Goal: Task Accomplishment & Management: Complete application form

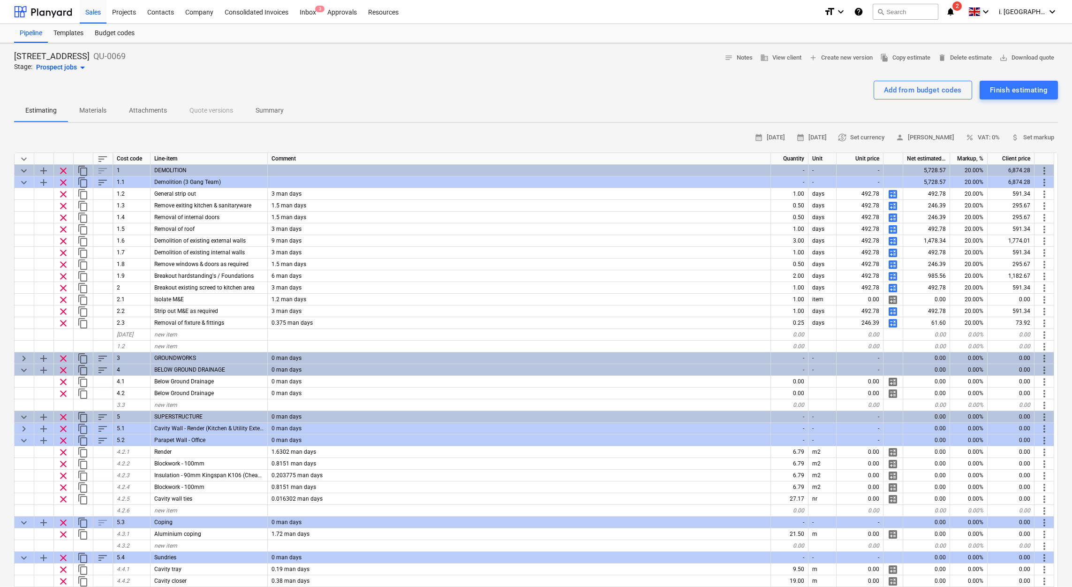
drag, startPoint x: 409, startPoint y: 121, endPoint x: 405, endPoint y: 132, distance: 12.6
click at [409, 121] on div "Estimating Materials Attachments Quote versions Summary" at bounding box center [536, 110] width 1044 height 23
click at [389, 11] on div "Resources" at bounding box center [383, 12] width 42 height 24
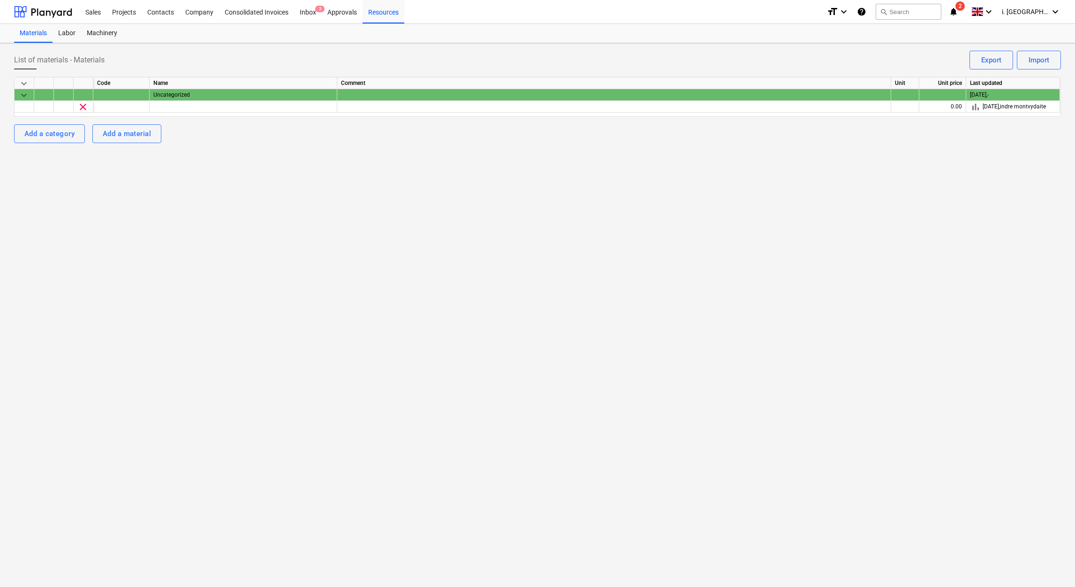
click at [19, 97] on span "keyboard_arrow_down" at bounding box center [23, 95] width 11 height 11
click at [19, 97] on span "keyboard_arrow_right" at bounding box center [23, 95] width 11 height 11
click at [97, 31] on div "Machinery" at bounding box center [102, 33] width 42 height 19
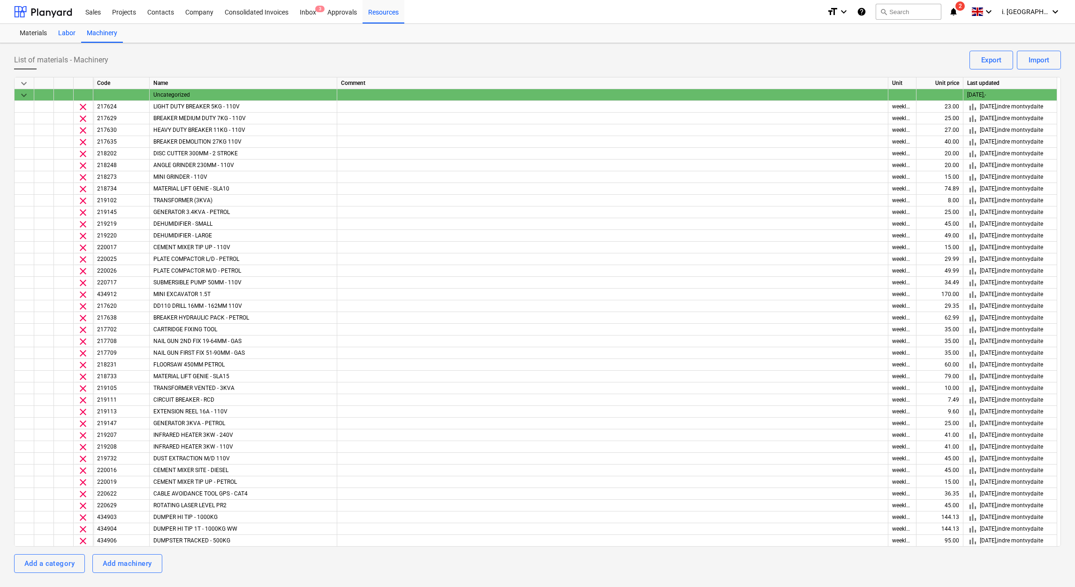
click at [61, 37] on div "Labor" at bounding box center [67, 33] width 29 height 19
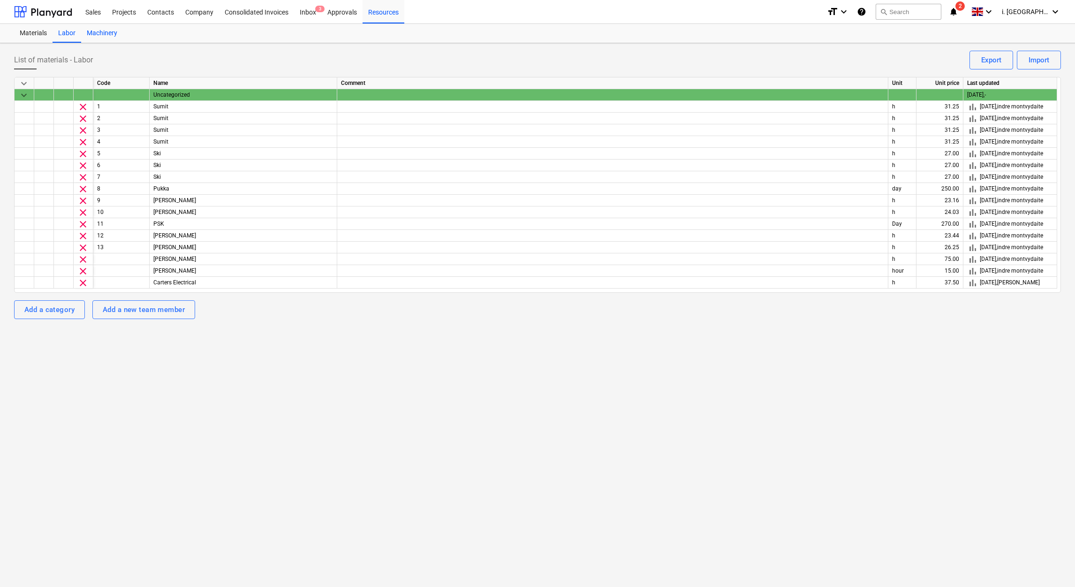
click at [98, 31] on div "Machinery" at bounding box center [102, 33] width 42 height 19
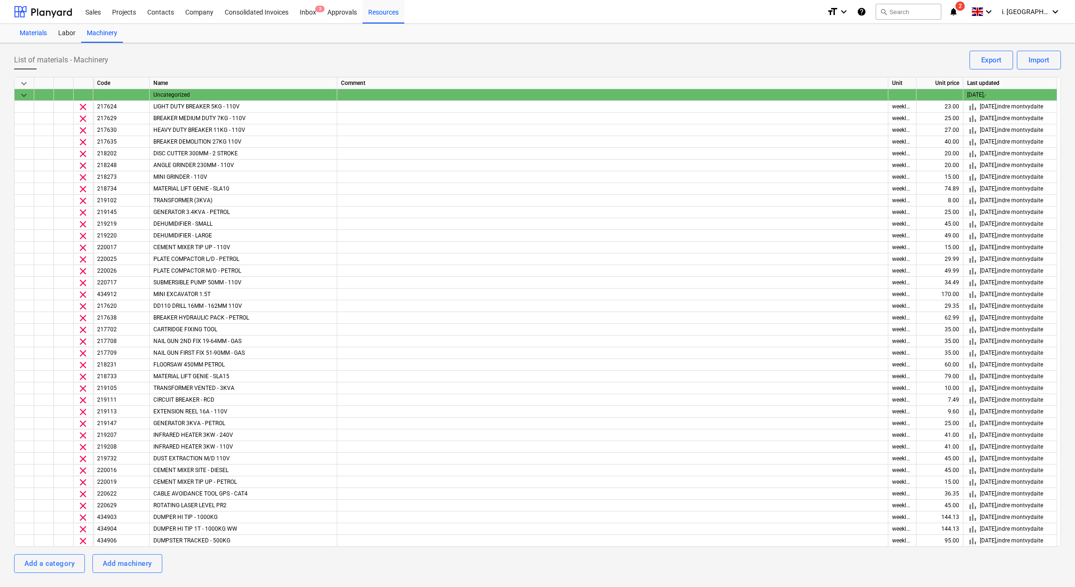
click at [24, 34] on div "Materials" at bounding box center [33, 33] width 38 height 19
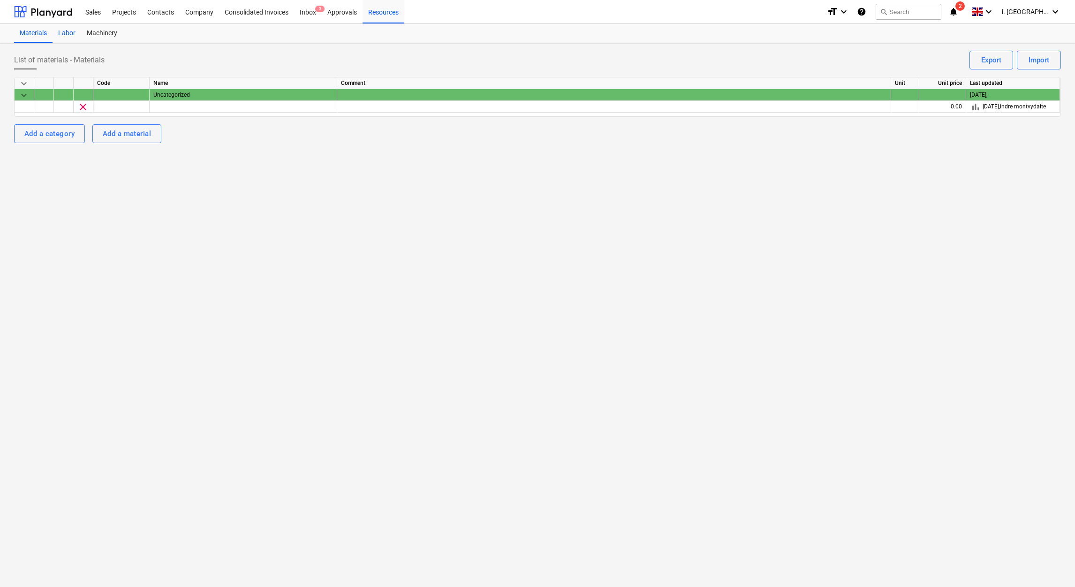
click at [64, 37] on div "Labor" at bounding box center [67, 33] width 29 height 19
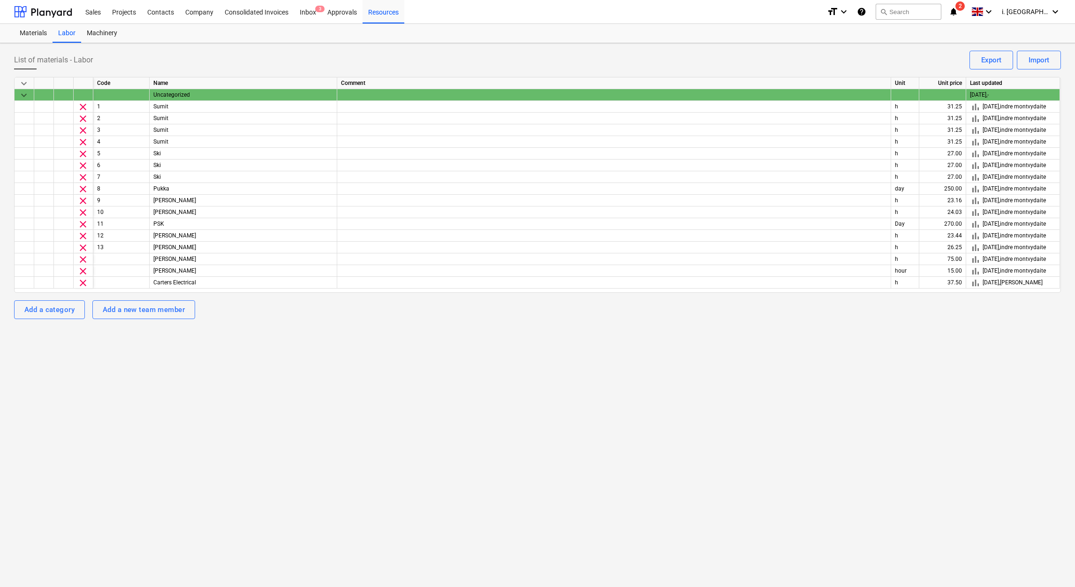
drag, startPoint x: 100, startPoint y: 14, endPoint x: 161, endPoint y: 40, distance: 66.4
click at [100, 14] on div "Sales" at bounding box center [93, 12] width 27 height 24
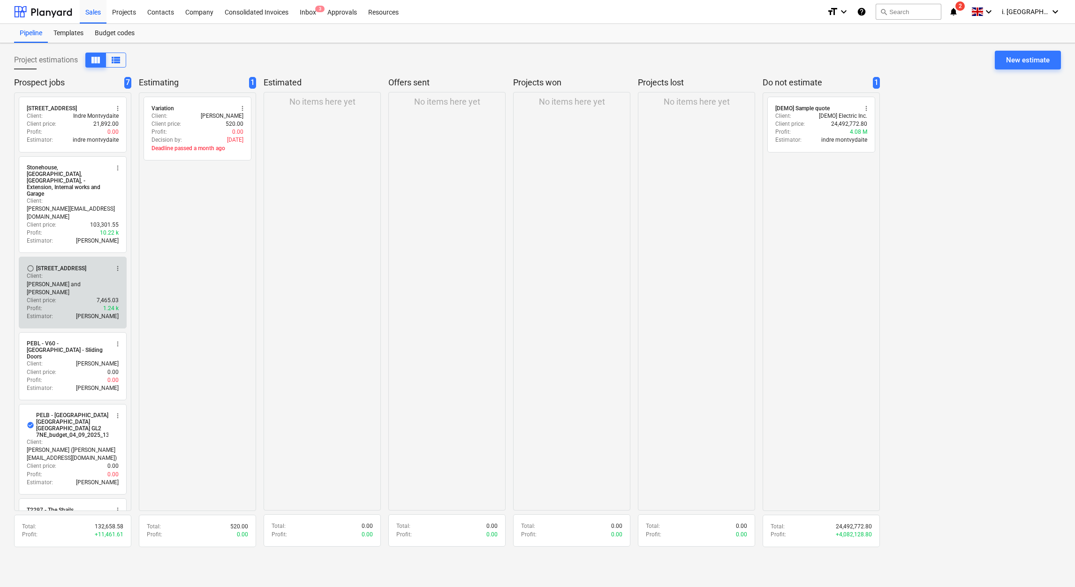
click at [84, 312] on p "Jasmin Westcarr" at bounding box center [97, 316] width 43 height 8
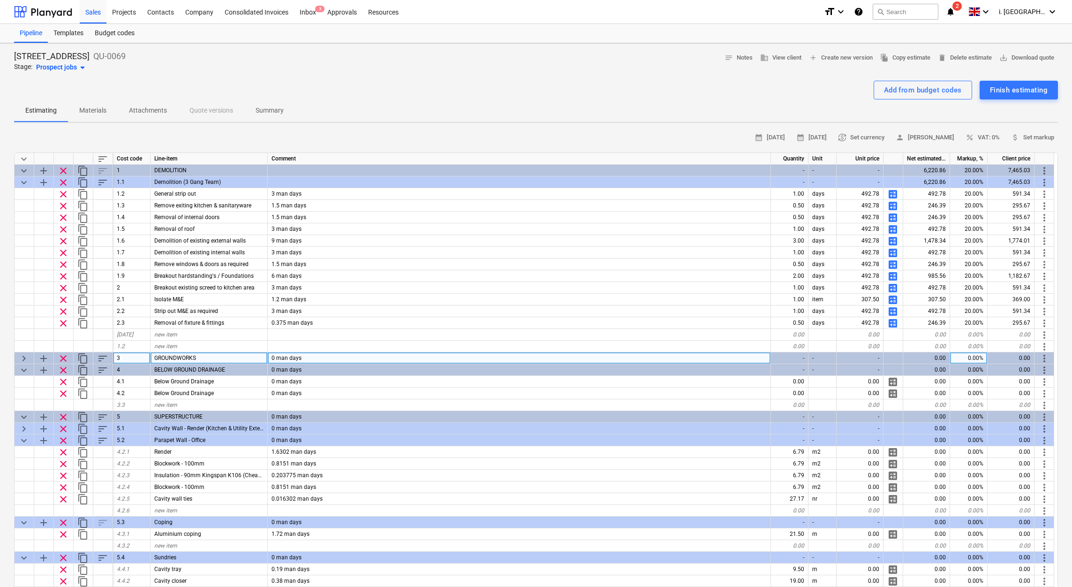
click at [21, 357] on span "keyboard_arrow_right" at bounding box center [23, 358] width 11 height 11
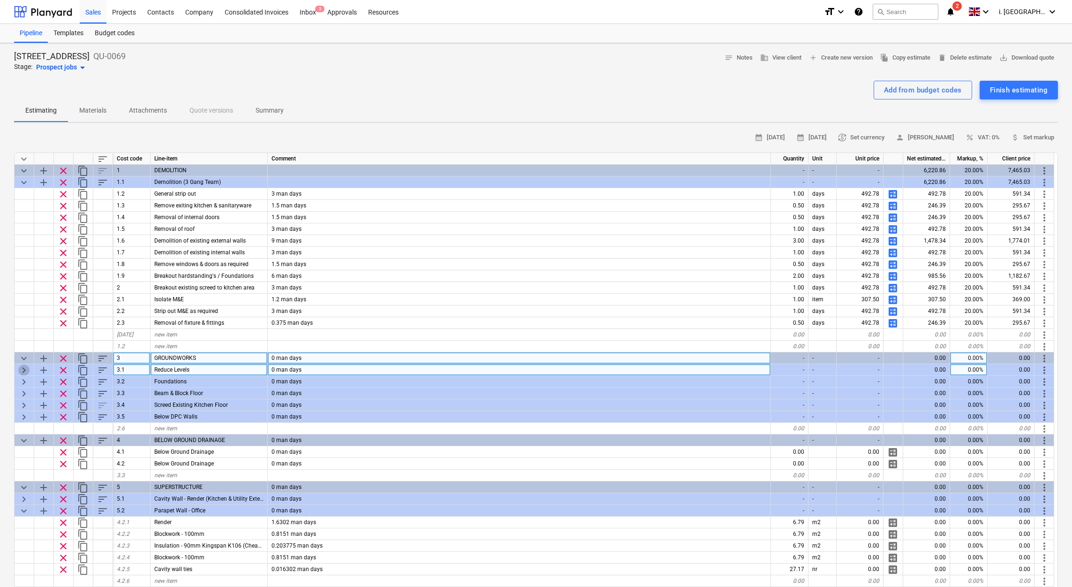
click at [22, 368] on span "keyboard_arrow_right" at bounding box center [23, 369] width 11 height 11
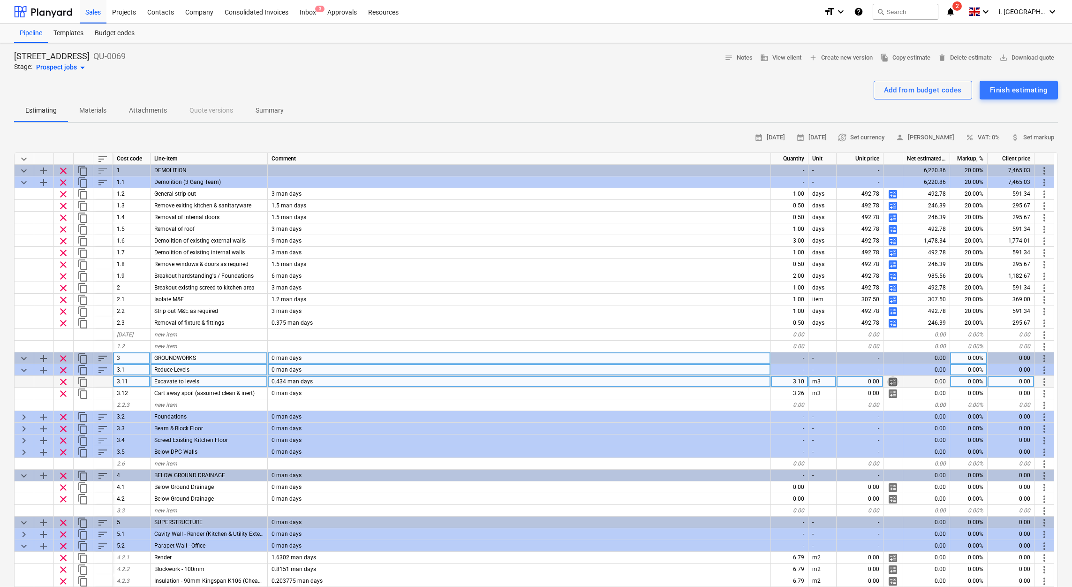
click at [891, 384] on span "calculate" at bounding box center [892, 381] width 11 height 11
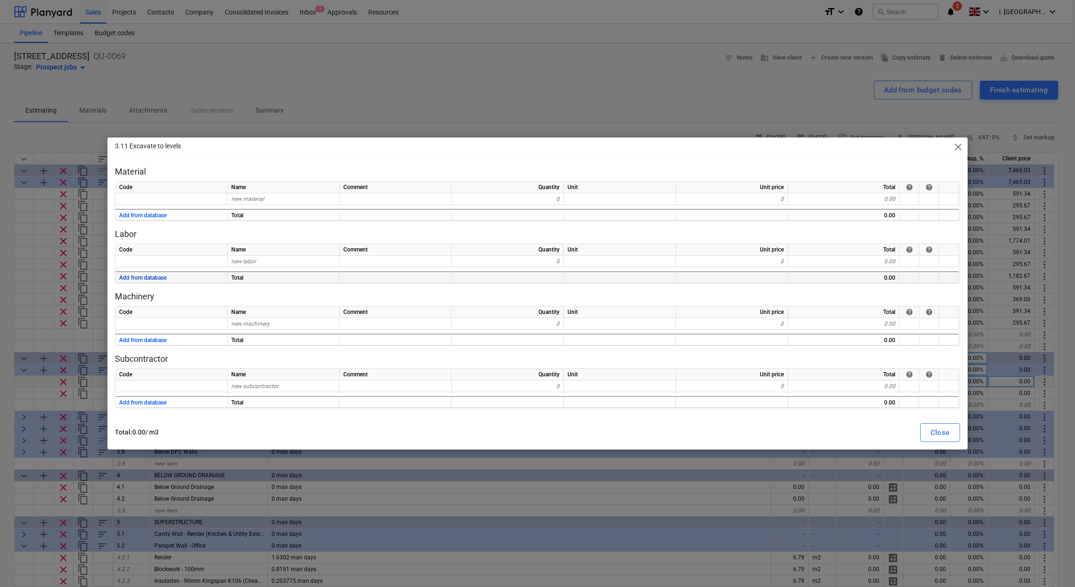
click at [140, 279] on button "Add from database" at bounding box center [142, 278] width 47 height 12
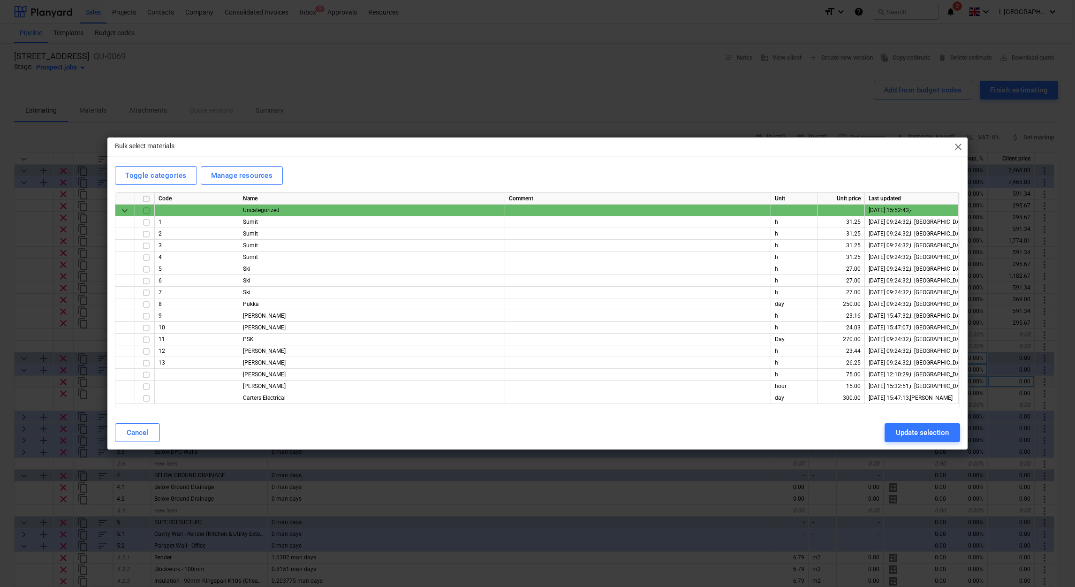
click at [956, 147] on span "close" at bounding box center [957, 146] width 11 height 11
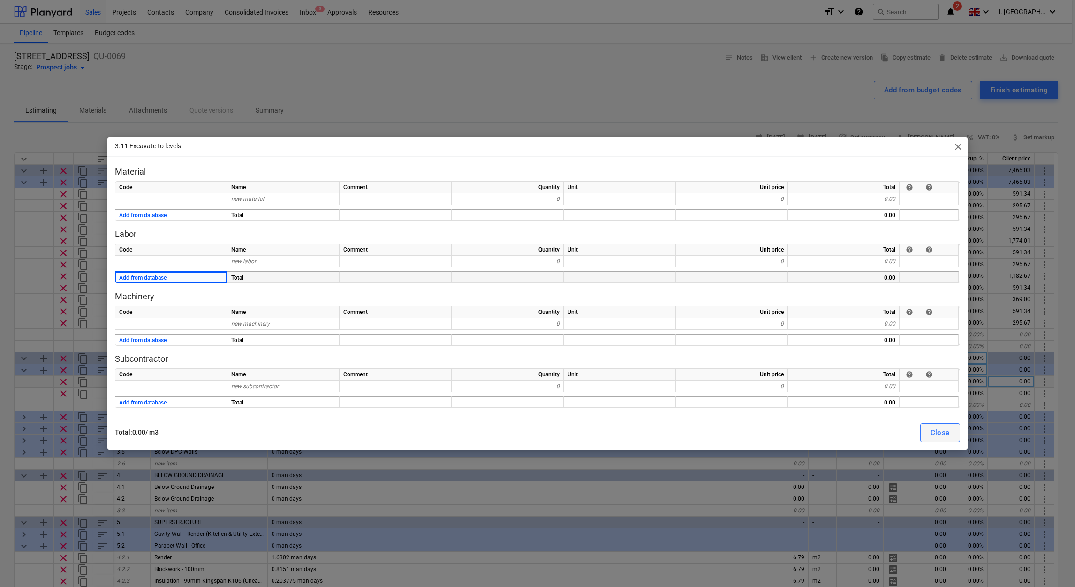
click at [934, 427] on div "Close" at bounding box center [939, 432] width 19 height 12
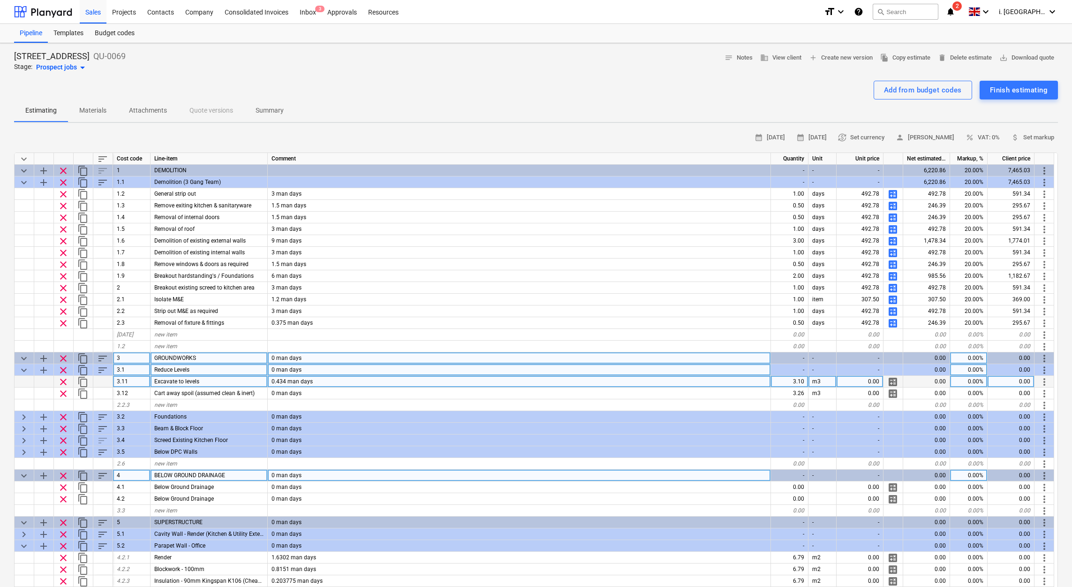
click at [252, 470] on div "BELOW GROUND DRAINAGE" at bounding box center [209, 475] width 117 height 12
click at [889, 382] on span "calculate" at bounding box center [892, 381] width 11 height 11
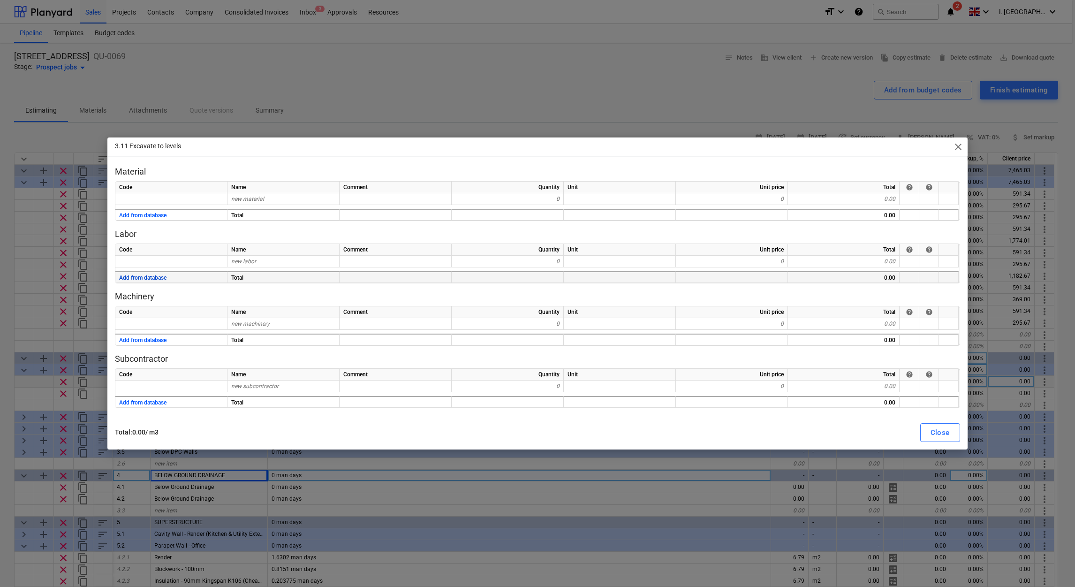
click at [157, 278] on button "Add from database" at bounding box center [142, 278] width 47 height 12
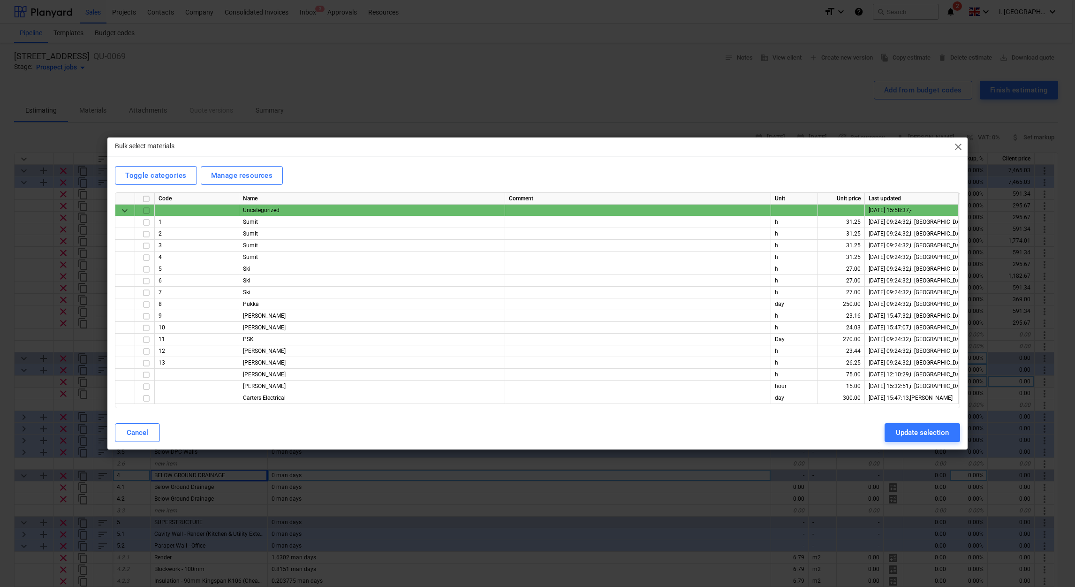
click at [951, 152] on div "Bulk select materials close" at bounding box center [537, 146] width 860 height 19
click at [152, 433] on button "Cancel" at bounding box center [137, 432] width 45 height 19
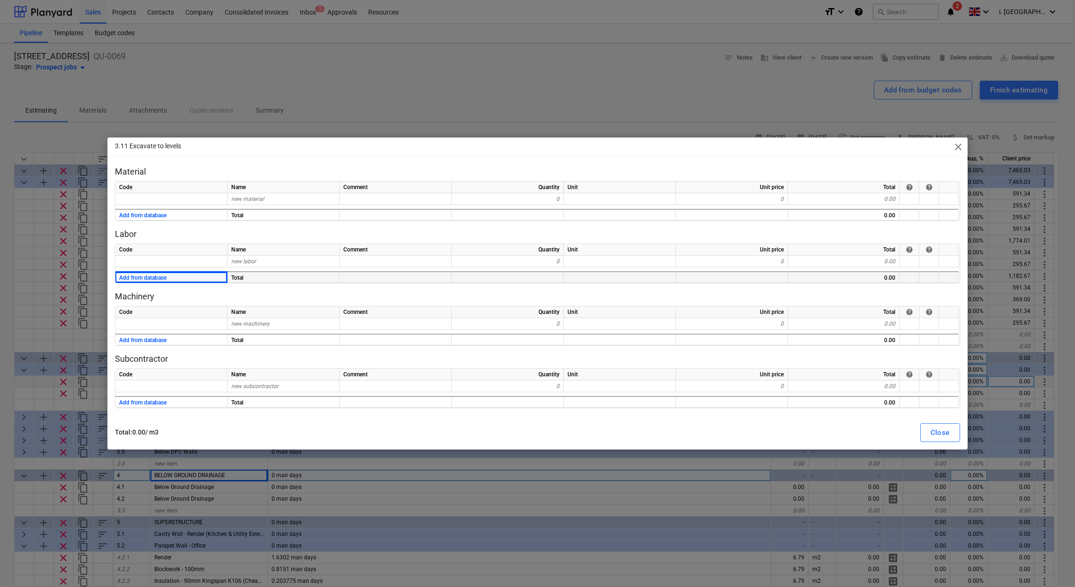
click at [954, 150] on span "close" at bounding box center [957, 146] width 11 height 11
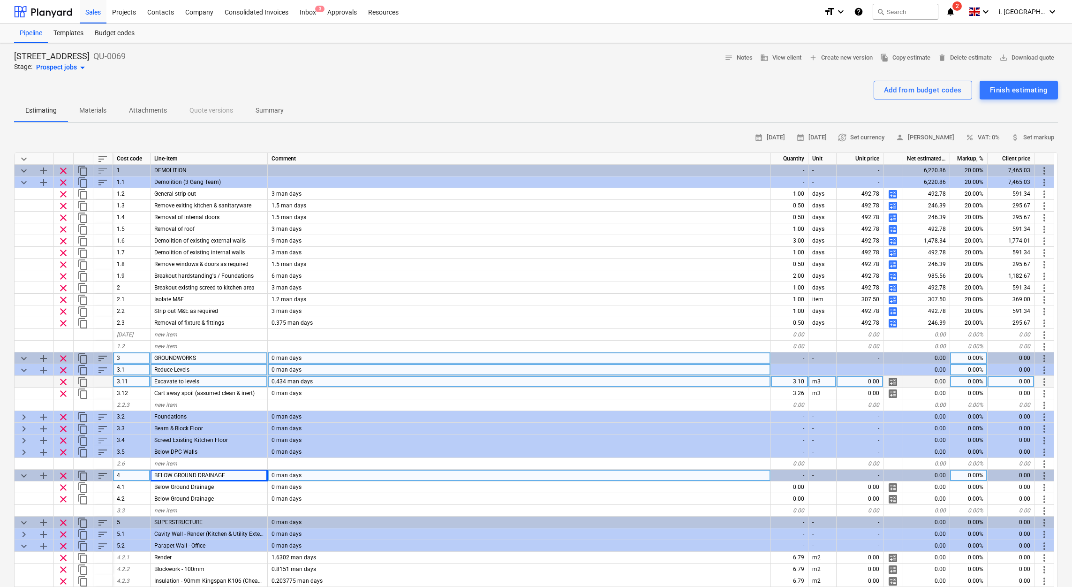
click at [24, 361] on span "keyboard_arrow_down" at bounding box center [23, 358] width 11 height 11
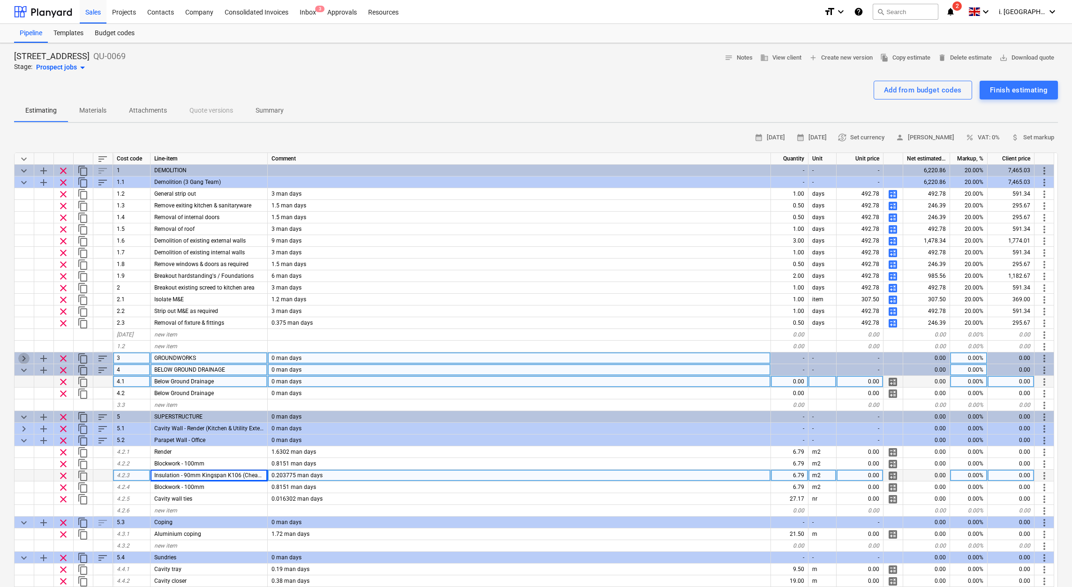
click at [26, 356] on span "keyboard_arrow_right" at bounding box center [23, 358] width 11 height 11
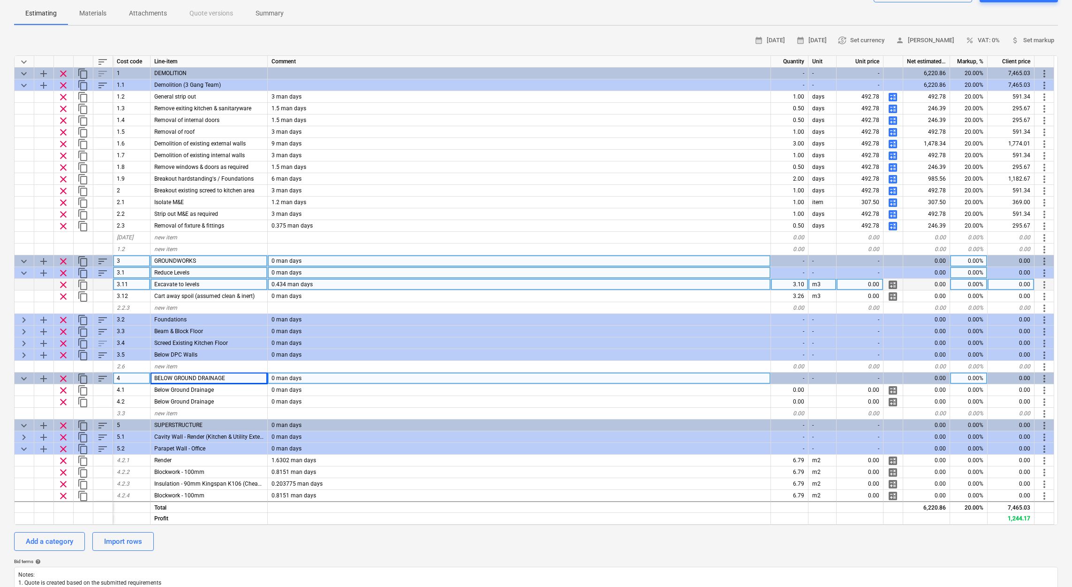
scroll to position [105, 0]
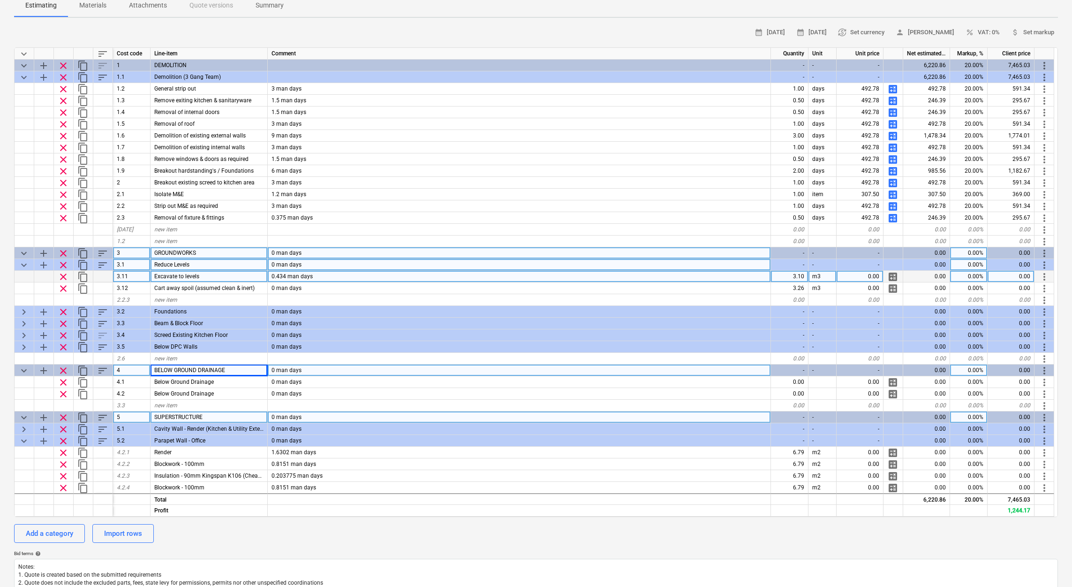
click at [22, 419] on span "keyboard_arrow_down" at bounding box center [23, 417] width 11 height 11
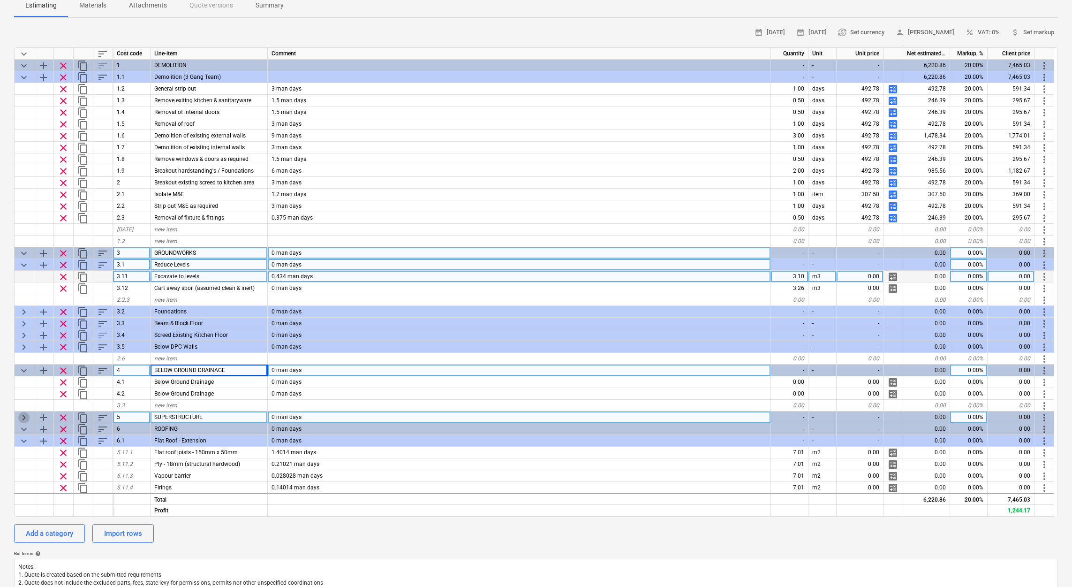
click at [26, 418] on span "keyboard_arrow_right" at bounding box center [23, 417] width 11 height 11
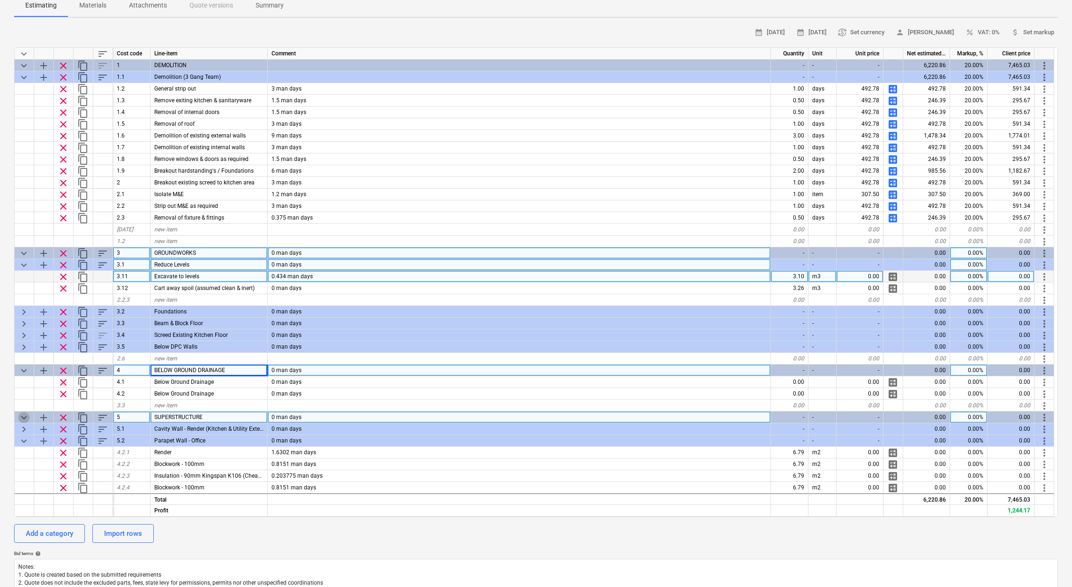
click at [24, 419] on span "keyboard_arrow_down" at bounding box center [23, 417] width 11 height 11
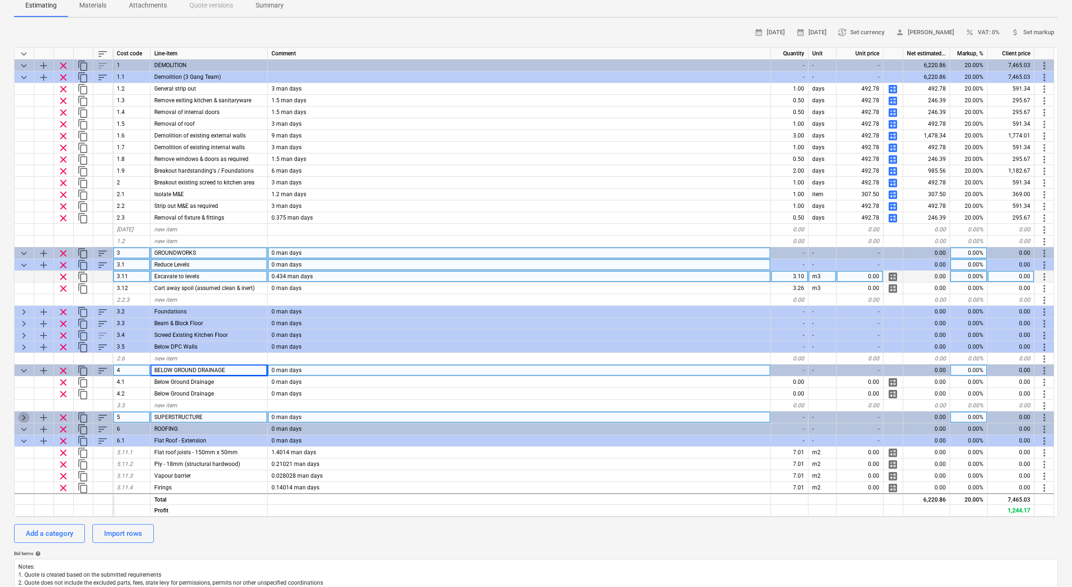
click at [24, 419] on span "keyboard_arrow_right" at bounding box center [23, 417] width 11 height 11
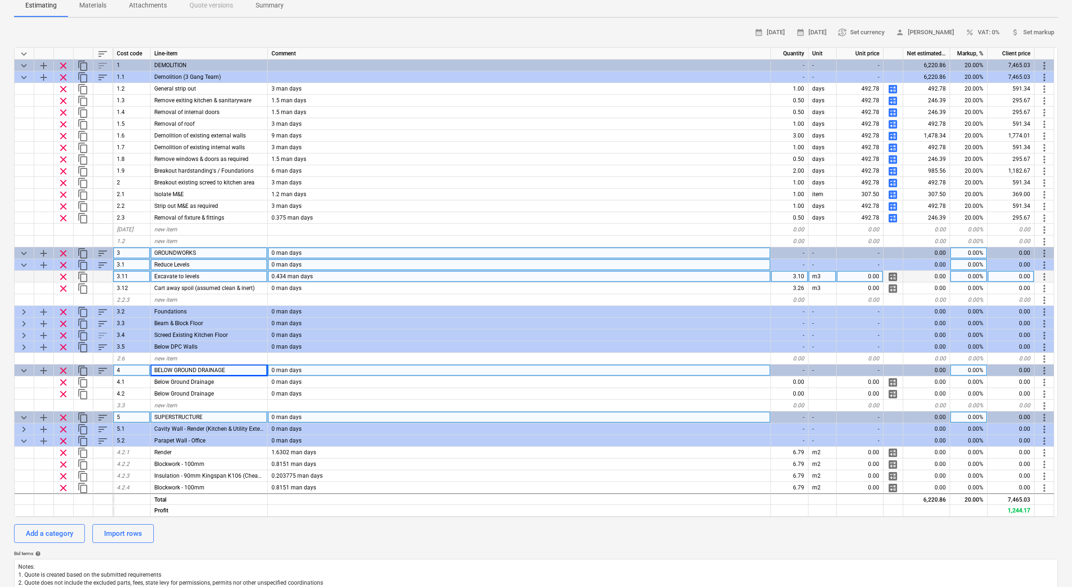
click at [24, 414] on span "keyboard_arrow_down" at bounding box center [23, 417] width 11 height 11
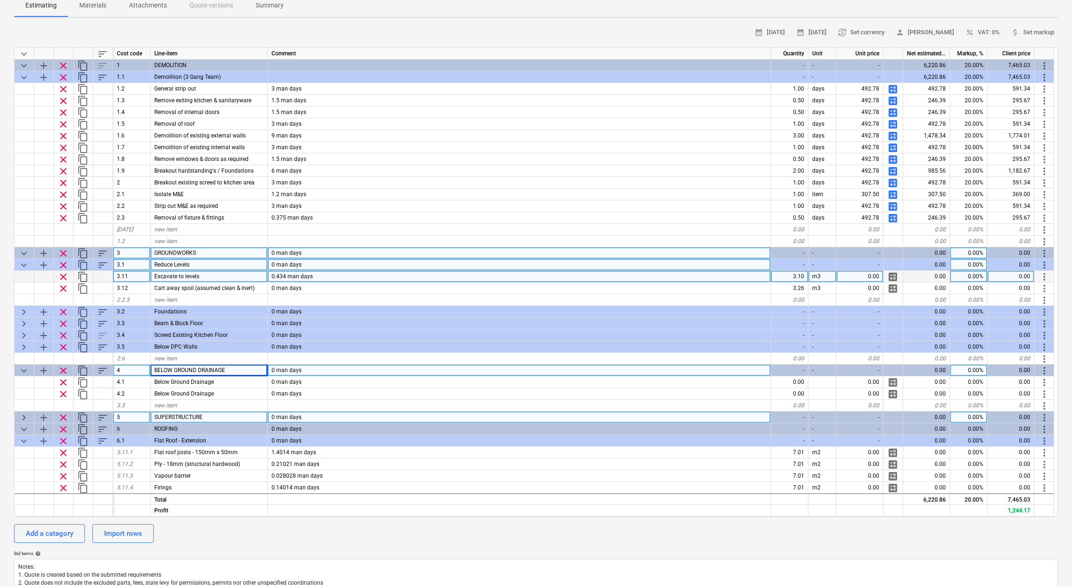
click at [22, 417] on span "keyboard_arrow_right" at bounding box center [23, 417] width 11 height 11
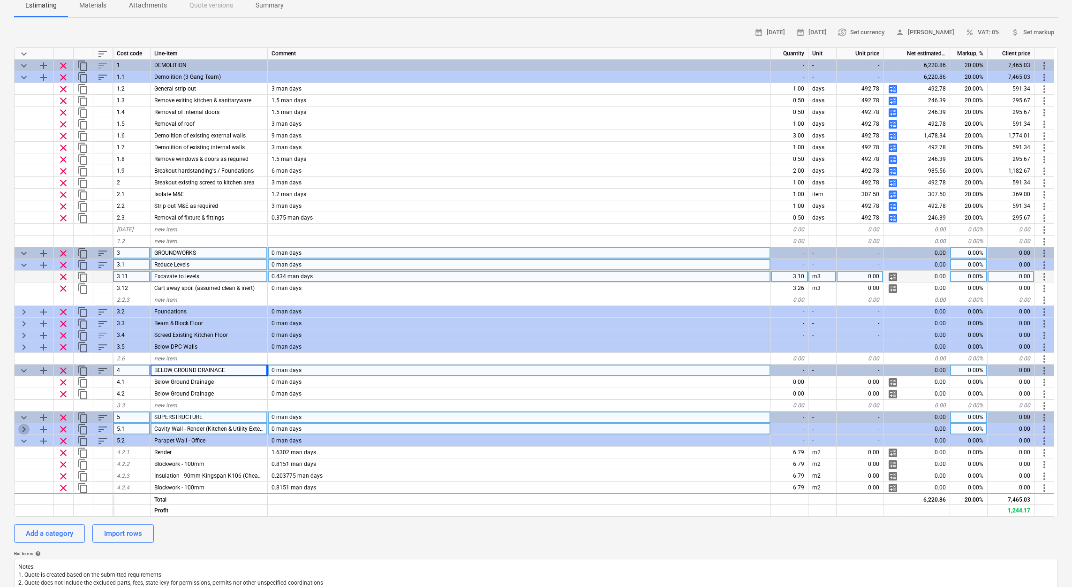
click at [24, 428] on span "keyboard_arrow_right" at bounding box center [23, 428] width 11 height 11
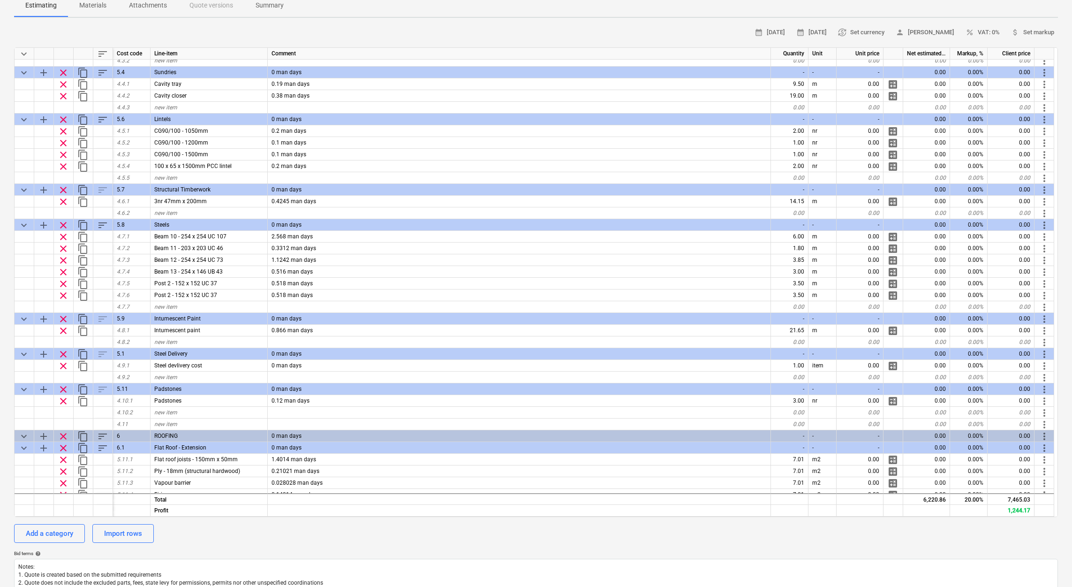
scroll to position [583, 0]
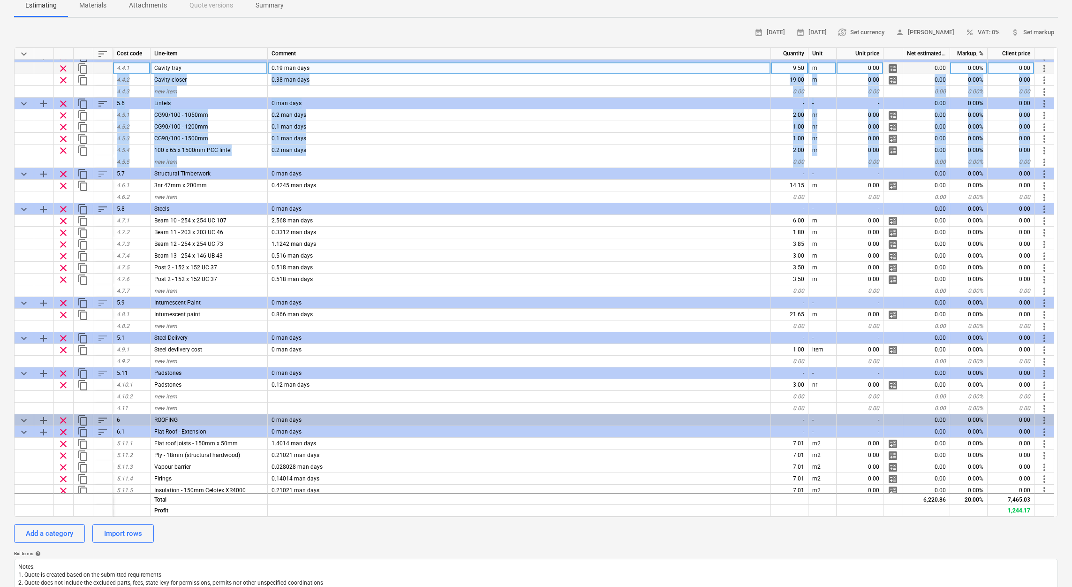
drag, startPoint x: 1053, startPoint y: 160, endPoint x: 1053, endPoint y: 68, distance: 91.9
click at [1053, 68] on div "keyboard_arrow_down sort Cost code Line-item Comment Quantity Unit Unit price N…" at bounding box center [536, 281] width 1044 height 469
copy div "clear content_copy 4.4.2 Cavity closer 0.38 man days 19.00 m 0.00 calculate 0.0…"
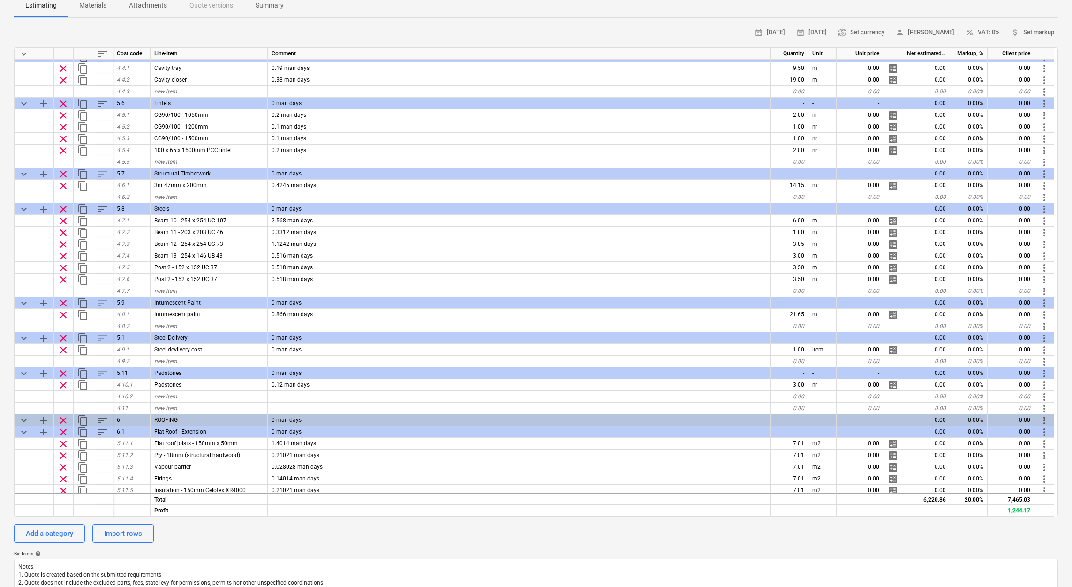
click at [1057, 195] on div "6HCR 6 Hatherley Court Road - Phase 2 QU-0069 Stage: Prospect jobs arrow_drop_d…" at bounding box center [536, 358] width 1072 height 840
click at [1054, 196] on div "keyboard_arrow_down sort Cost code Line-item Comment Quantity Unit Unit price N…" at bounding box center [536, 281] width 1044 height 469
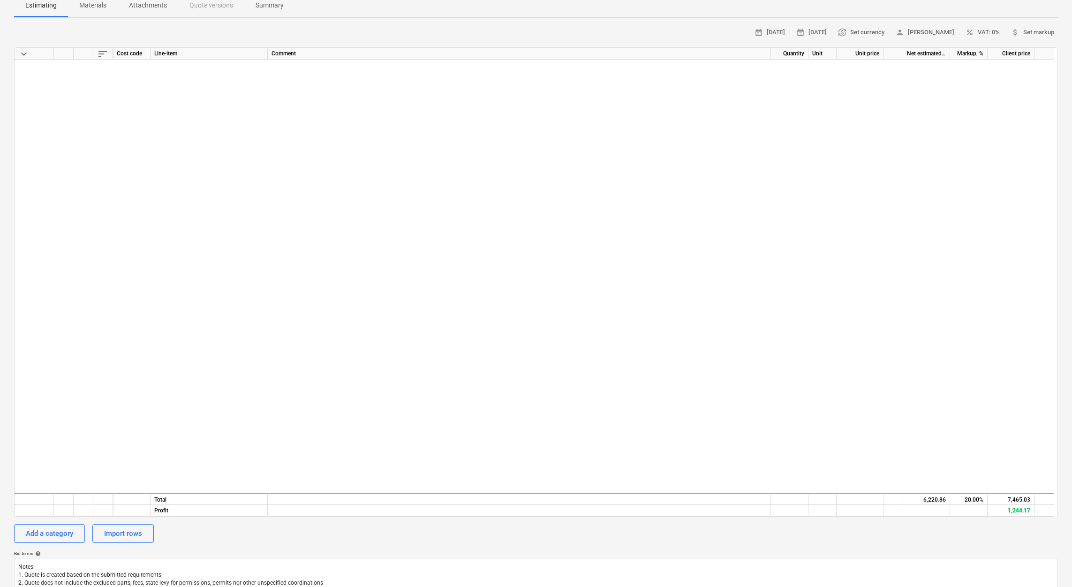
scroll to position [0, 0]
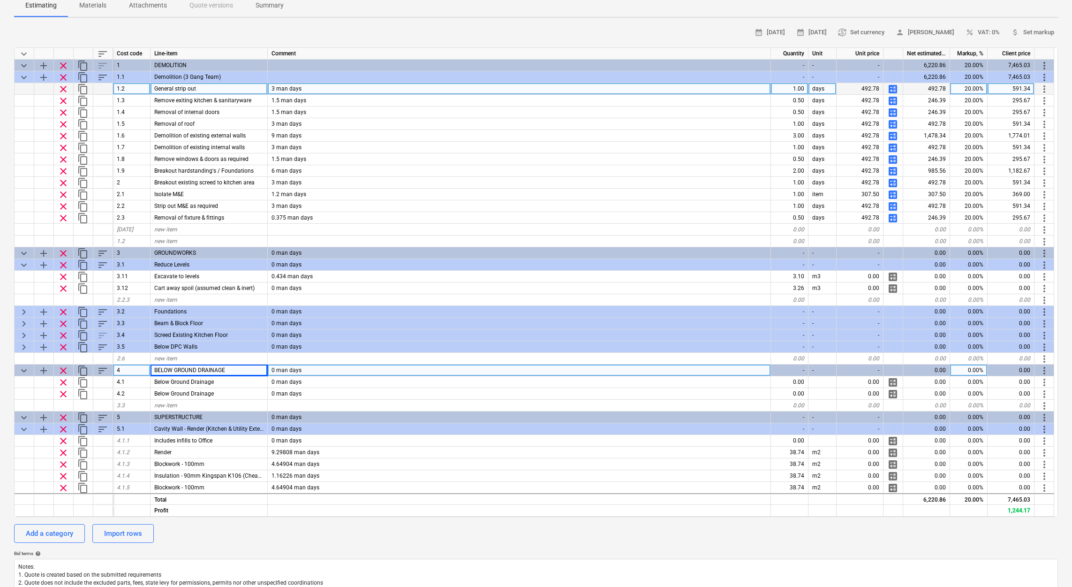
click at [890, 86] on span "calculate" at bounding box center [892, 88] width 11 height 11
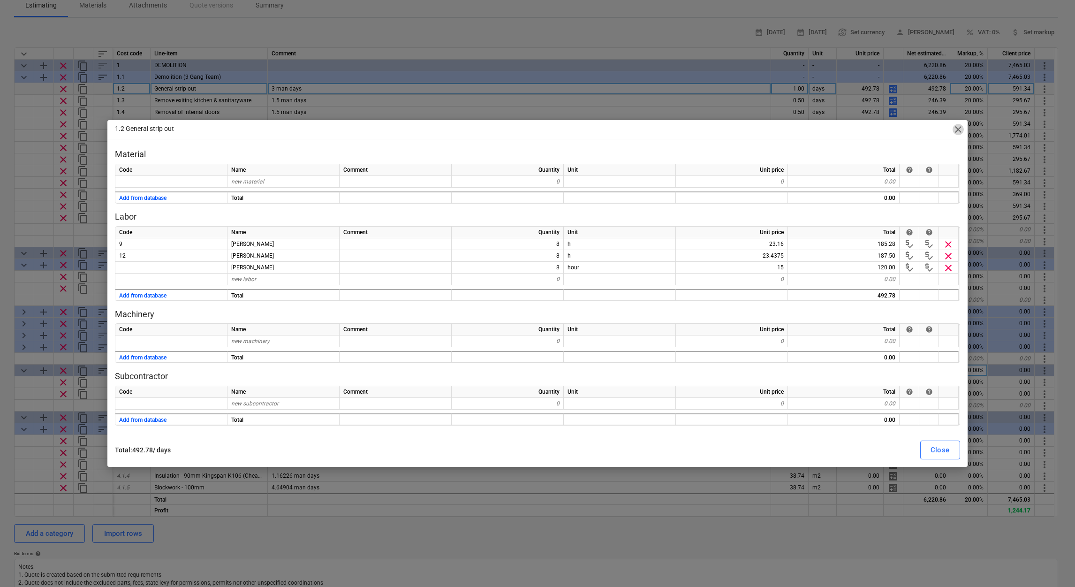
click at [956, 131] on span "close" at bounding box center [957, 129] width 11 height 11
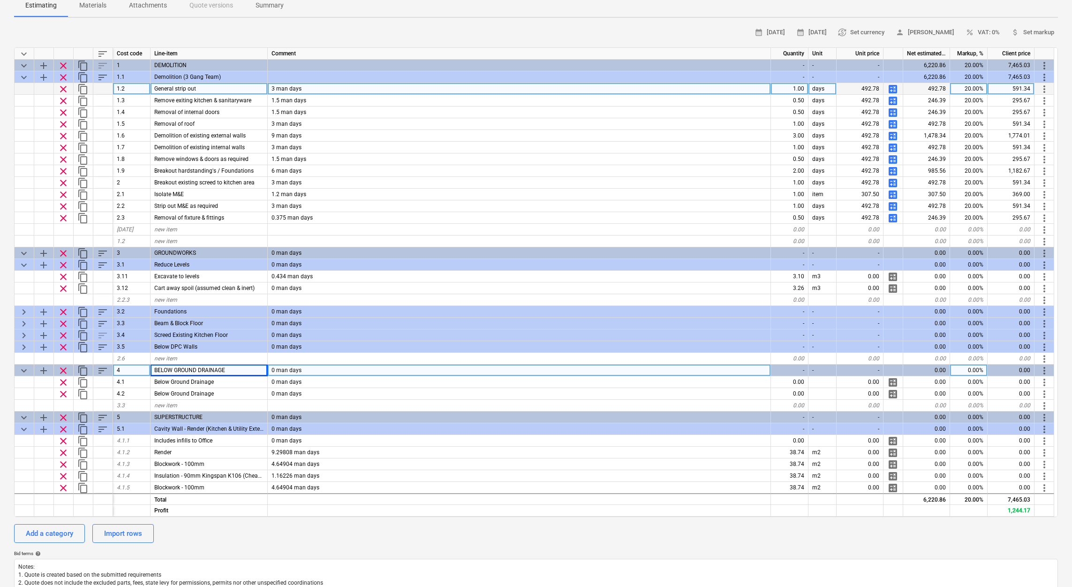
click at [180, 21] on div "6HCR 6 Hatherley Court Road - Phase 2 QU-0069 Stage: Prospect jobs arrow_drop_d…" at bounding box center [536, 358] width 1072 height 840
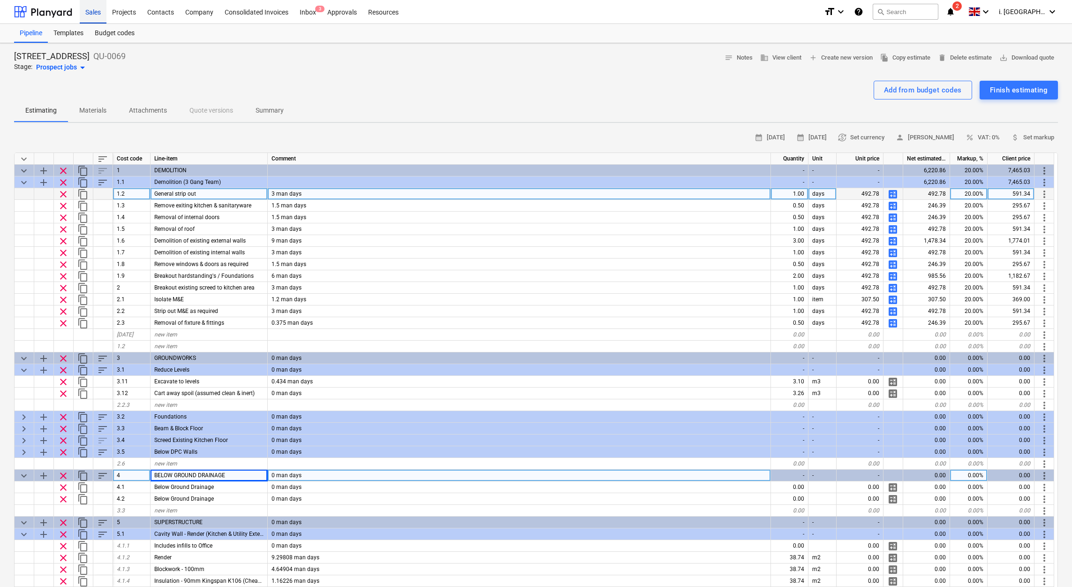
click at [95, 8] on div "Sales" at bounding box center [93, 12] width 27 height 24
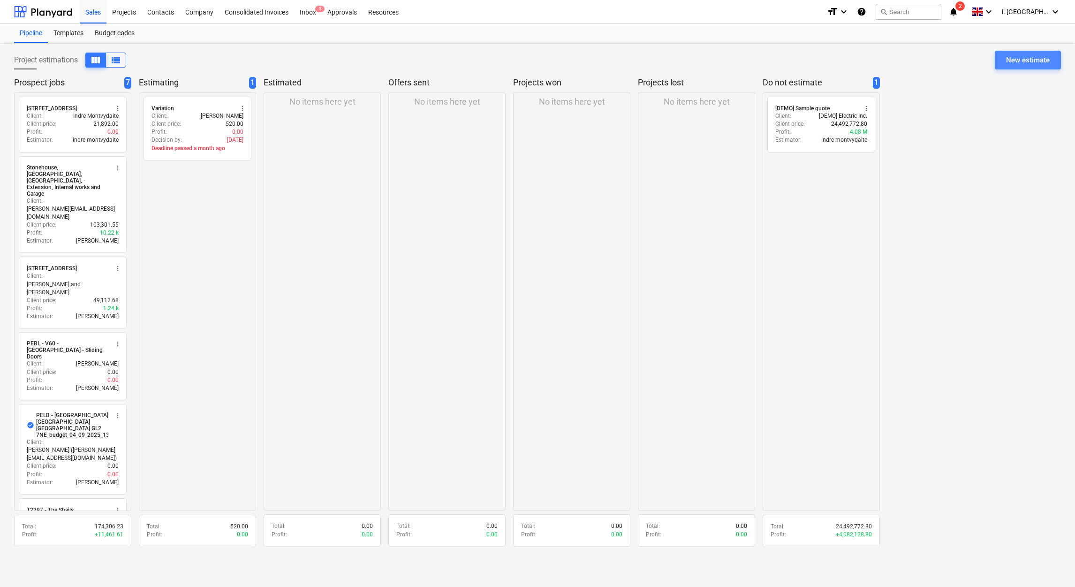
click at [1028, 61] on div "New estimate" at bounding box center [1028, 60] width 44 height 12
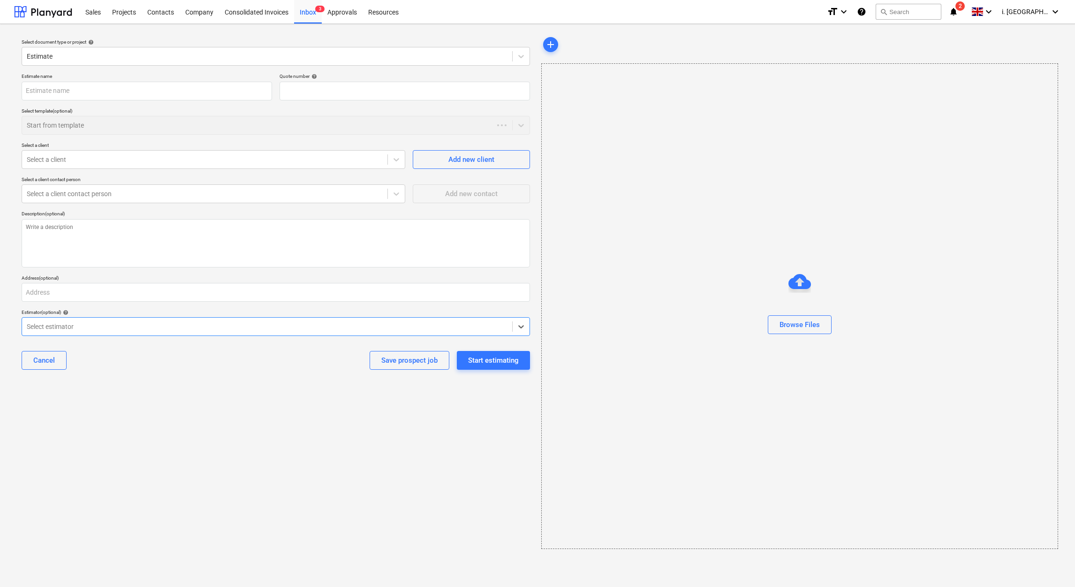
type textarea "x"
type input "QU-0091"
click at [91, 85] on input "text" at bounding box center [147, 91] width 250 height 19
click at [108, 118] on div "Start from template" at bounding box center [276, 125] width 508 height 19
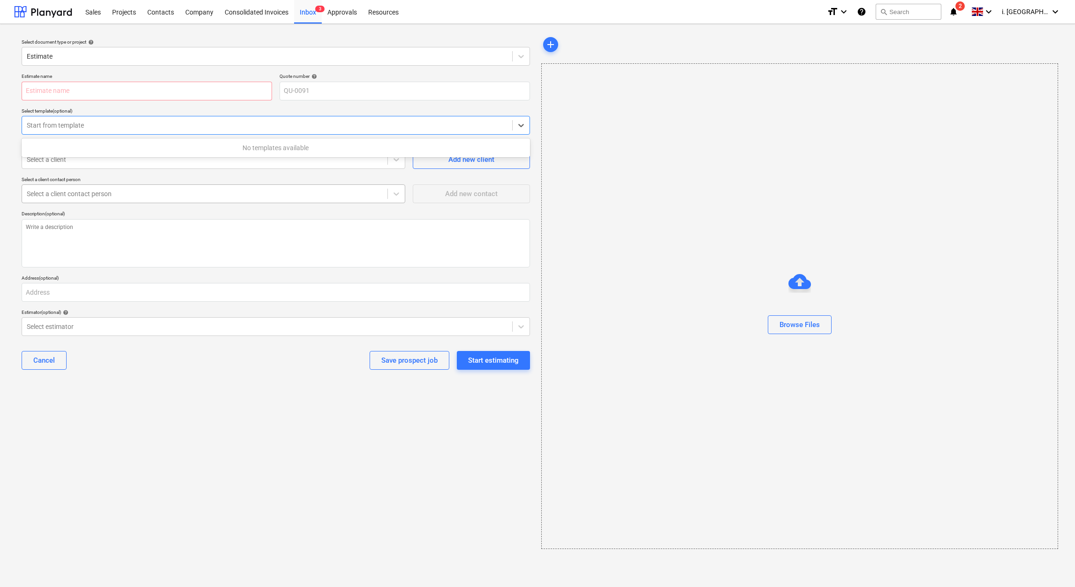
drag, startPoint x: 131, startPoint y: 217, endPoint x: 136, endPoint y: 200, distance: 18.1
click at [132, 217] on p "Description (optional)" at bounding box center [276, 215] width 508 height 8
click at [134, 161] on div at bounding box center [205, 159] width 356 height 9
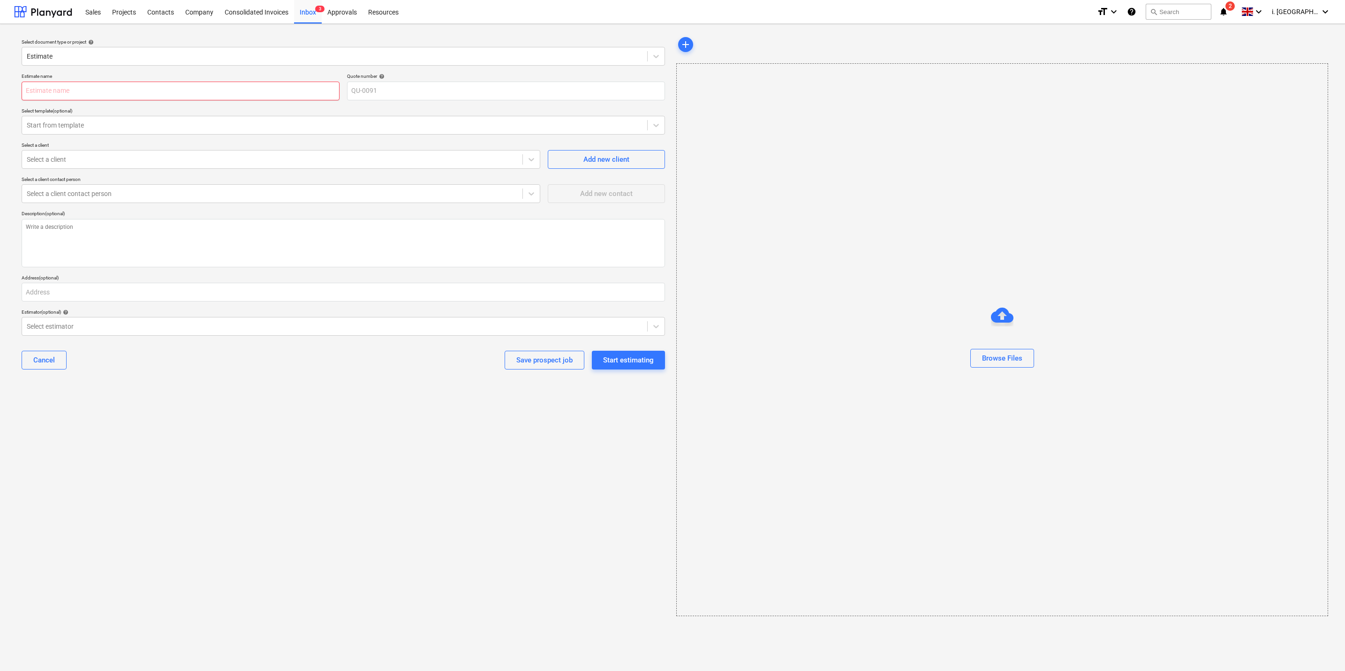
click at [125, 93] on input "text" at bounding box center [181, 91] width 318 height 19
click at [132, 86] on input "text" at bounding box center [181, 91] width 318 height 19
type textarea "x"
type input "6"
type textarea "x"
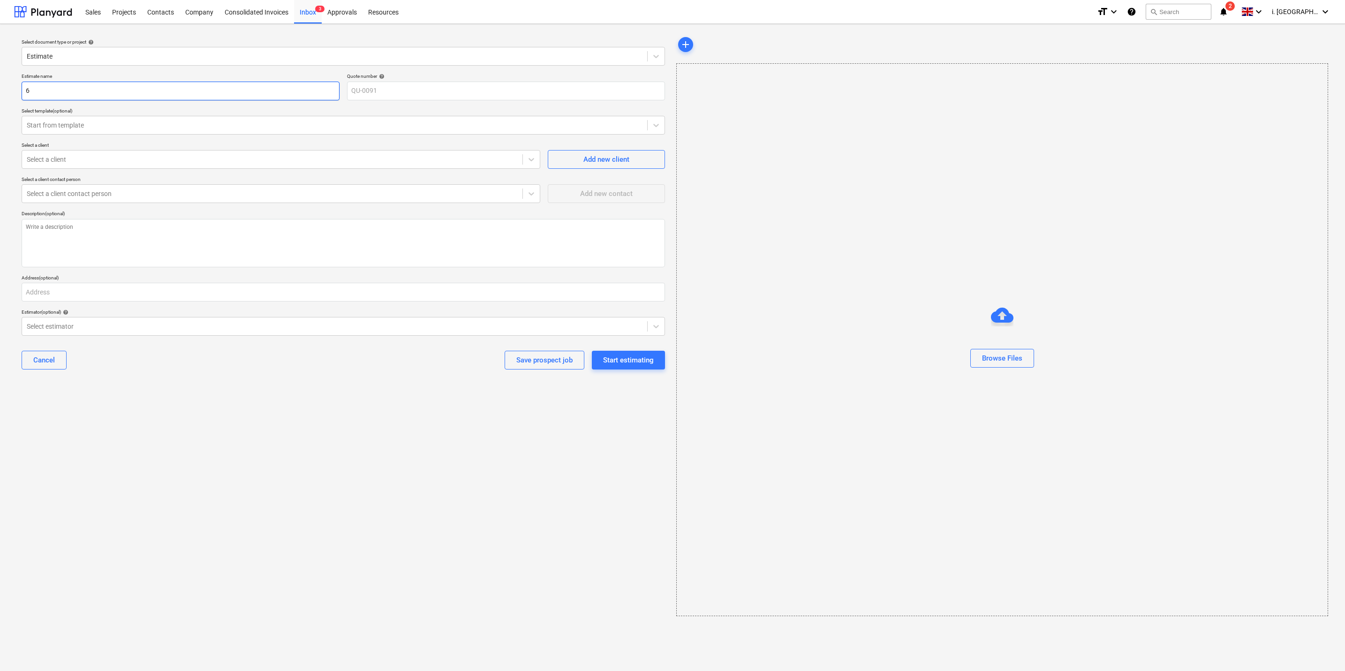
type input "6"
type textarea "x"
type input "6 H"
type textarea "x"
type input "6 Ha"
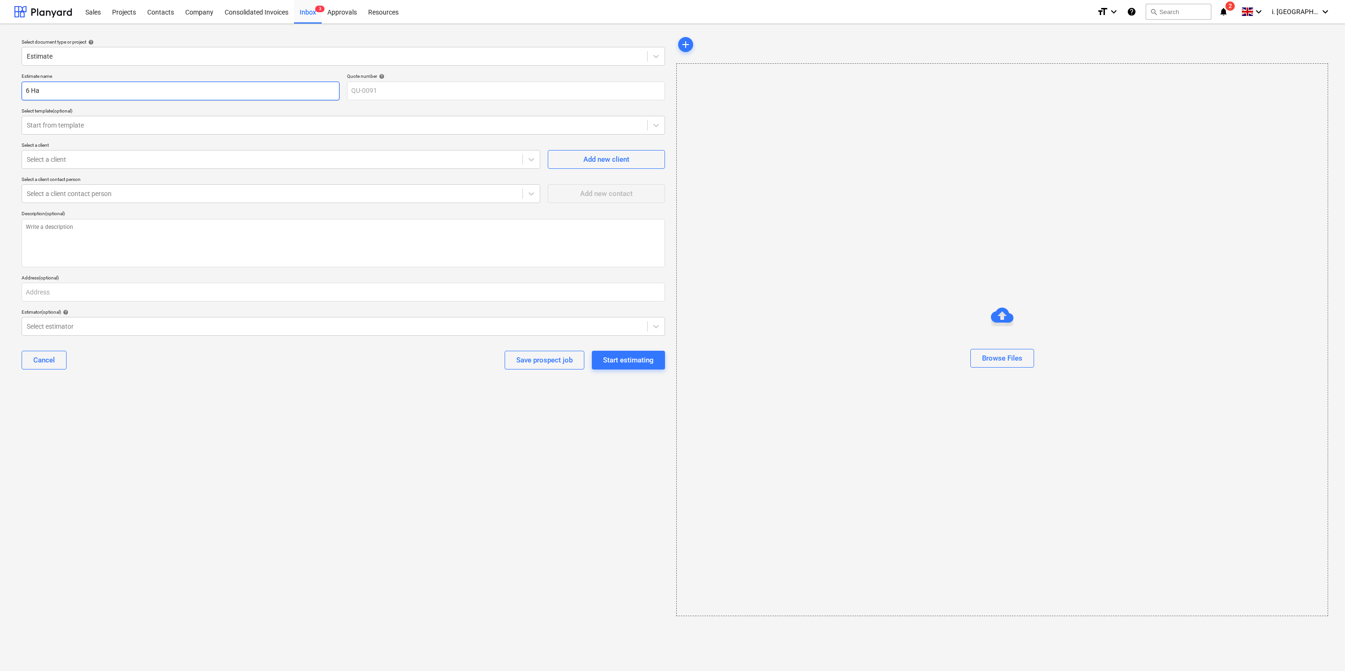
type textarea "x"
type input "6 Hat"
type textarea "x"
type input "6 Hath"
type textarea "x"
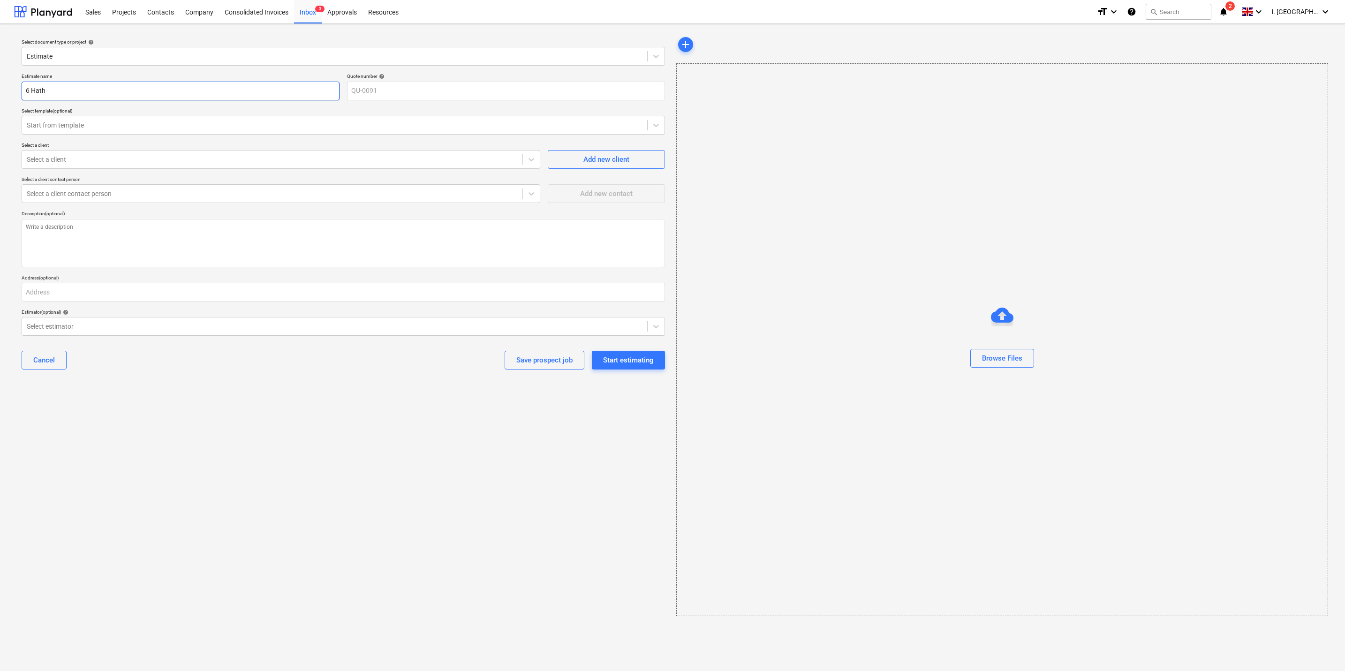
type input "6 Hathe"
type textarea "x"
type input "6 Hather"
type textarea "x"
type input "6 Hathery"
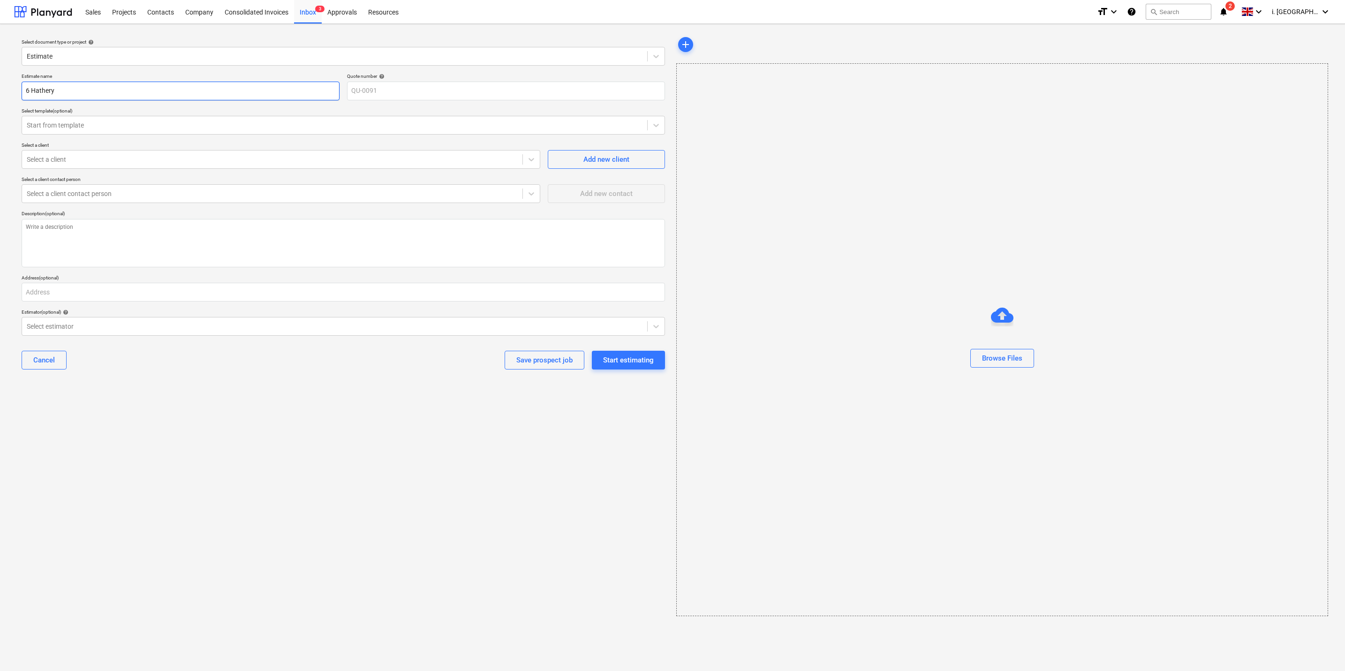
type textarea "x"
type input "6 Hatheryl"
type textarea "x"
type input "6 Hatheryle"
type textarea "x"
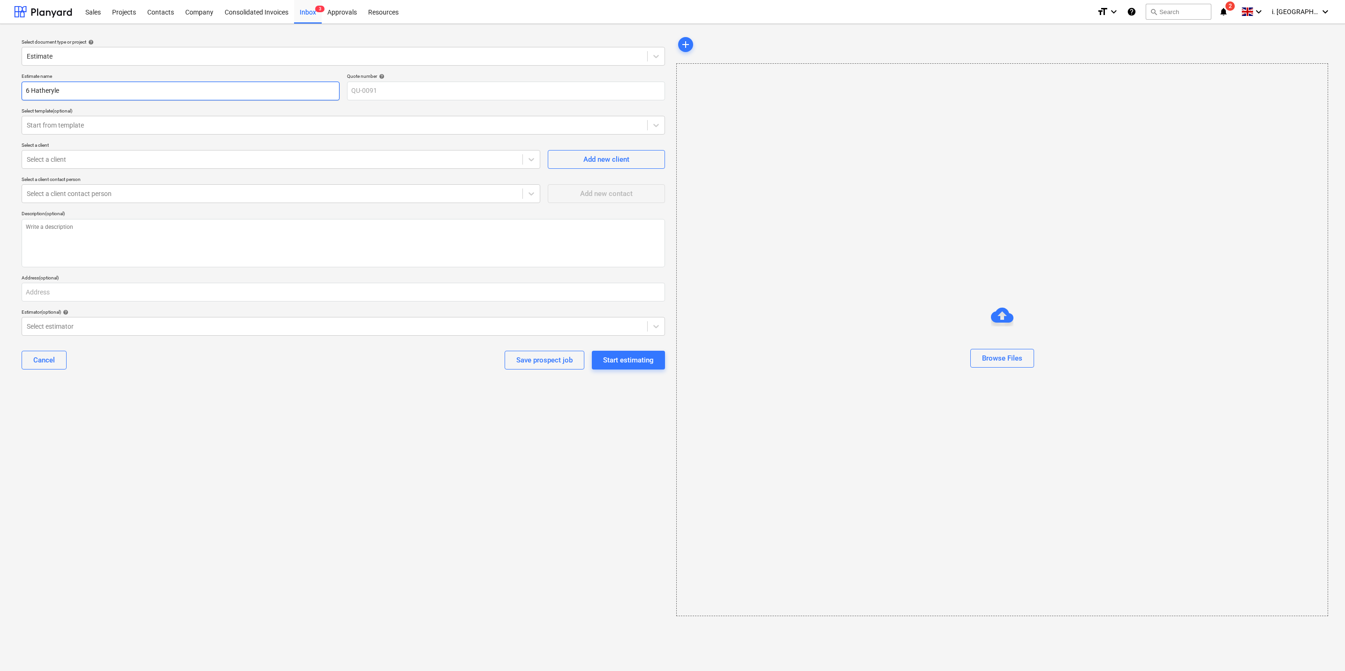
type input "6 Hatheryley"
type textarea "x"
type input "6 Hatheryley"
type textarea "x"
type input "6 Hatheryley C"
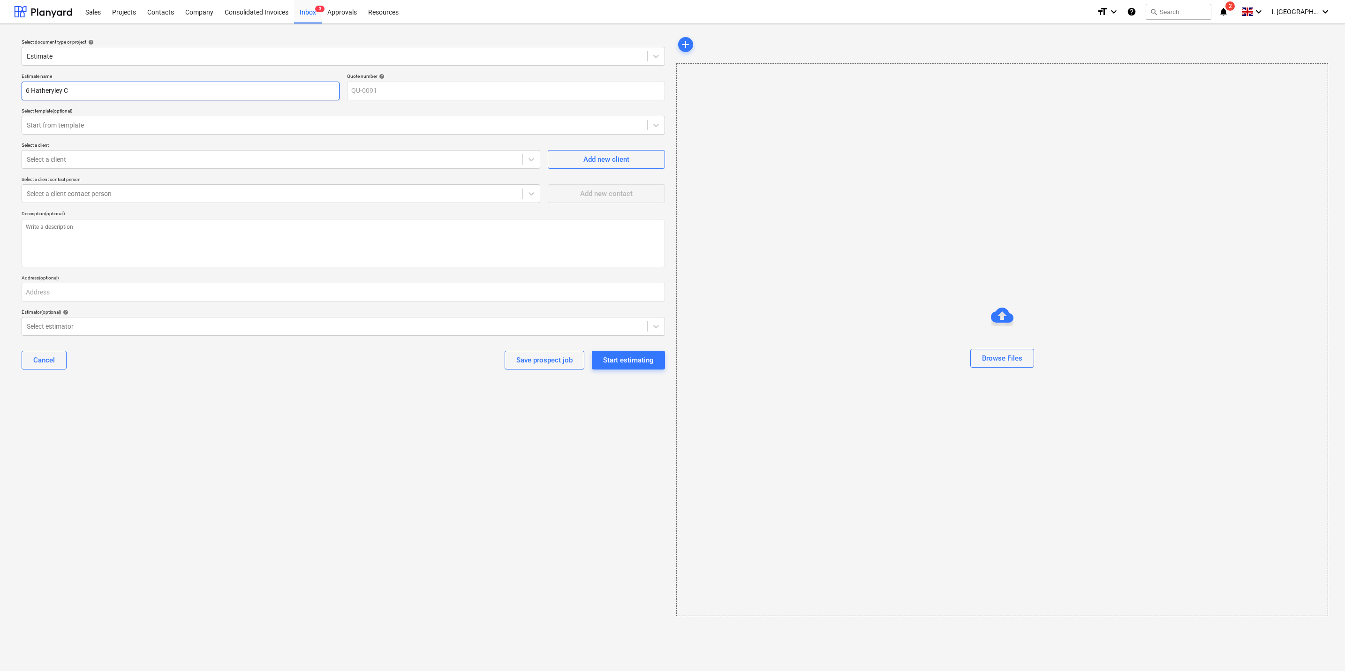
type textarea "x"
type input "6 Hatheryley Co"
type textarea "x"
type input "6 Hatheryley Cou"
type textarea "x"
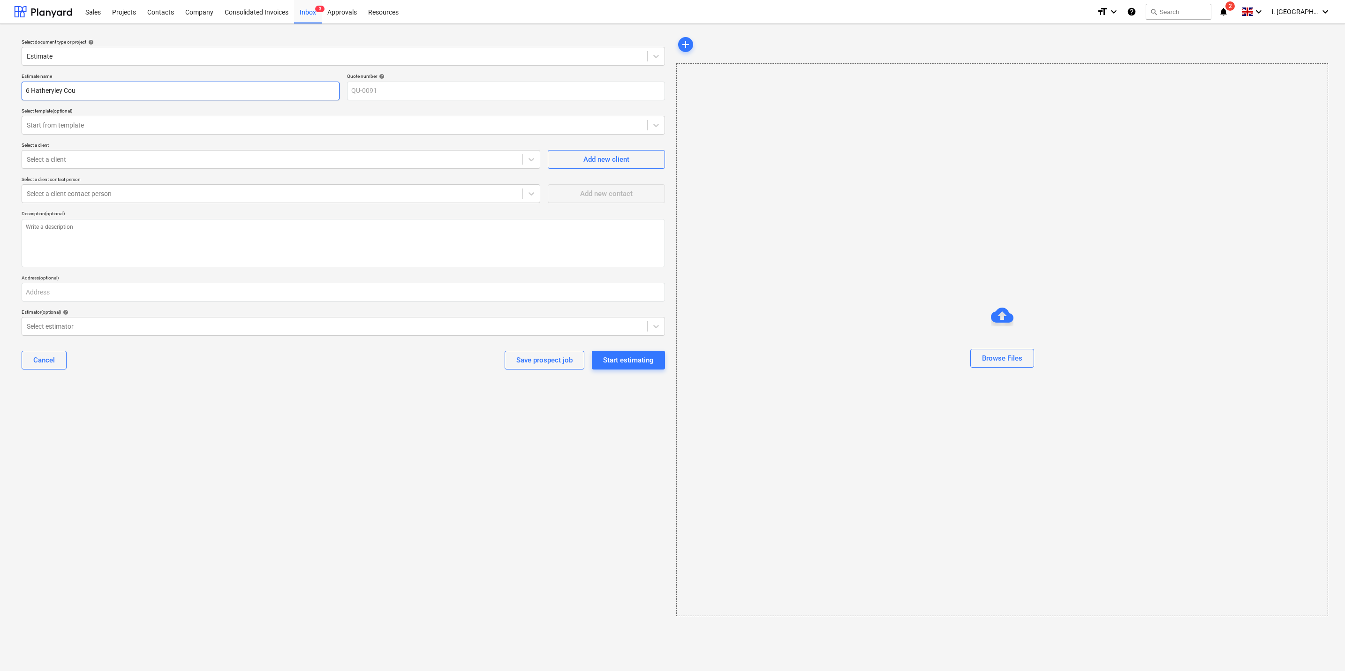
type input "6 Hatheryley Cour"
type textarea "x"
type input "6 Hatheryley Court"
type textarea "x"
type input "6 Hatheryley Court"
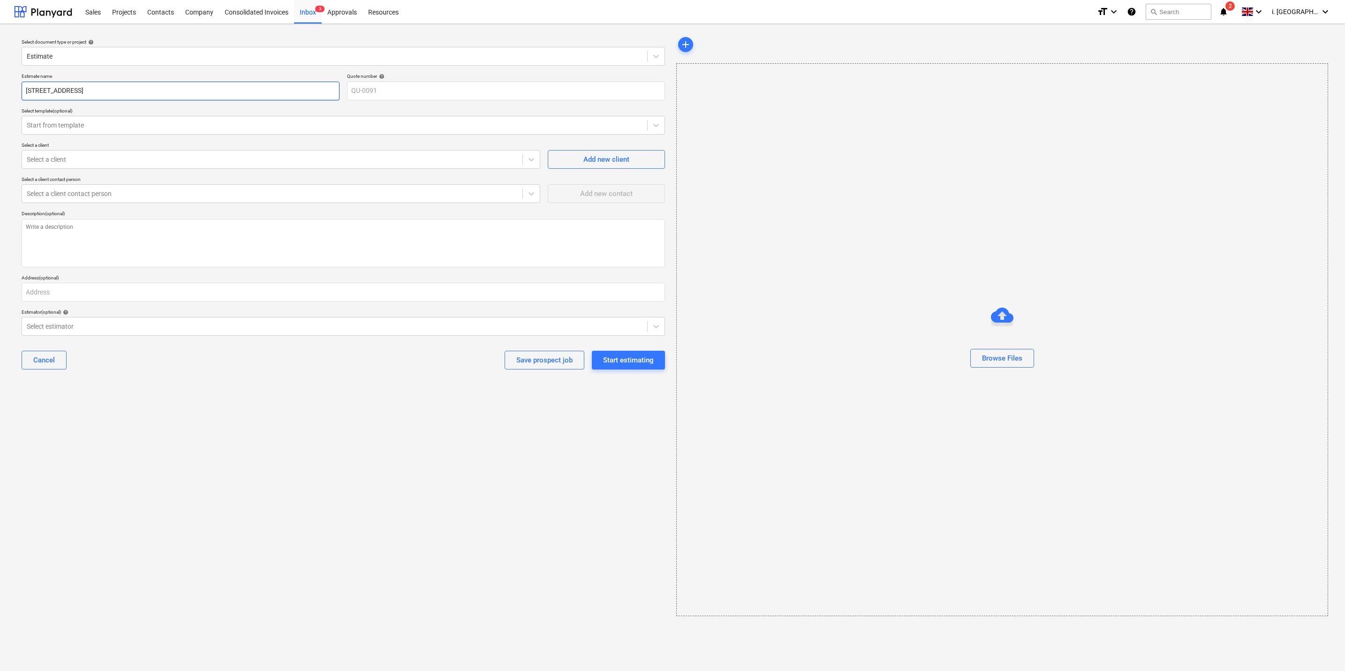
type textarea "x"
type input "6 Hatheryley Court R"
type textarea "x"
type input "6 Hatheryley Court Ro"
type textarea "x"
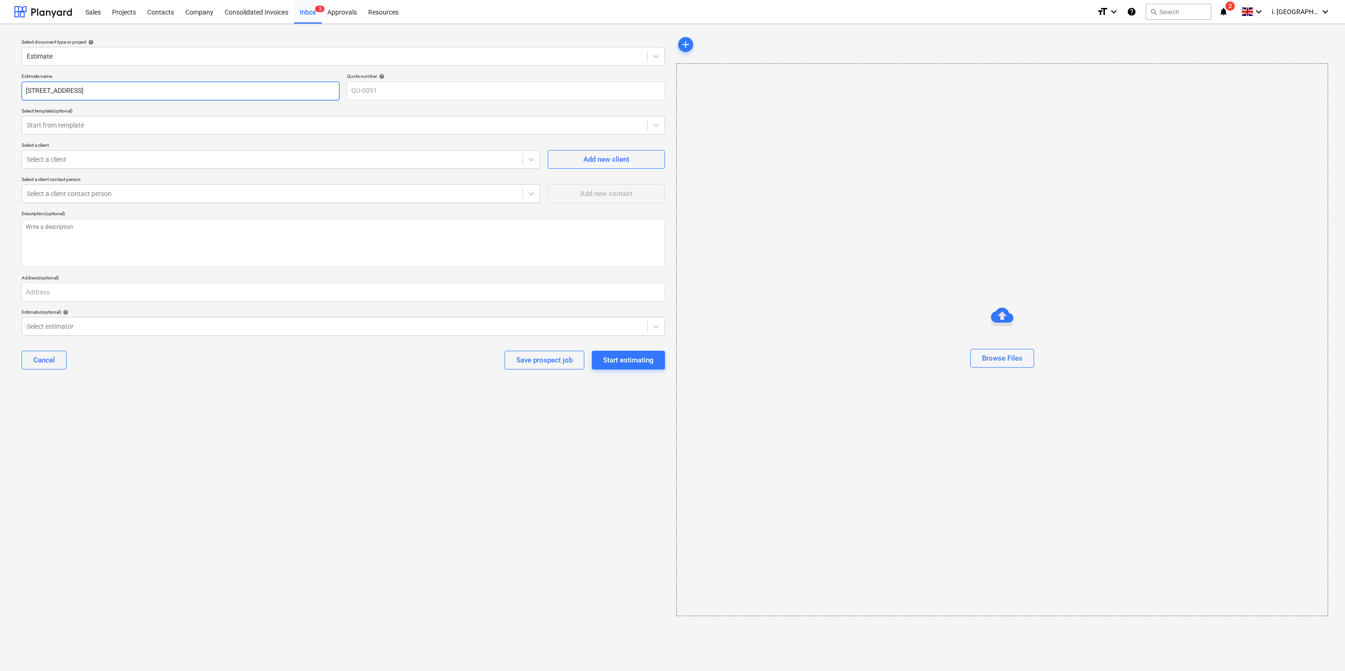
type input "6 Hatheryley Court Roa"
type textarea "x"
type input "[STREET_ADDRESS]"
click at [190, 154] on div "Select a client" at bounding box center [272, 159] width 500 height 13
type textarea "x"
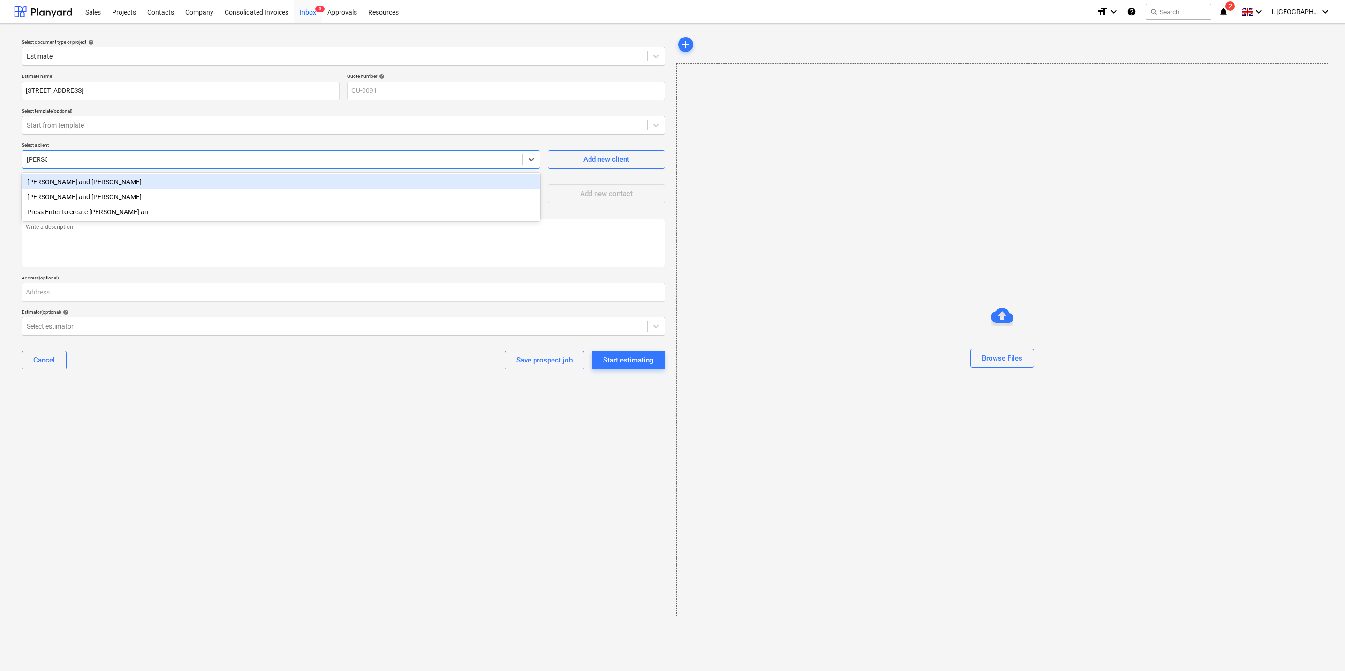
type input "neil and"
click at [217, 185] on div "Neil and Julia Murray" at bounding box center [281, 181] width 519 height 15
type textarea "x"
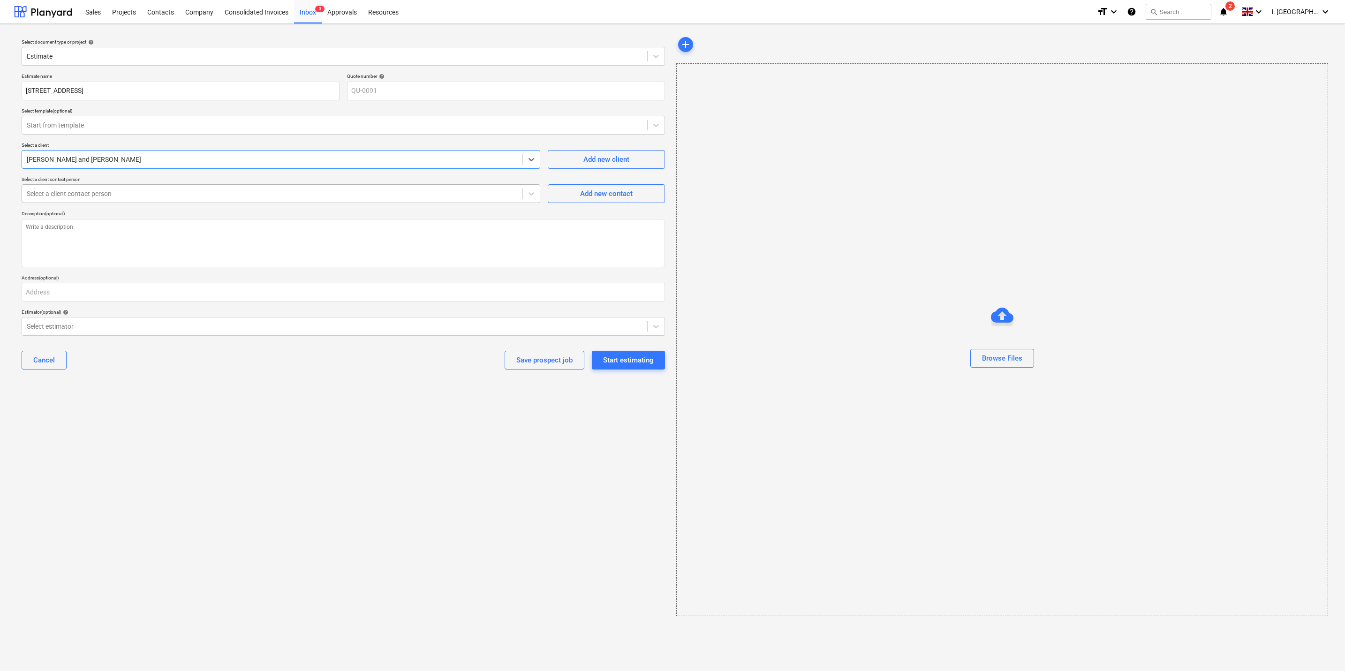
drag, startPoint x: 214, startPoint y: 207, endPoint x: 214, endPoint y: 202, distance: 5.2
click at [214, 202] on div "Estimate name 6 Hatheryley Court Road Quote number help QU-0091 Select template…" at bounding box center [343, 224] width 651 height 311
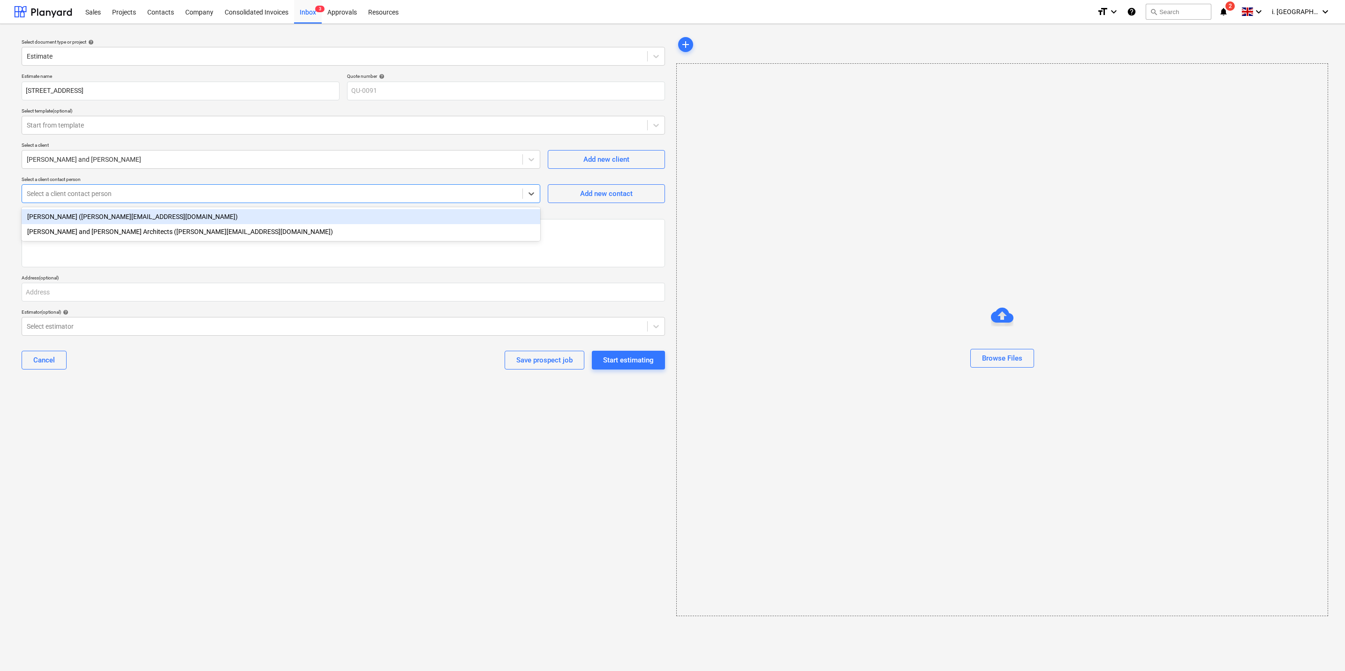
drag, startPoint x: 214, startPoint y: 196, endPoint x: 214, endPoint y: 188, distance: 8.4
click at [214, 188] on div "Select a client contact person" at bounding box center [272, 193] width 500 height 13
click at [213, 197] on div at bounding box center [272, 193] width 491 height 9
click at [213, 199] on div "Select a client contact person" at bounding box center [272, 193] width 500 height 13
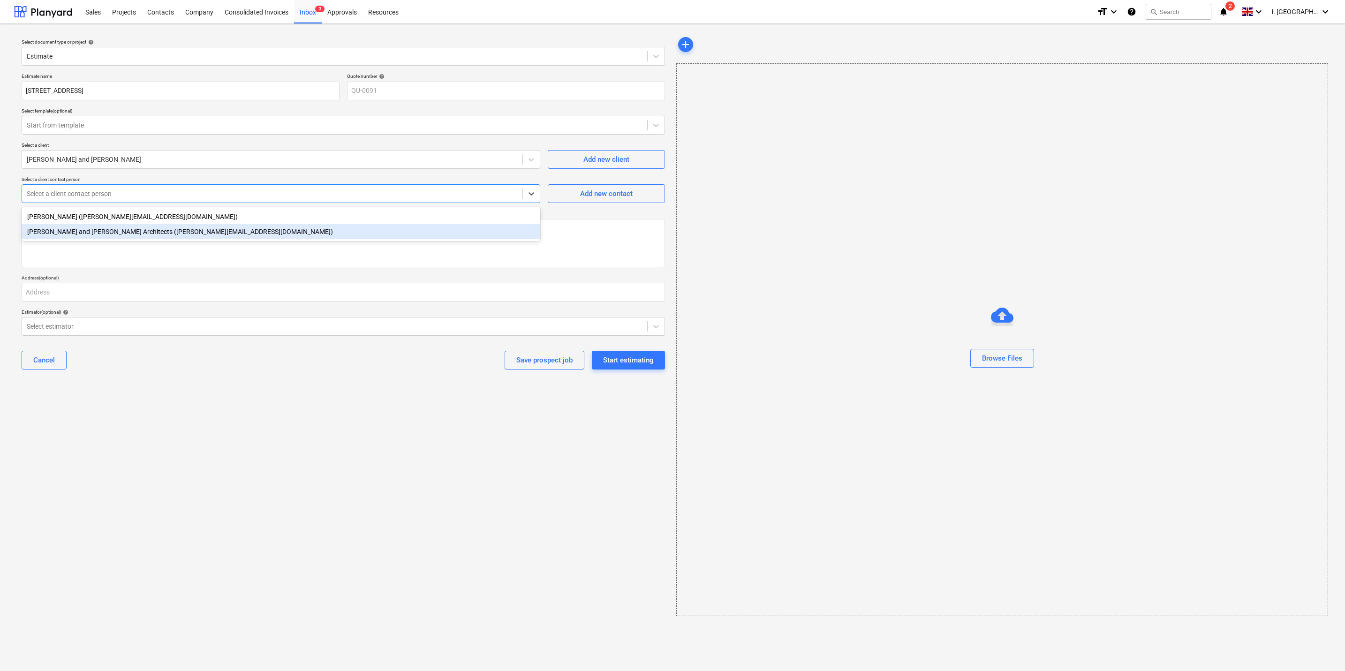
click at [210, 230] on div "Neil and Julia Murray Croe Architects (craig@croearchitects.co.uk)" at bounding box center [281, 231] width 519 height 15
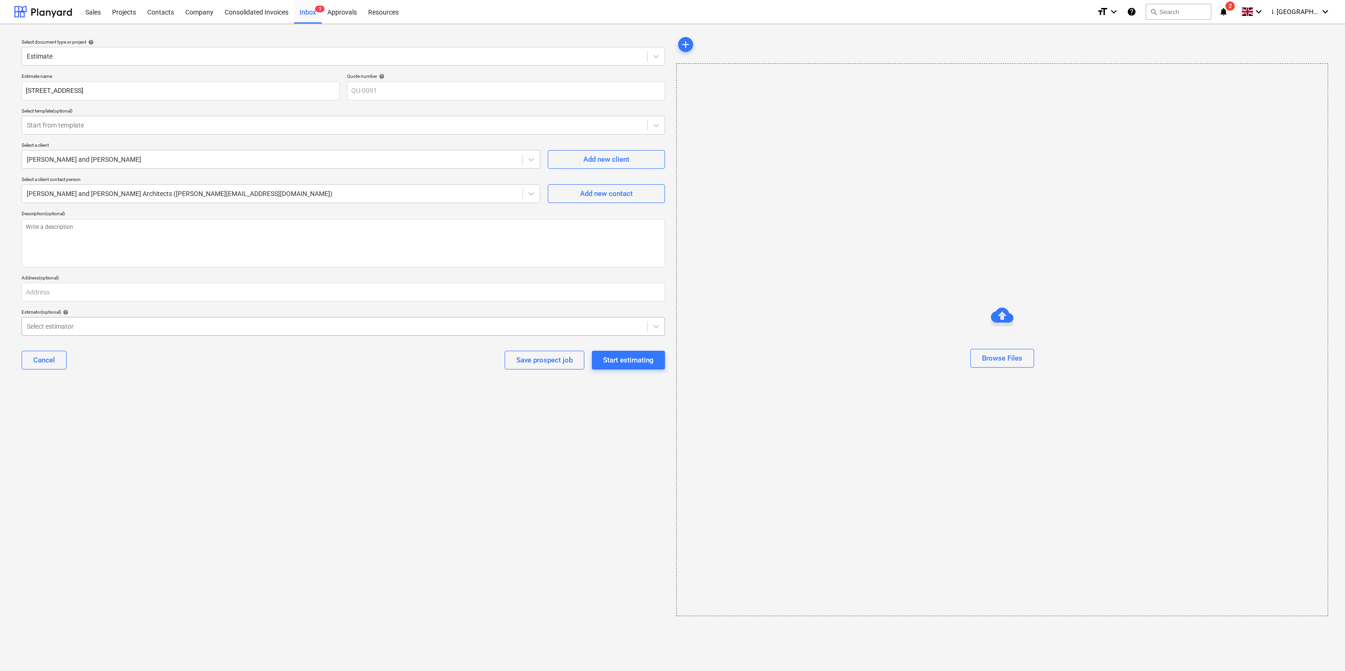
click at [141, 319] on div "Select estimator" at bounding box center [343, 326] width 643 height 19
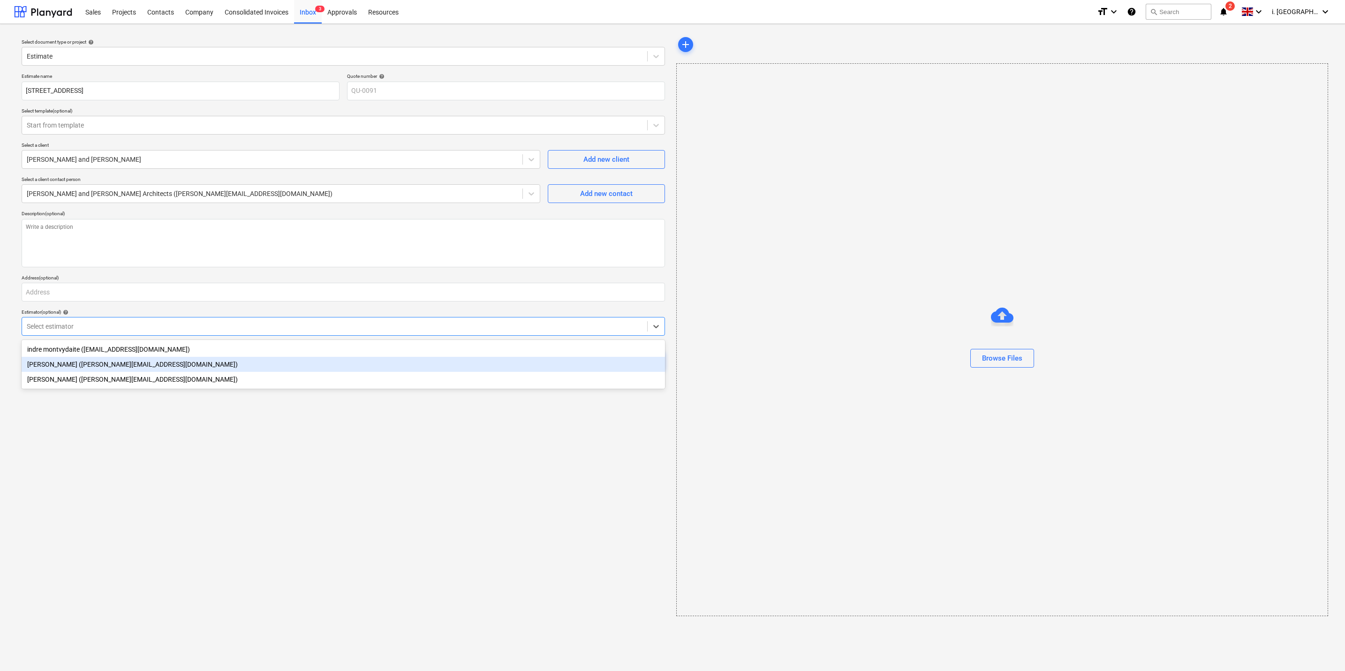
click at [121, 360] on div "Harry Ford (harry@matfordconstruction.co.uk)" at bounding box center [343, 364] width 643 height 15
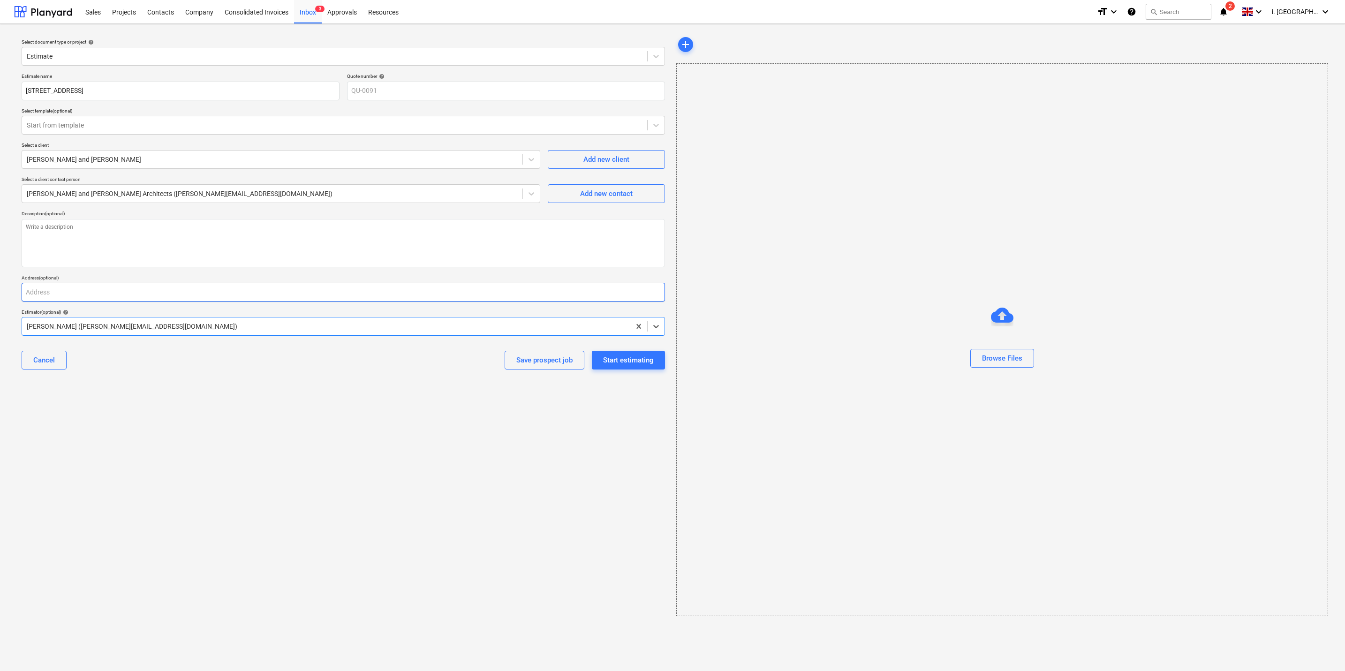
click at [114, 296] on input "text" at bounding box center [343, 292] width 643 height 19
paste input "6 Hatherley Court Road"
type textarea "x"
type input "6 Hatherley Court Road"
drag, startPoint x: 200, startPoint y: 395, endPoint x: 242, endPoint y: 353, distance: 60.0
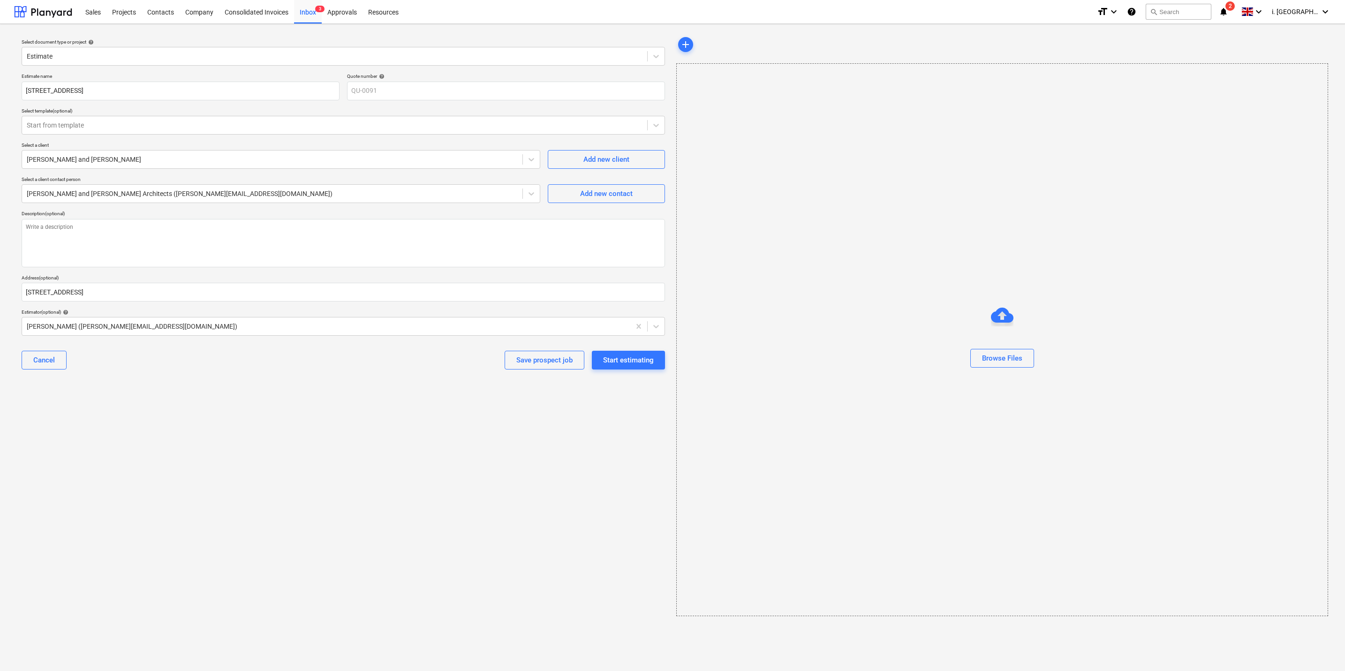
click at [201, 391] on div "Select document type or project help Estimate Estimate name 6 Hatheryley Court …" at bounding box center [343, 325] width 658 height 588
click at [623, 362] on div "Start estimating" at bounding box center [628, 360] width 51 height 12
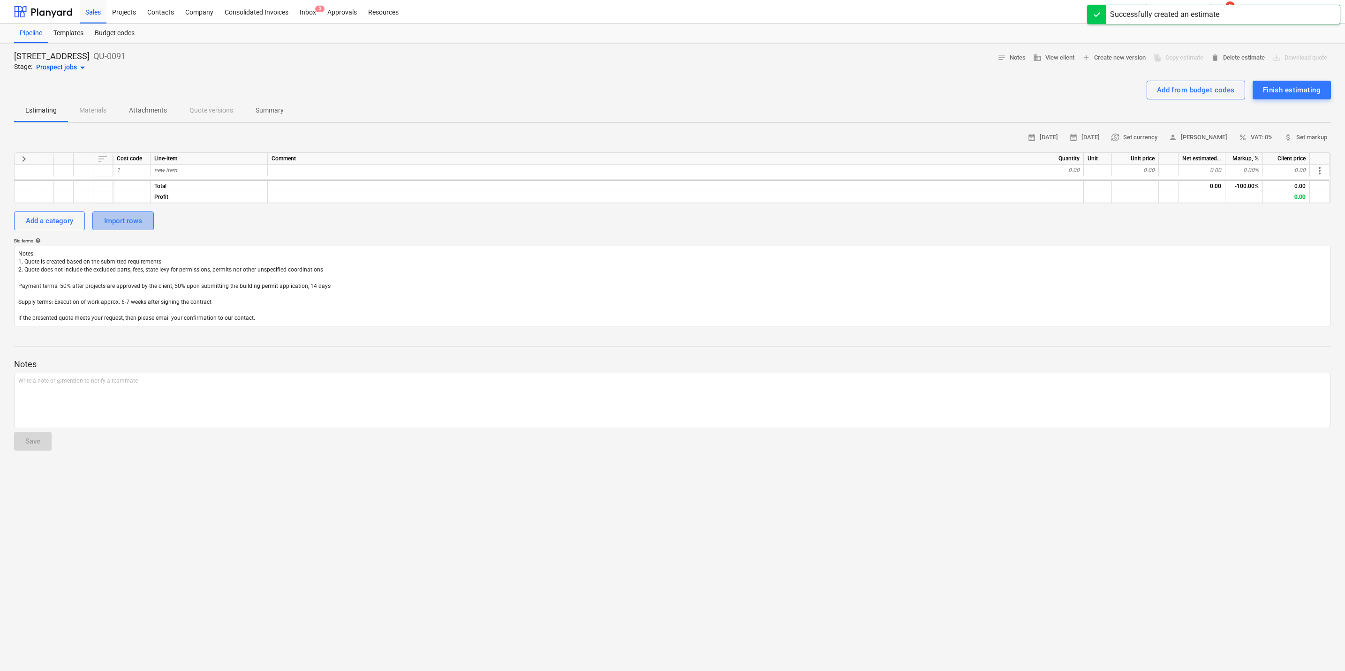
click at [128, 221] on div "Import rows" at bounding box center [123, 221] width 38 height 12
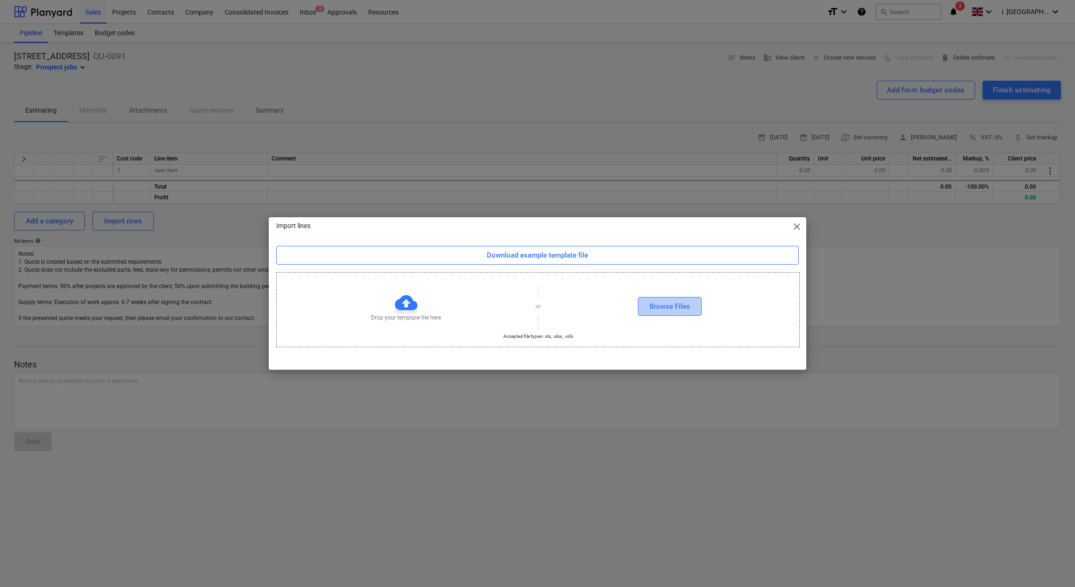
click at [664, 310] on div "Browse Files" at bounding box center [669, 306] width 40 height 12
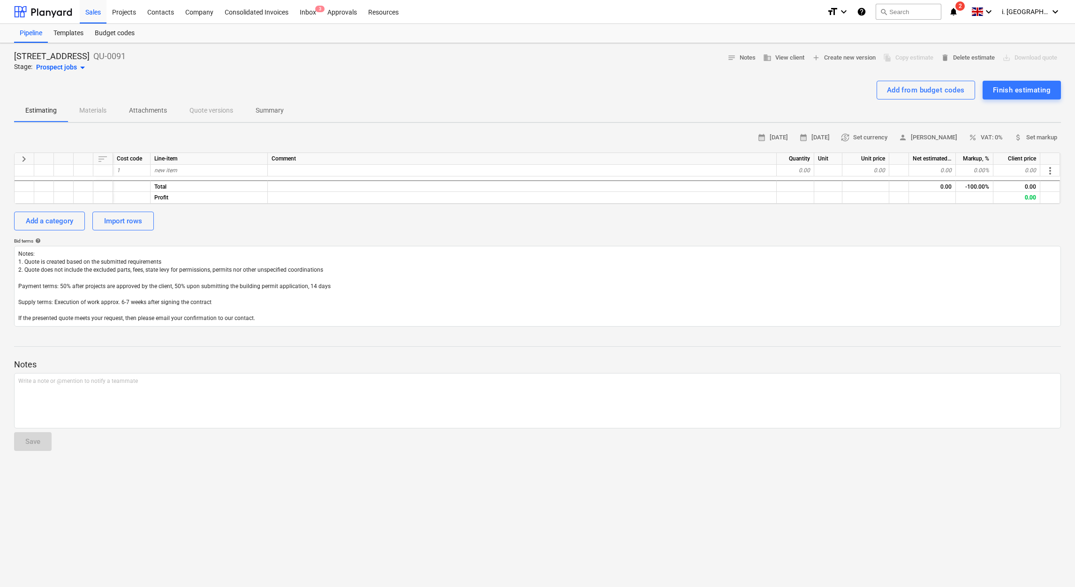
type textarea "x"
click at [281, 234] on div "calendar_month 14 Oct 2025 calendar_month 28 Oct 2025 currency_exchange Set cur…" at bounding box center [537, 228] width 1047 height 196
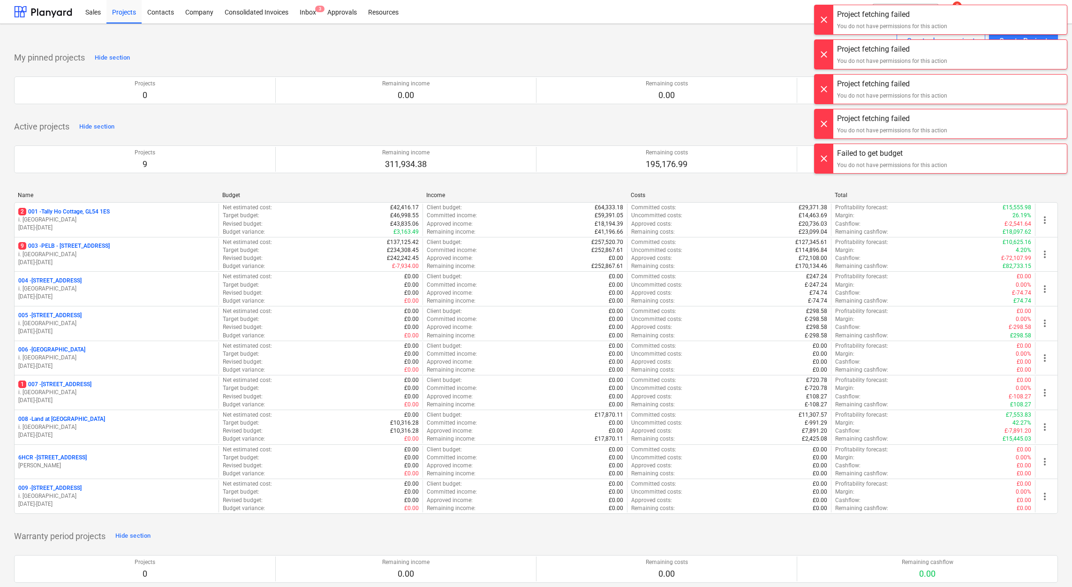
click at [832, 14] on div at bounding box center [823, 19] width 19 height 29
click at [826, 22] on div at bounding box center [823, 19] width 19 height 29
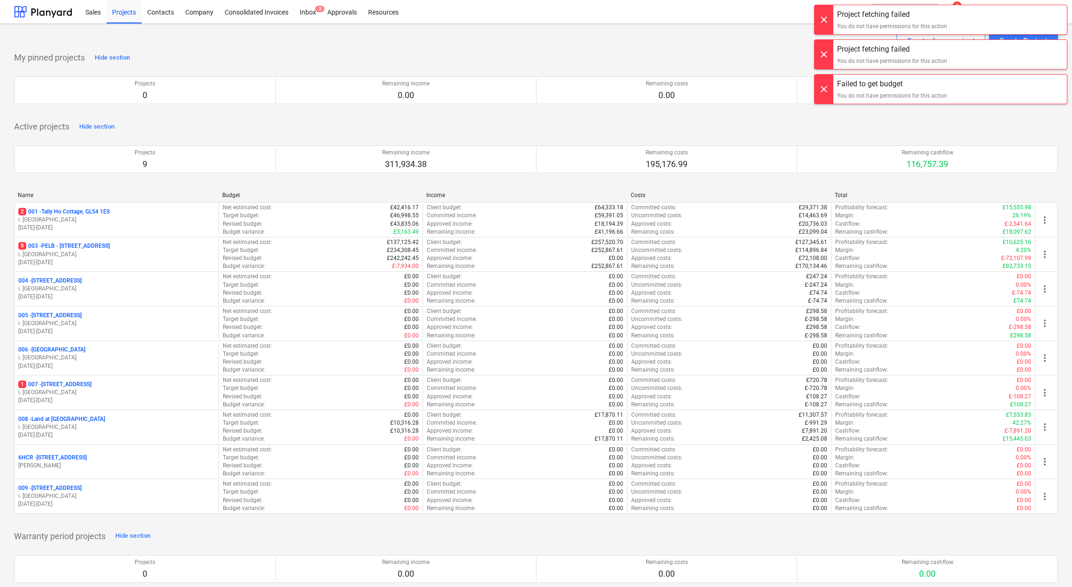
click at [823, 14] on div at bounding box center [823, 19] width 19 height 29
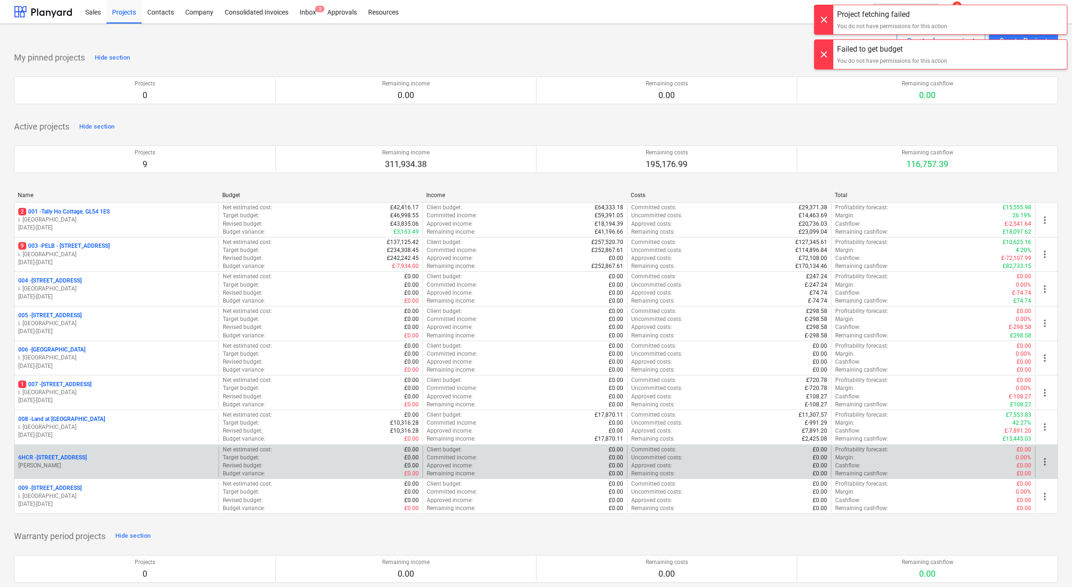
click at [72, 469] on p "J. Westcarr" at bounding box center [116, 465] width 196 height 8
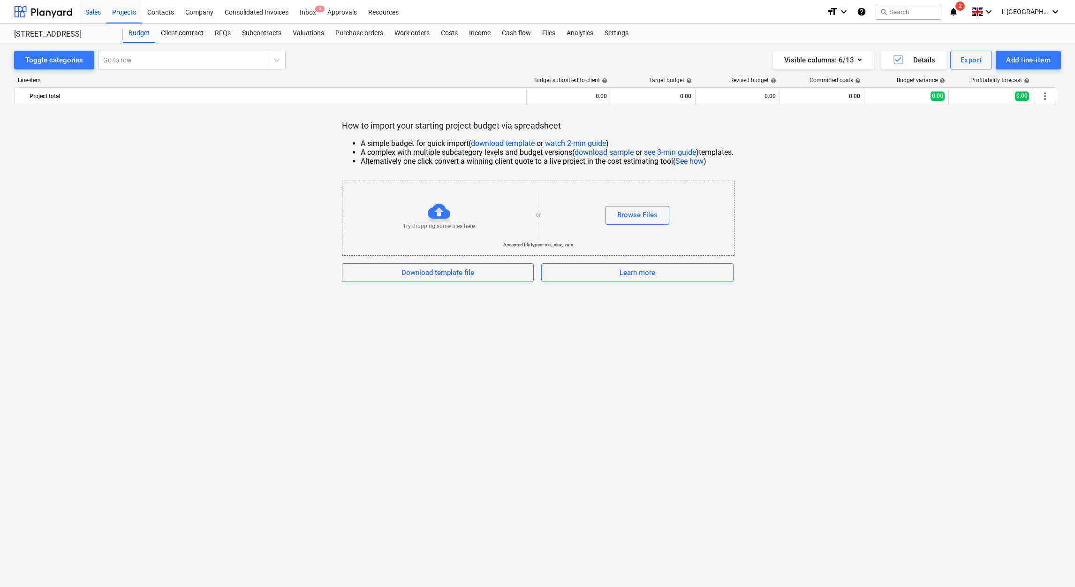
click at [94, 12] on div "Sales" at bounding box center [93, 12] width 27 height 24
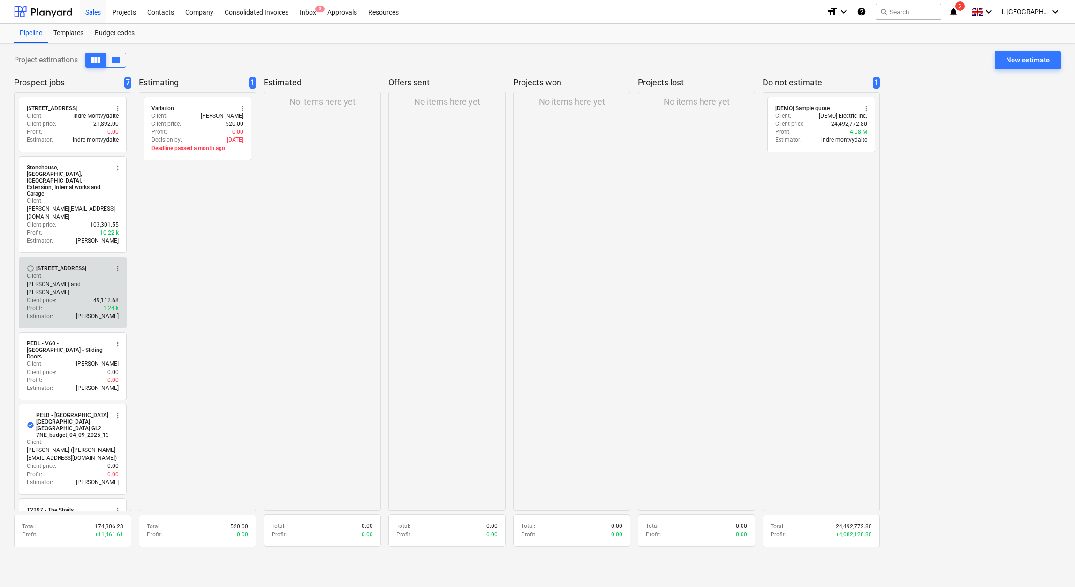
click at [91, 280] on p "Neil and Julia Murray" at bounding box center [73, 288] width 92 height 16
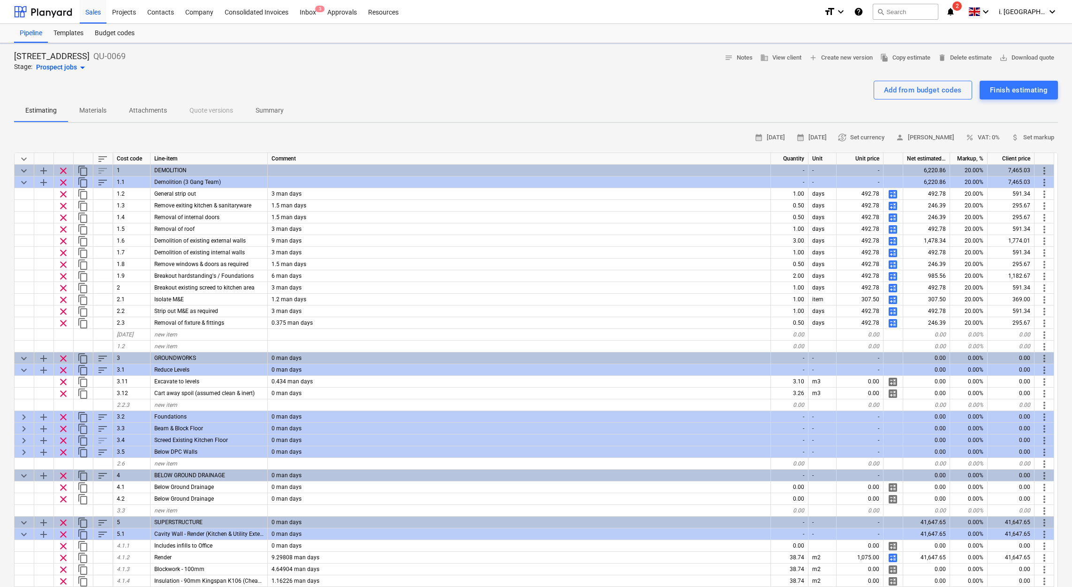
type textarea "x"
click at [776, 57] on span "business View client" at bounding box center [780, 58] width 41 height 11
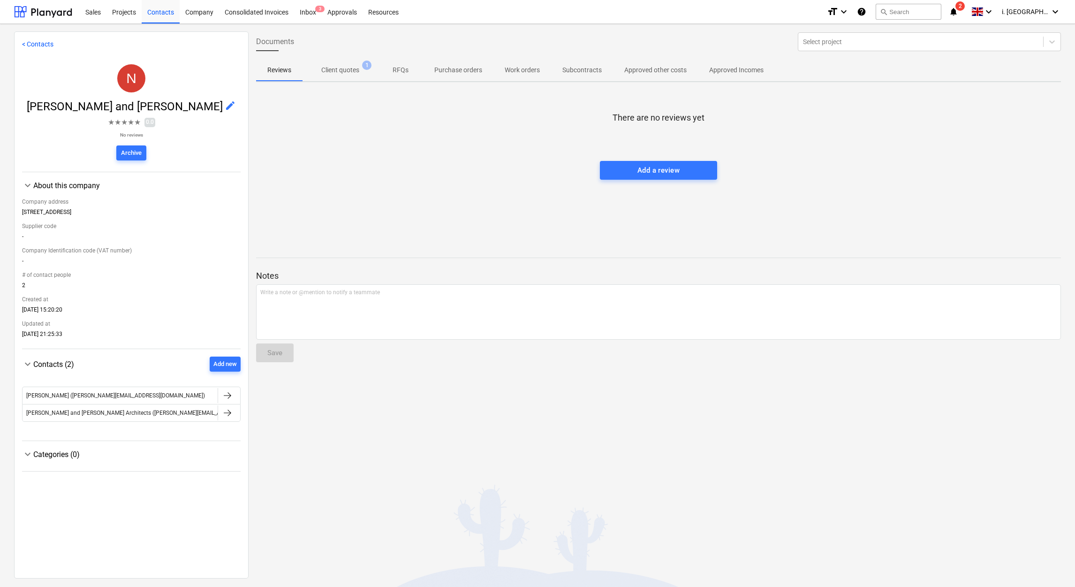
drag, startPoint x: 99, startPoint y: 219, endPoint x: 11, endPoint y: 211, distance: 88.6
click at [11, 211] on div "< Contacts N Neil and Julia Murray edit ★ ★ ★ ★ ★ 0.0 No reviews Archive keyboa…" at bounding box center [537, 305] width 1075 height 563
copy div "6 Hatherley Court Road"
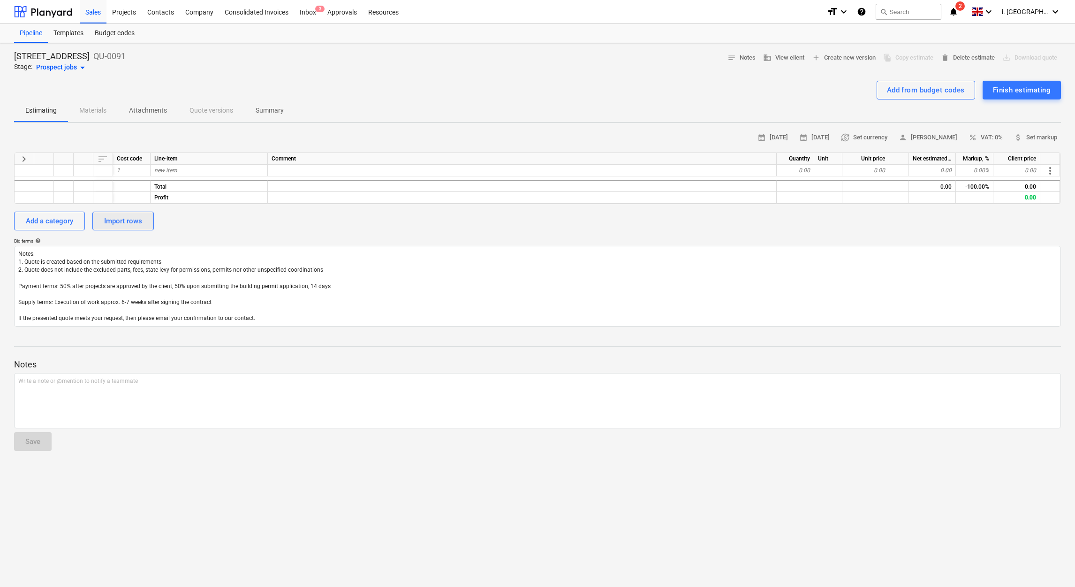
click at [140, 215] on div "Import rows" at bounding box center [123, 221] width 38 height 12
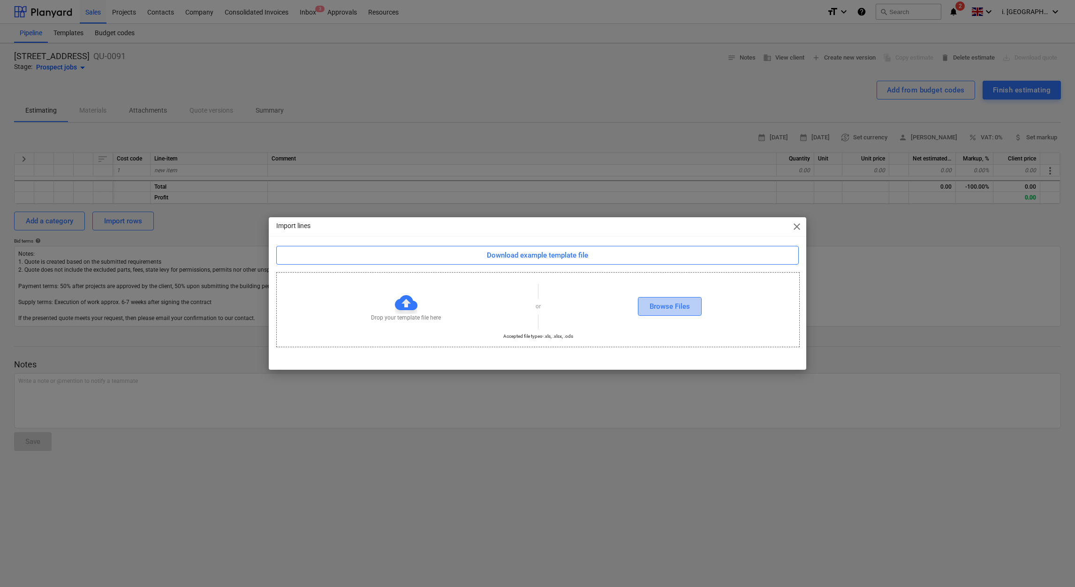
click at [697, 302] on button "Browse Files" at bounding box center [670, 306] width 64 height 19
click at [672, 309] on div "Browse Files" at bounding box center [669, 306] width 40 height 12
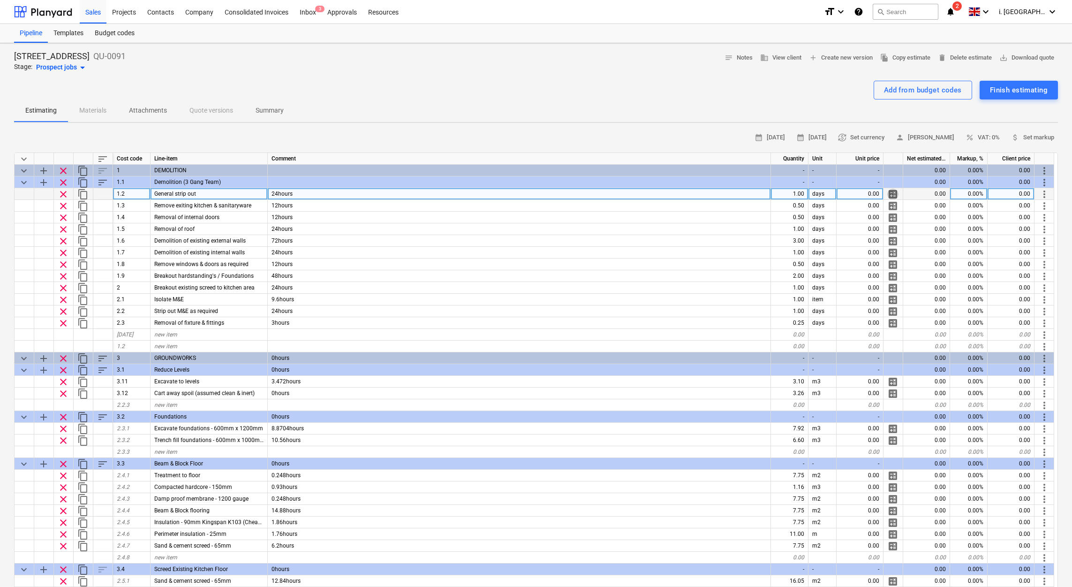
click at [897, 192] on span "calculate" at bounding box center [892, 193] width 11 height 11
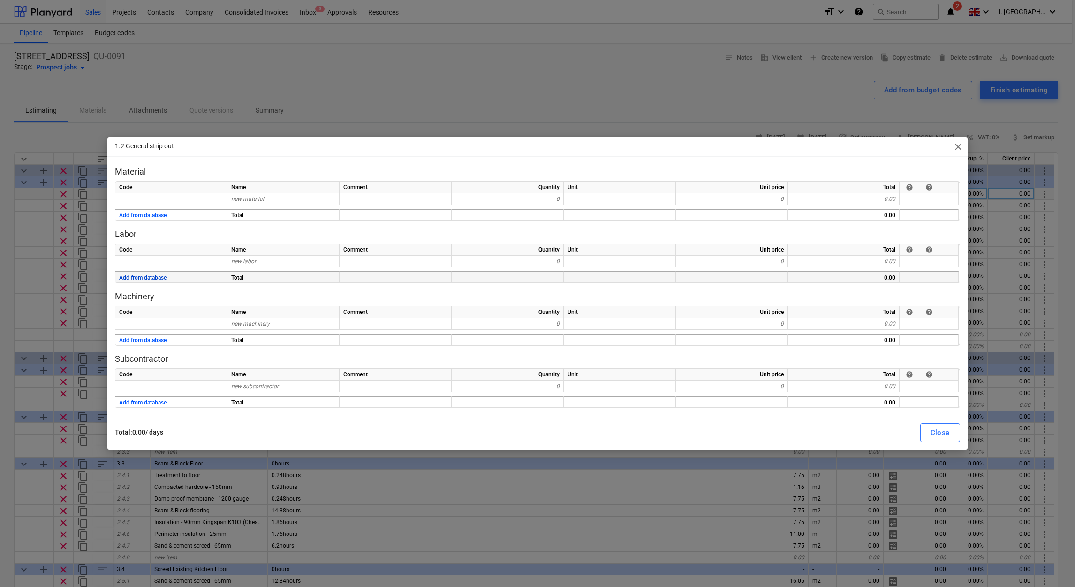
click at [157, 281] on button "Add from database" at bounding box center [142, 278] width 47 height 12
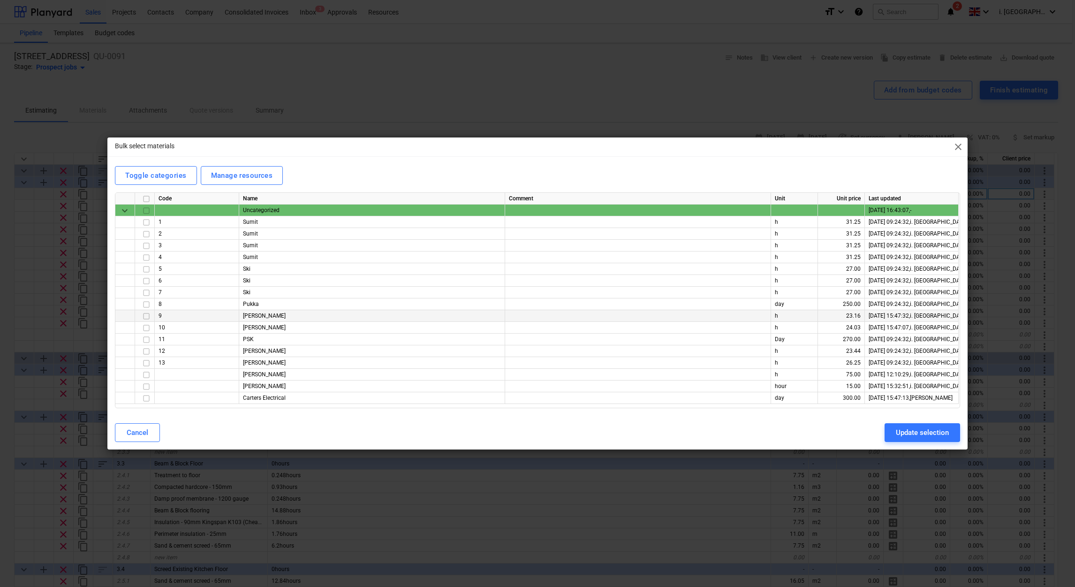
click at [146, 317] on input "checkbox" at bounding box center [146, 315] width 11 height 11
click at [145, 388] on input "checkbox" at bounding box center [146, 386] width 11 height 11
click at [147, 352] on input "checkbox" at bounding box center [146, 351] width 11 height 11
click at [898, 430] on div "Update selection" at bounding box center [922, 432] width 53 height 12
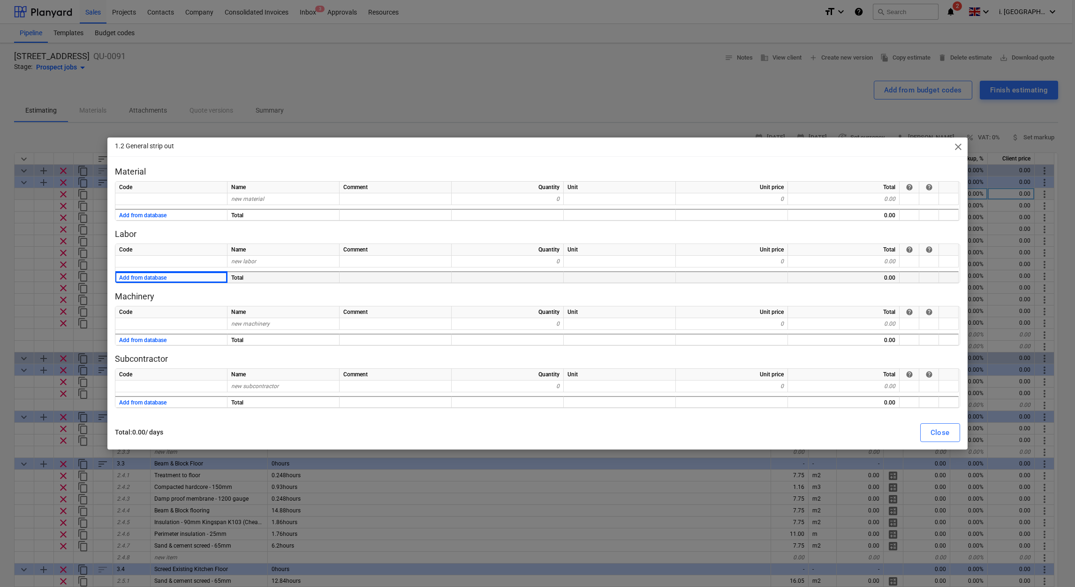
type textarea "x"
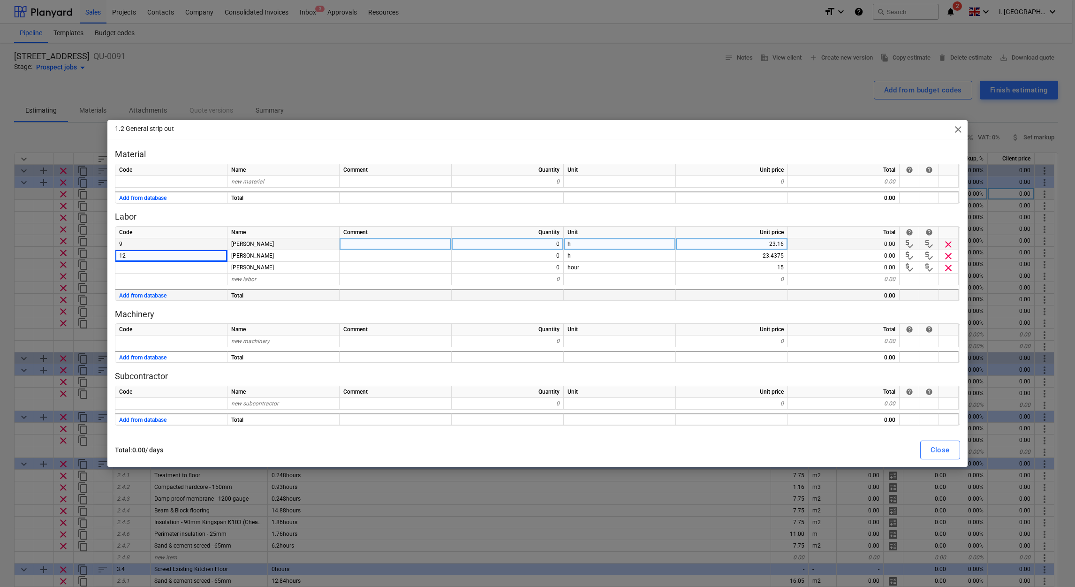
click at [542, 242] on div "0" at bounding box center [508, 244] width 112 height 12
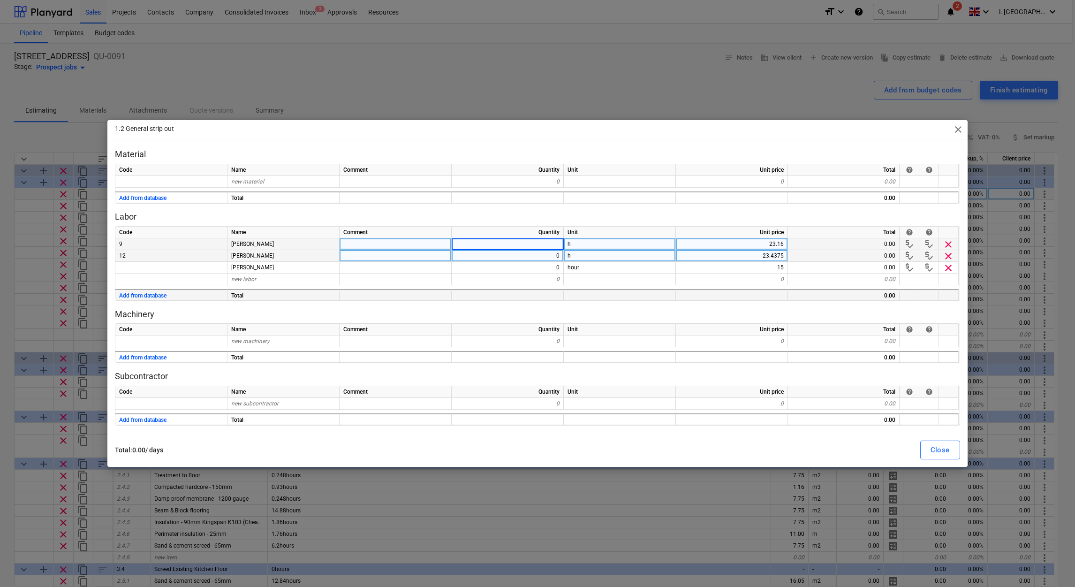
type input "8"
click at [555, 256] on div "0" at bounding box center [508, 256] width 112 height 12
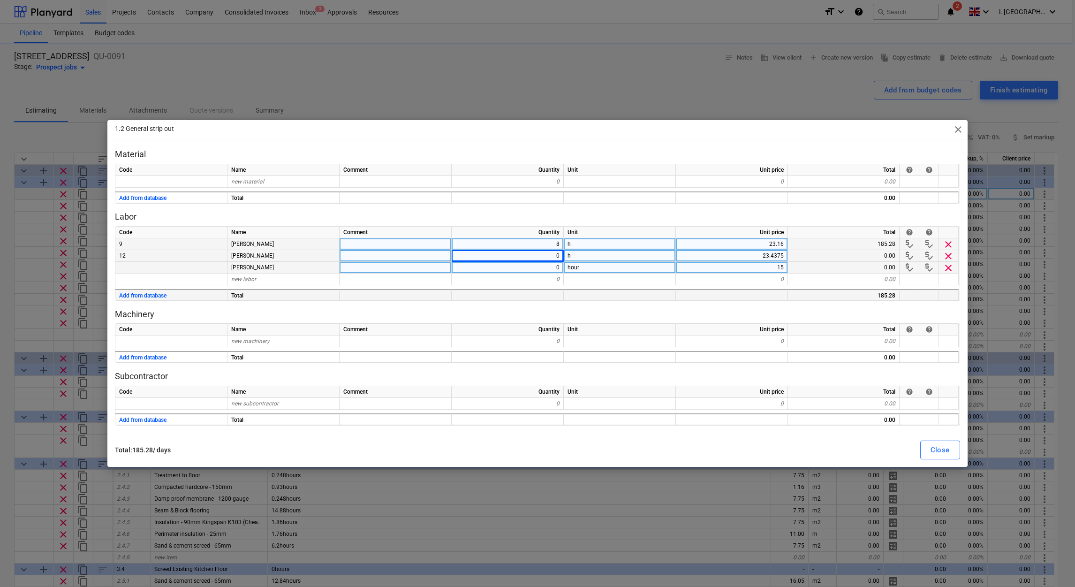
click at [539, 266] on div "0" at bounding box center [508, 268] width 112 height 12
type textarea "x"
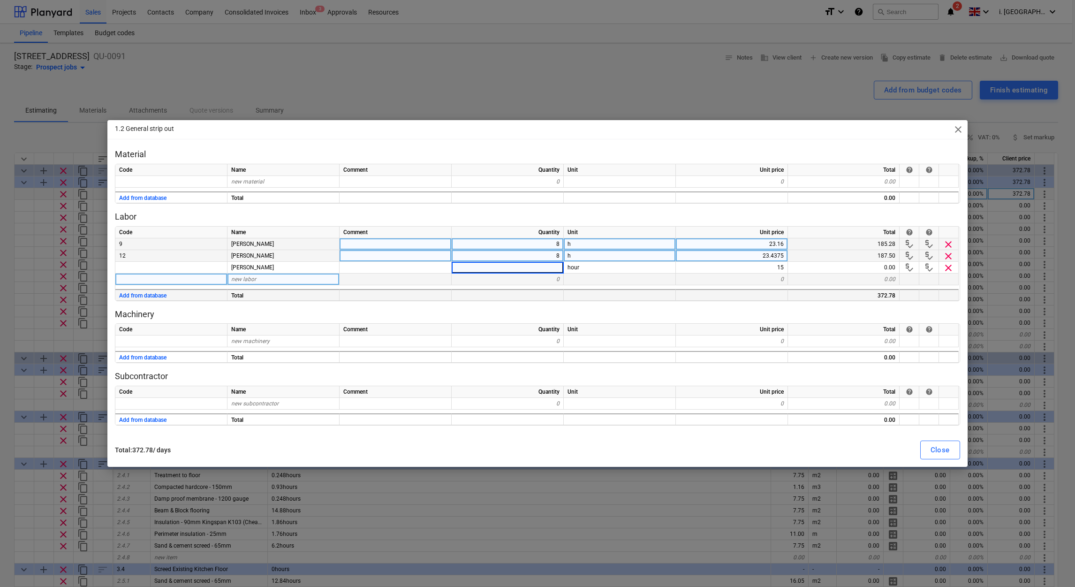
type input "8"
click at [644, 274] on div at bounding box center [620, 279] width 112 height 12
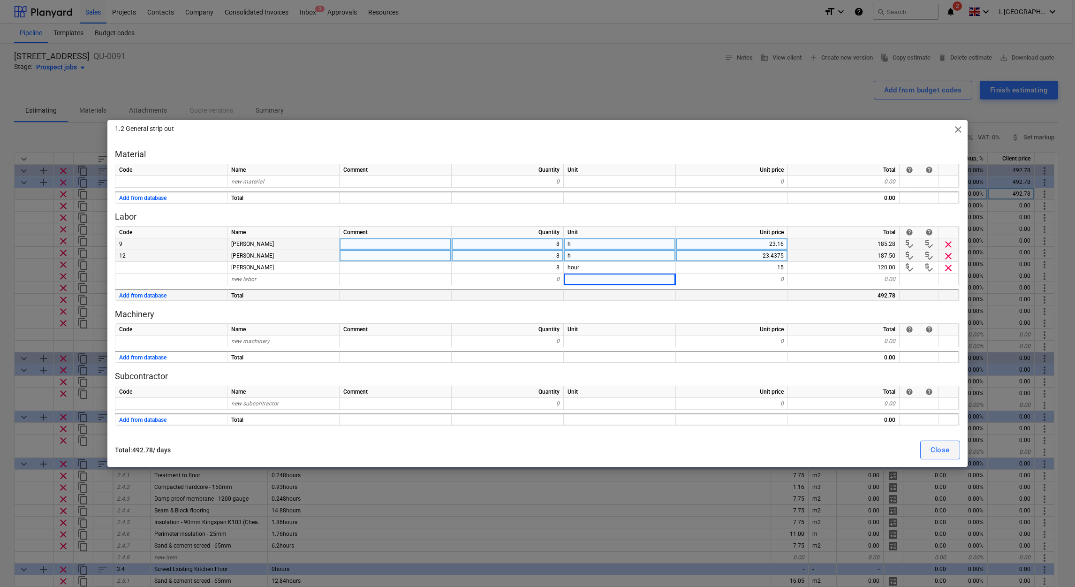
click at [952, 458] on button "Close" at bounding box center [940, 449] width 40 height 19
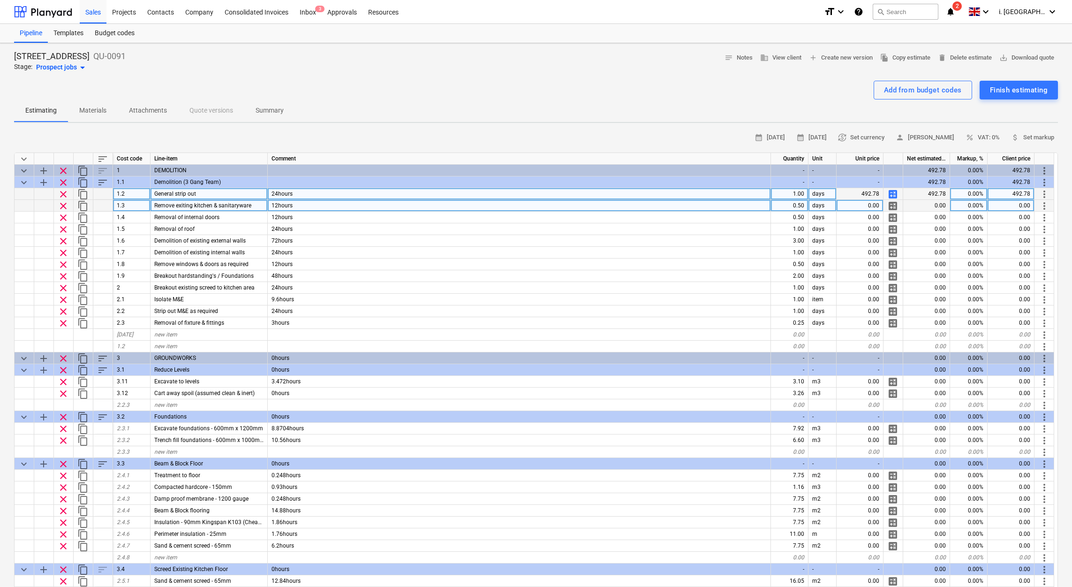
click at [897, 204] on span "calculate" at bounding box center [892, 205] width 11 height 11
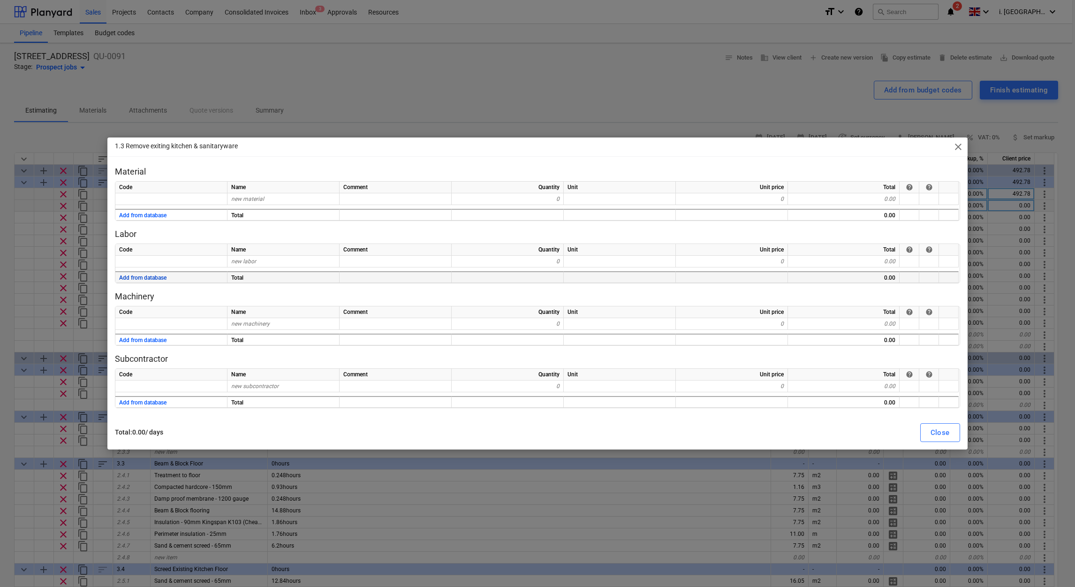
click at [147, 276] on button "Add from database" at bounding box center [142, 278] width 47 height 12
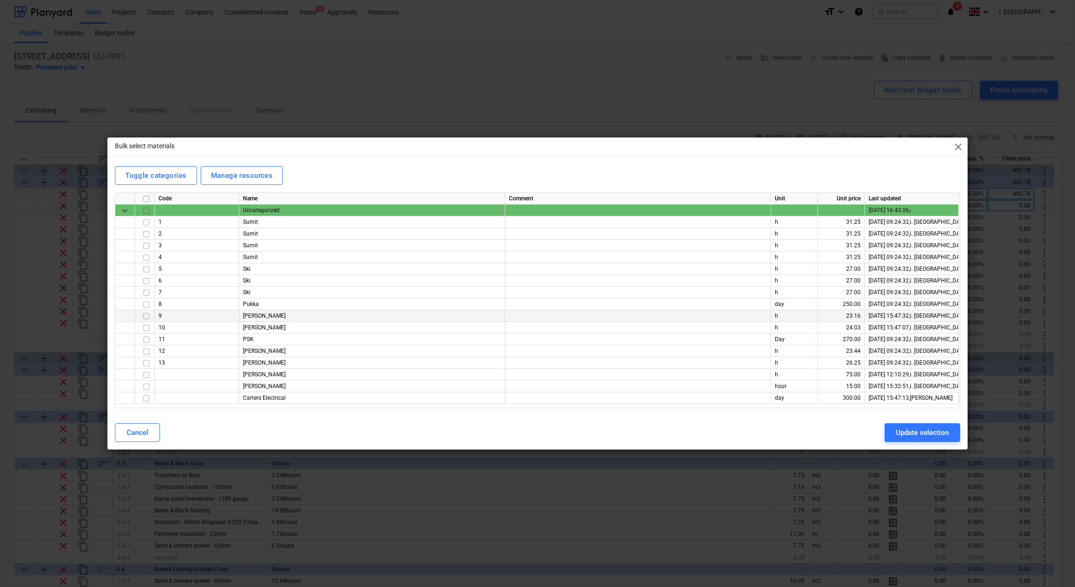
click at [144, 317] on input "checkbox" at bounding box center [146, 315] width 11 height 11
click at [143, 353] on input "checkbox" at bounding box center [146, 351] width 11 height 11
click at [148, 384] on input "checkbox" at bounding box center [146, 386] width 11 height 11
click at [941, 434] on div "Update selection" at bounding box center [922, 432] width 53 height 12
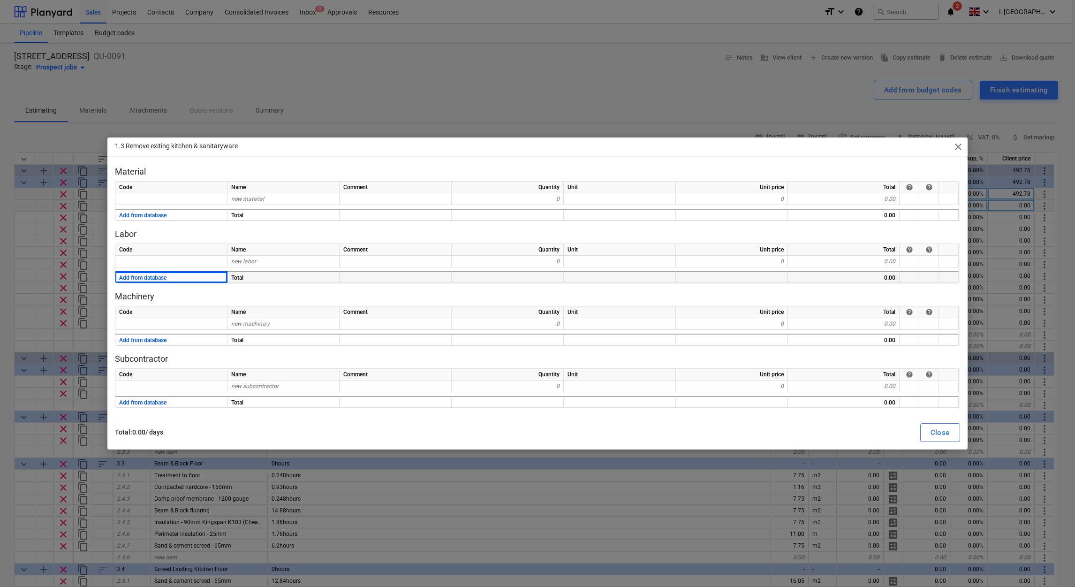
type textarea "x"
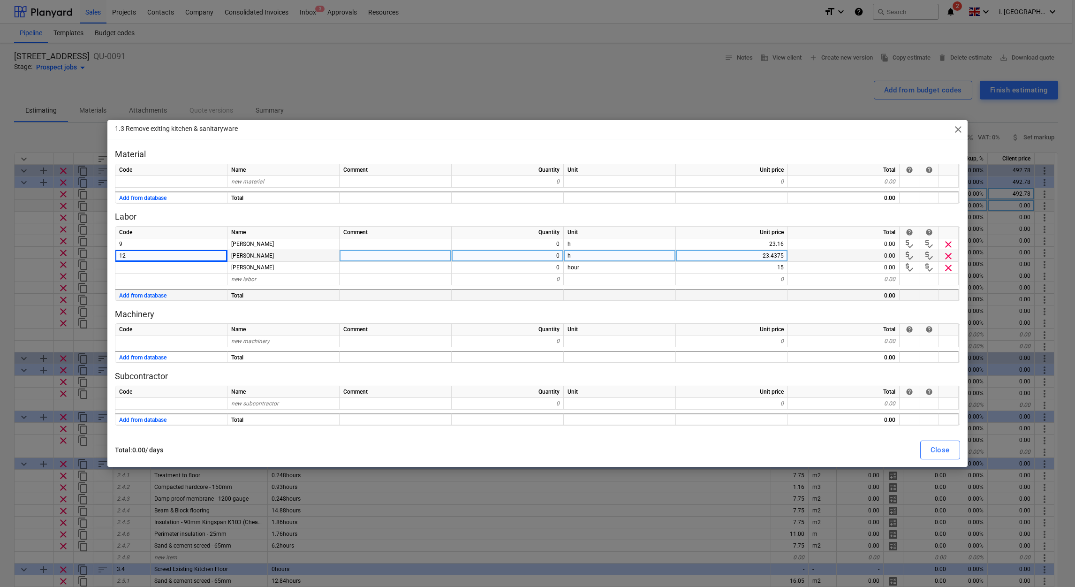
click at [547, 250] on div "0" at bounding box center [508, 256] width 112 height 12
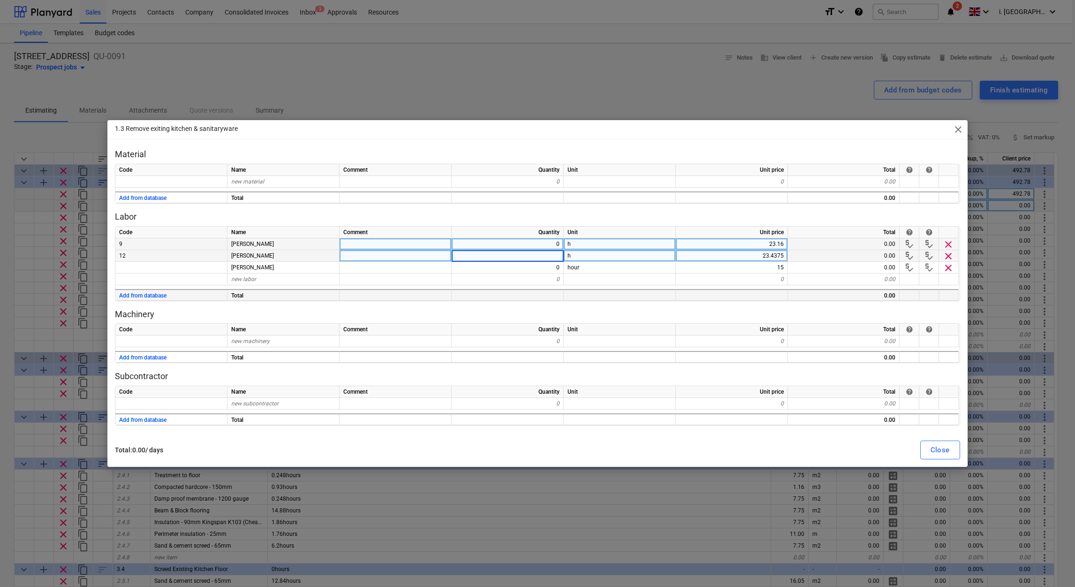
type input "8"
click at [550, 249] on div "0" at bounding box center [508, 244] width 112 height 12
type textarea "x"
type input "8"
drag, startPoint x: 548, startPoint y: 262, endPoint x: 687, endPoint y: 329, distance: 154.3
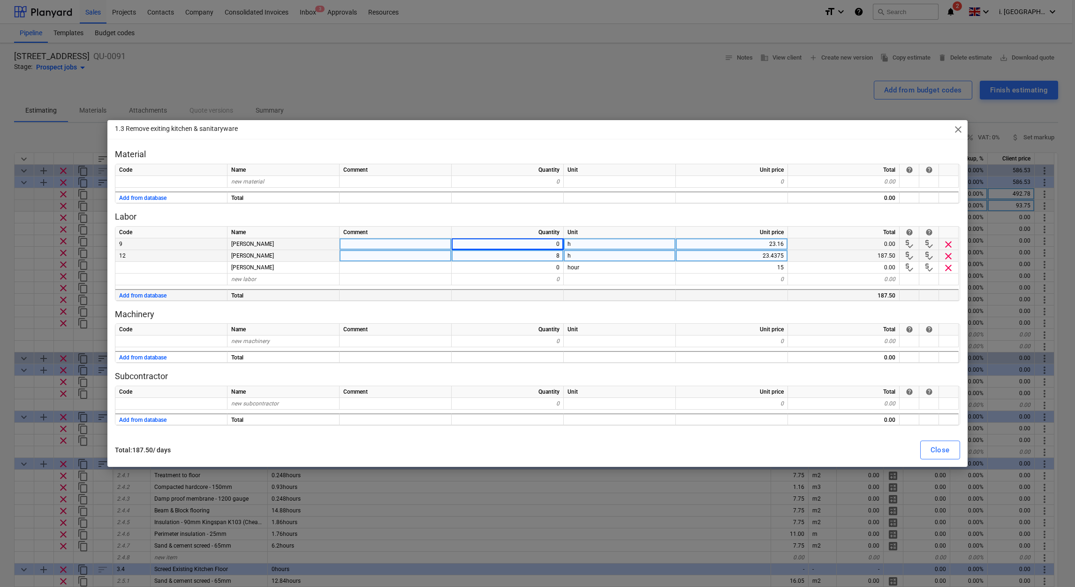
click at [548, 262] on div "0" at bounding box center [508, 268] width 112 height 12
click at [958, 132] on span "close" at bounding box center [957, 129] width 11 height 11
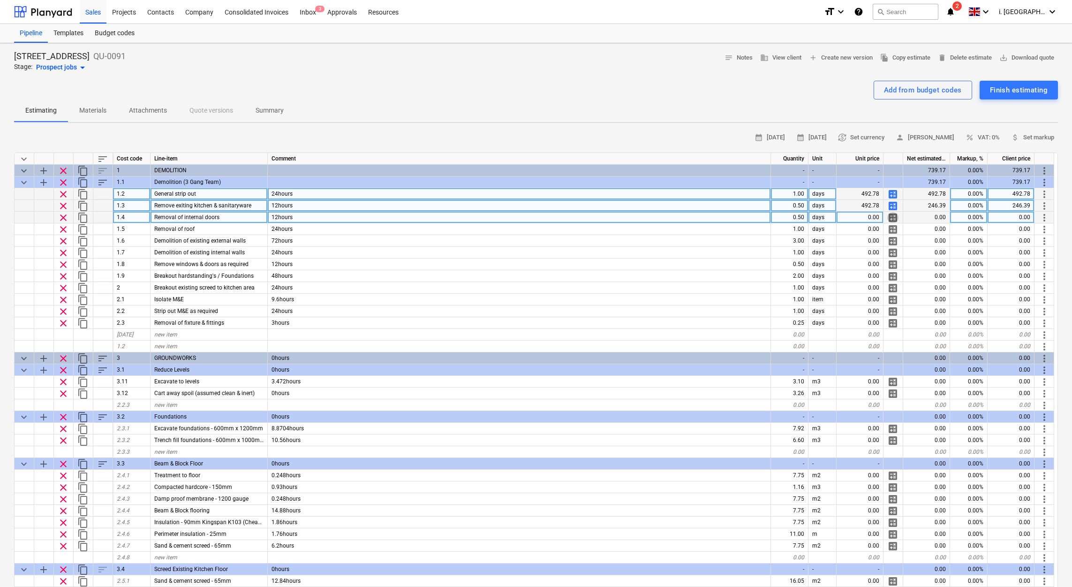
click at [890, 220] on span "calculate" at bounding box center [892, 217] width 11 height 11
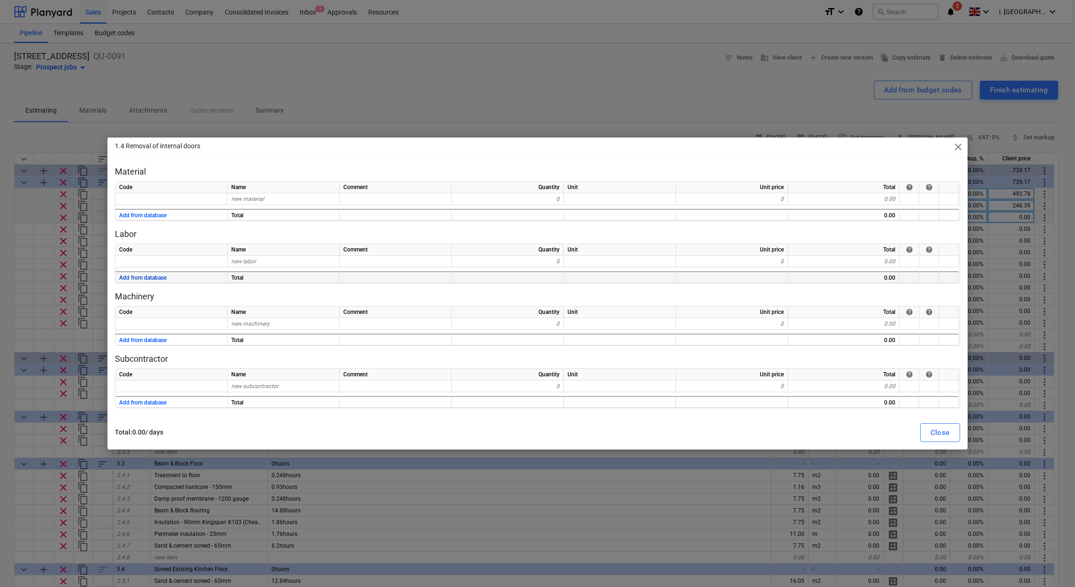
click at [148, 273] on button "Add from database" at bounding box center [142, 278] width 47 height 12
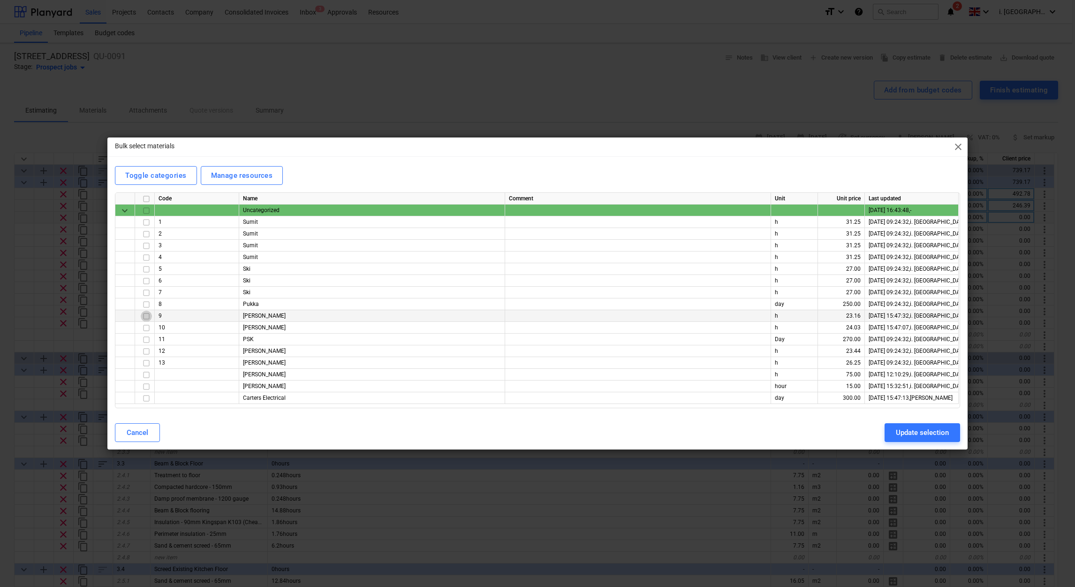
click at [147, 316] on input "checkbox" at bounding box center [146, 315] width 11 height 11
click at [149, 348] on input "checkbox" at bounding box center [146, 351] width 11 height 11
click at [143, 389] on input "checkbox" at bounding box center [146, 386] width 11 height 11
click at [910, 428] on div "Update selection" at bounding box center [922, 432] width 53 height 12
type textarea "x"
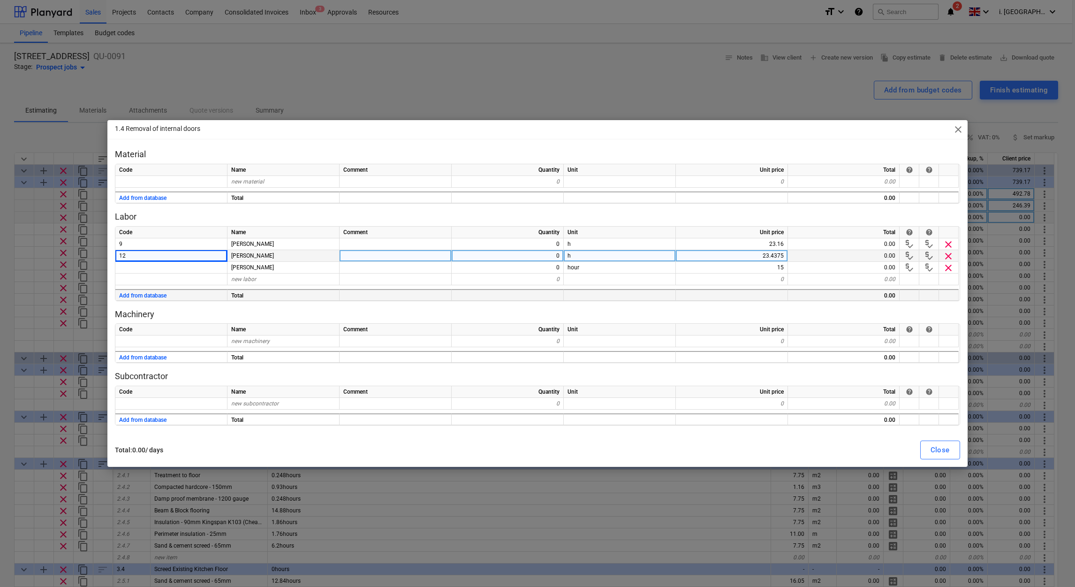
click at [507, 254] on div "0" at bounding box center [508, 256] width 112 height 12
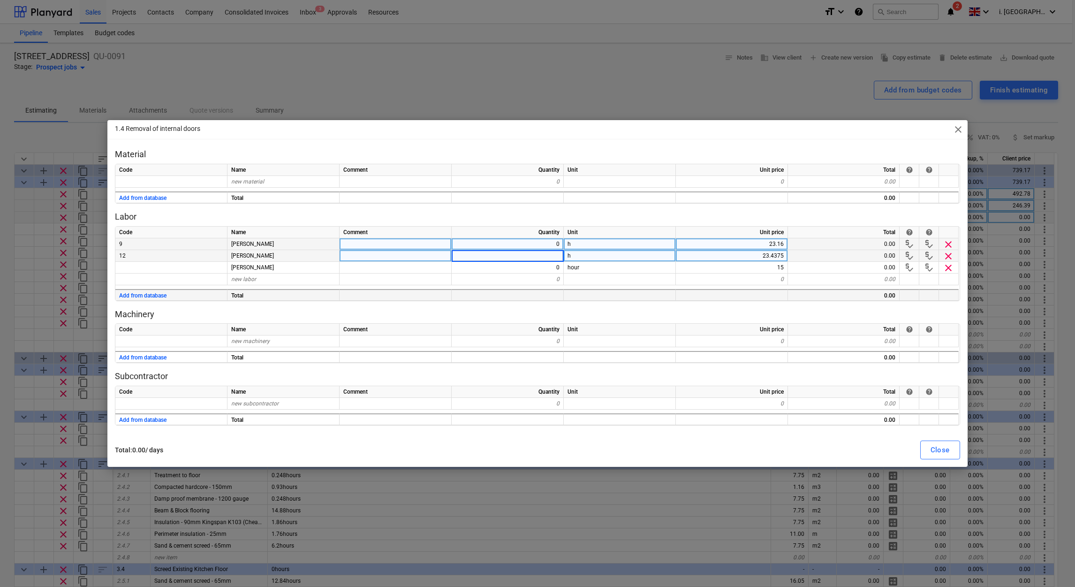
click at [516, 248] on div "0" at bounding box center [508, 244] width 112 height 12
type input "8"
click at [538, 256] on div "0" at bounding box center [508, 256] width 112 height 12
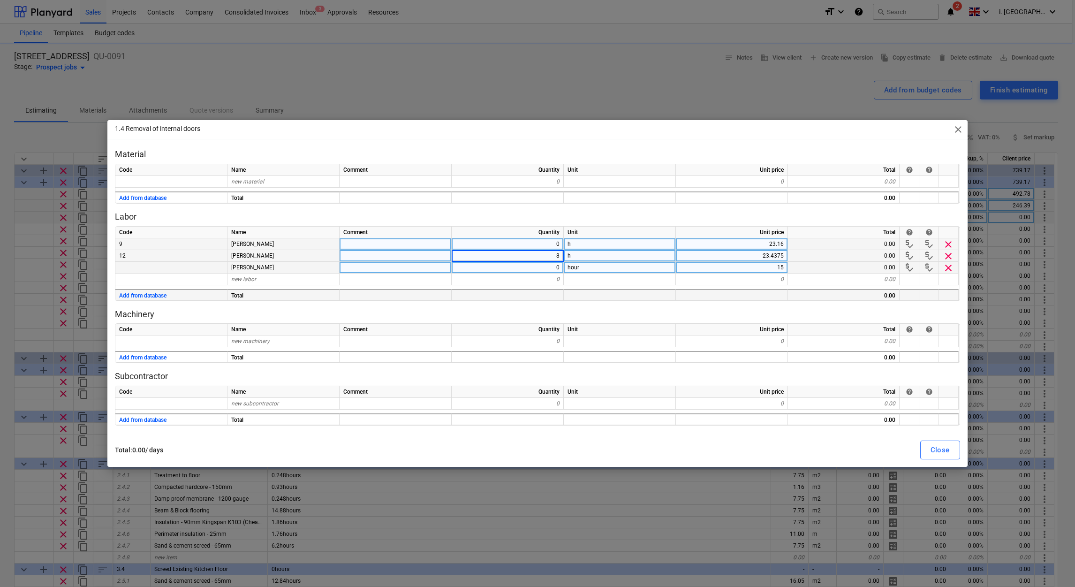
click at [539, 266] on div "0" at bounding box center [508, 268] width 112 height 12
type textarea "x"
type input "8"
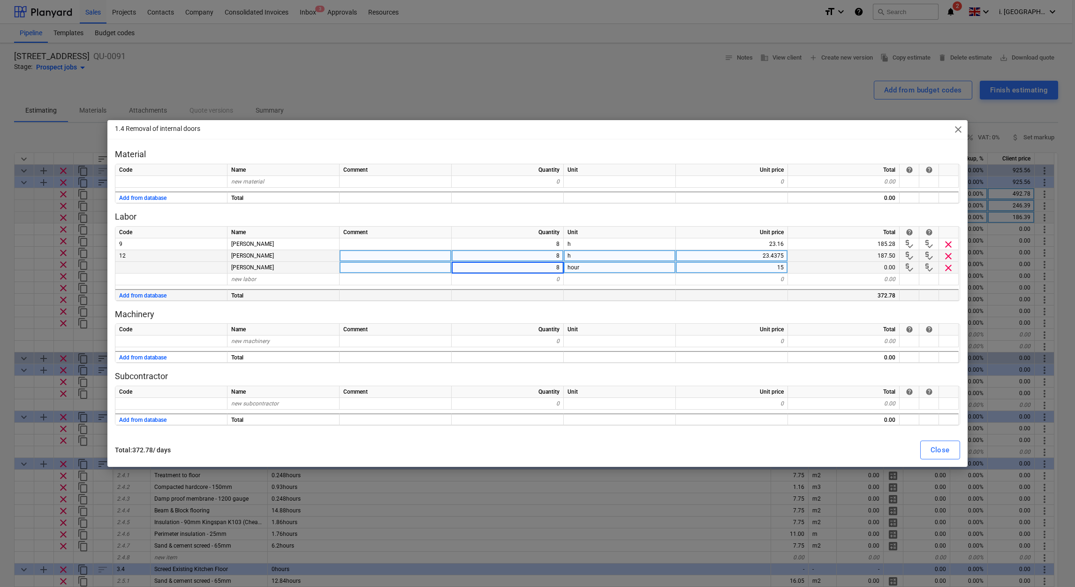
click at [961, 130] on span "close" at bounding box center [957, 129] width 11 height 11
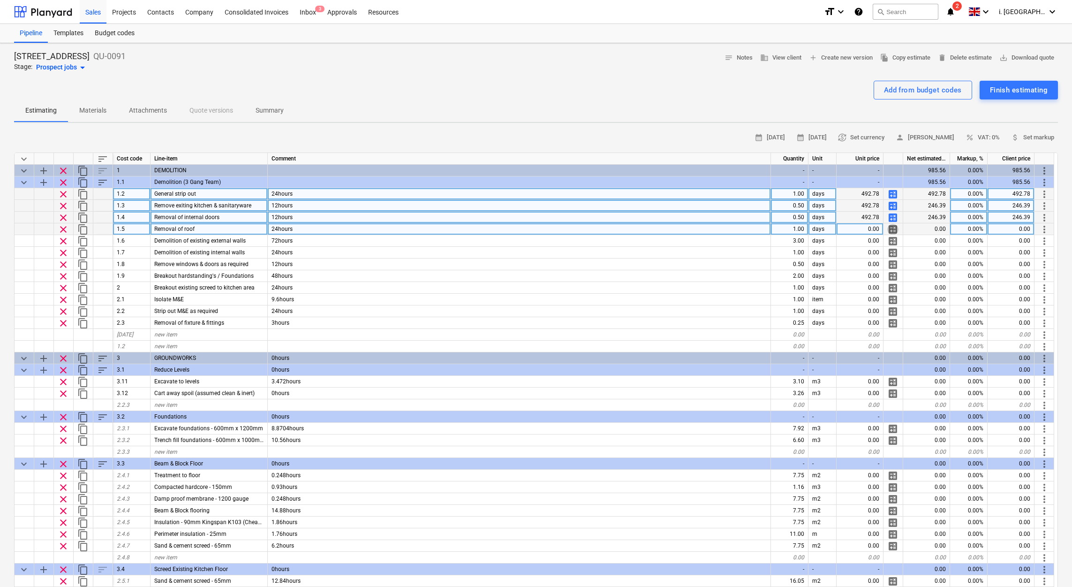
click at [890, 227] on span "calculate" at bounding box center [892, 229] width 11 height 11
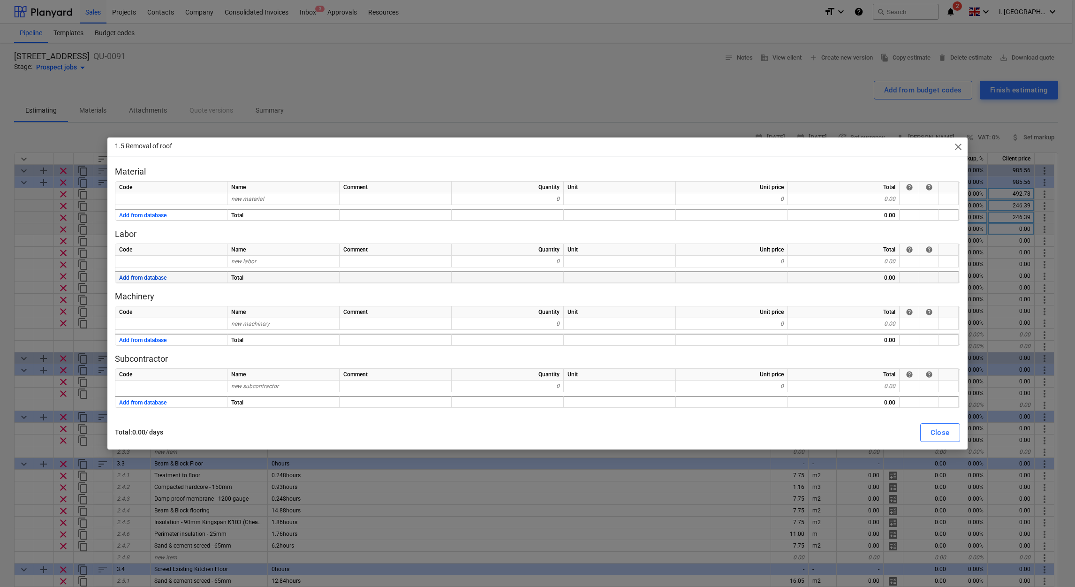
click at [150, 277] on button "Add from database" at bounding box center [142, 278] width 47 height 12
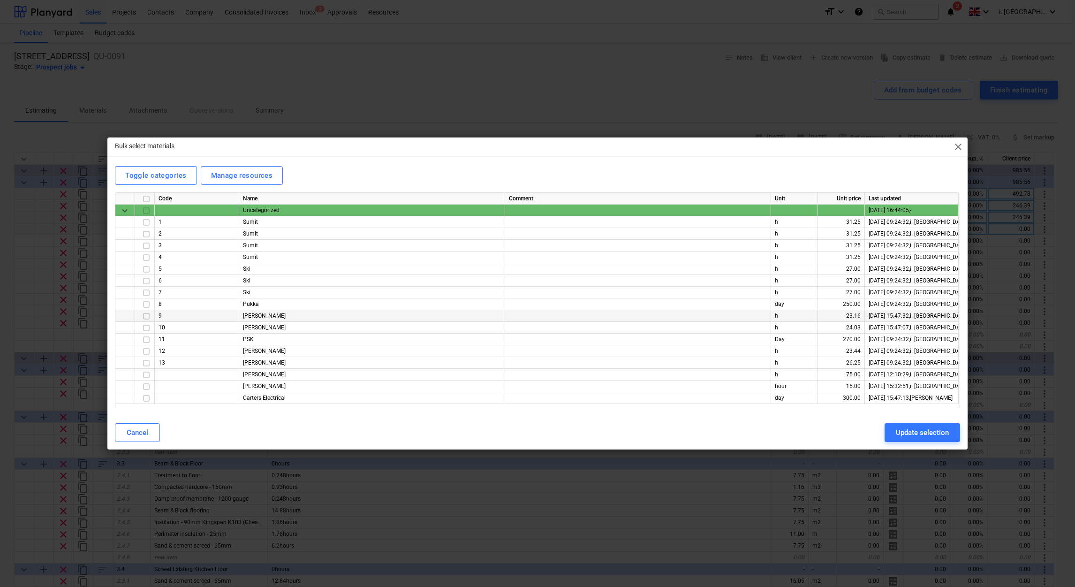
click at [144, 318] on input "checkbox" at bounding box center [146, 315] width 11 height 11
click at [146, 352] on input "checkbox" at bounding box center [146, 351] width 11 height 11
click at [141, 385] on input "checkbox" at bounding box center [146, 386] width 11 height 11
click at [904, 430] on div "Update selection" at bounding box center [922, 432] width 53 height 12
type textarea "x"
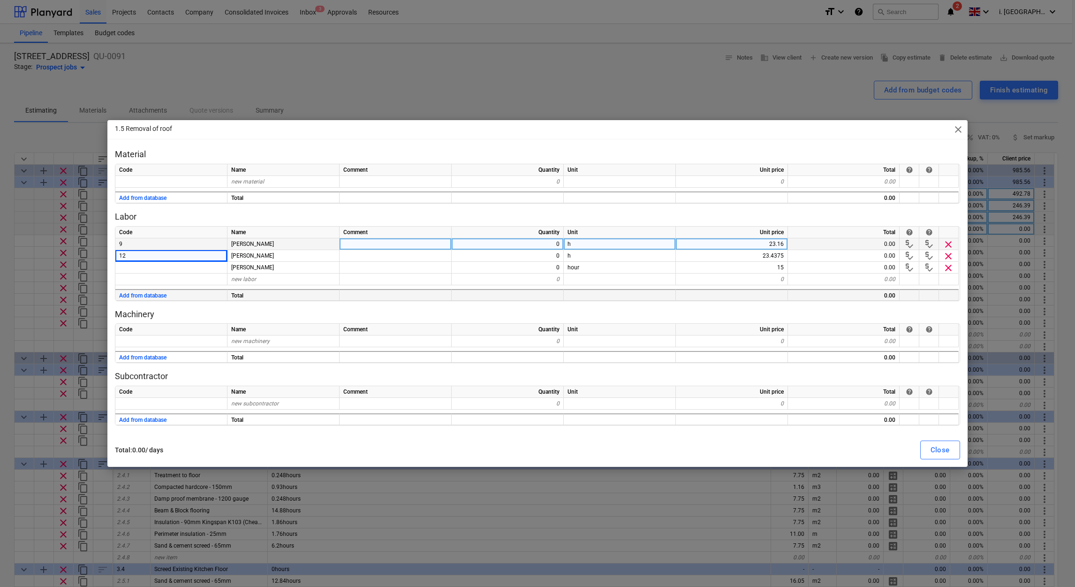
click at [526, 244] on div "0" at bounding box center [508, 244] width 112 height 12
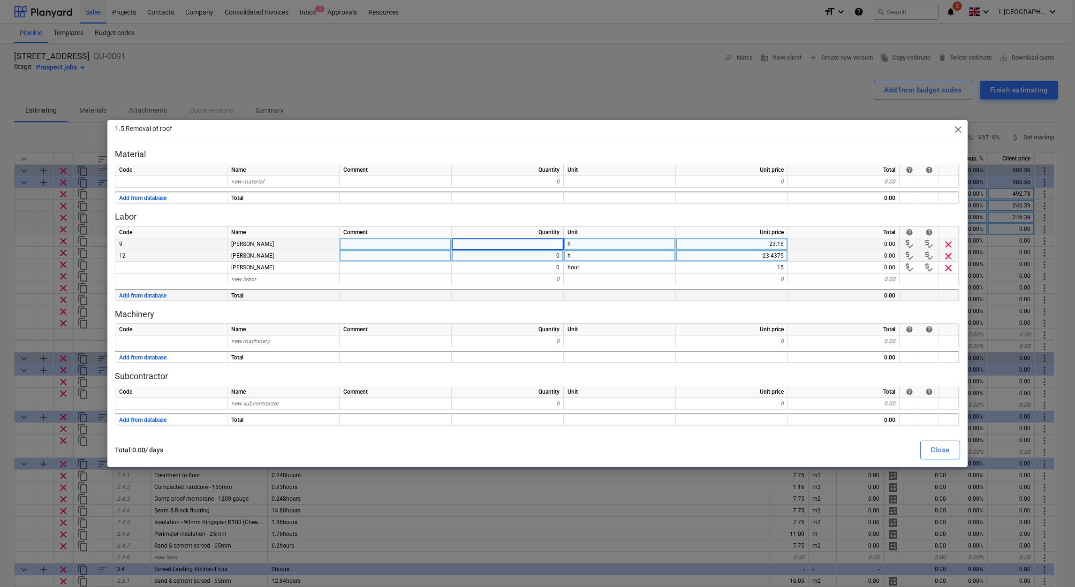
type input "8"
click at [534, 261] on div "0" at bounding box center [508, 256] width 112 height 12
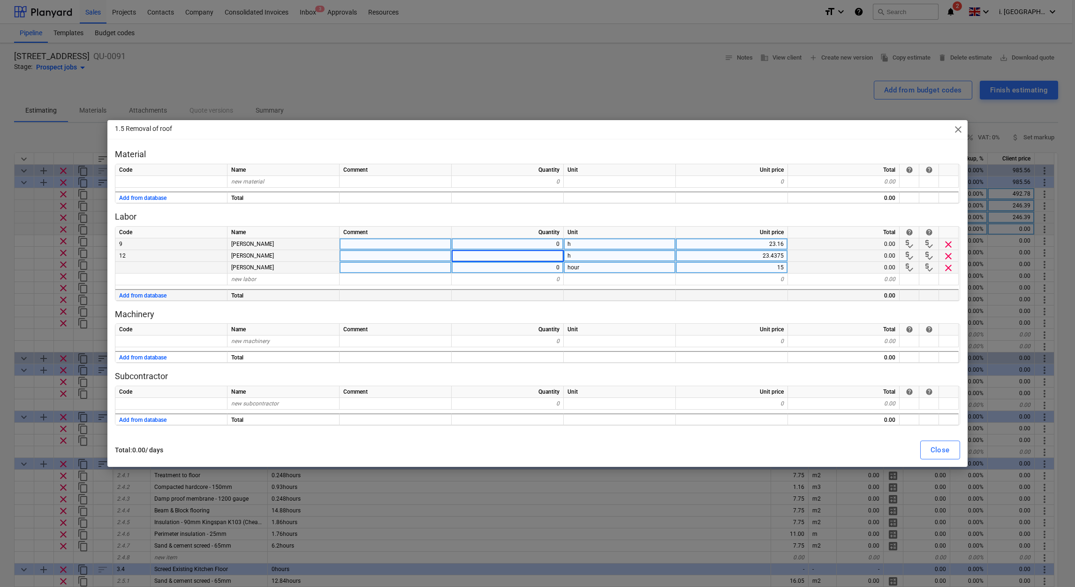
type input "8"
click at [533, 272] on div "0" at bounding box center [508, 268] width 112 height 12
type textarea "x"
type input "8"
click at [941, 450] on div "Close" at bounding box center [939, 450] width 19 height 12
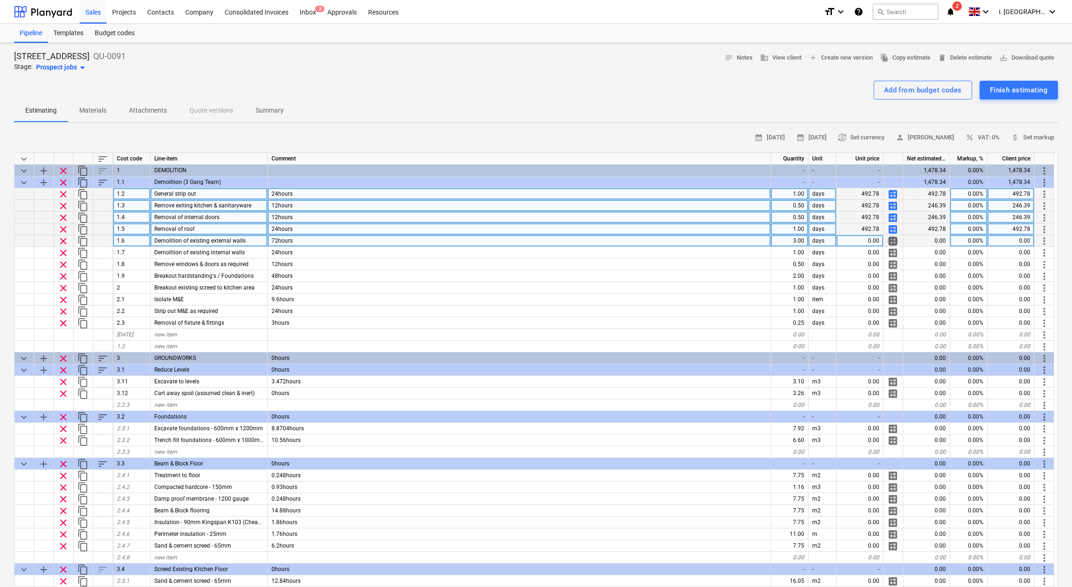
click at [891, 242] on span "calculate" at bounding box center [892, 240] width 11 height 11
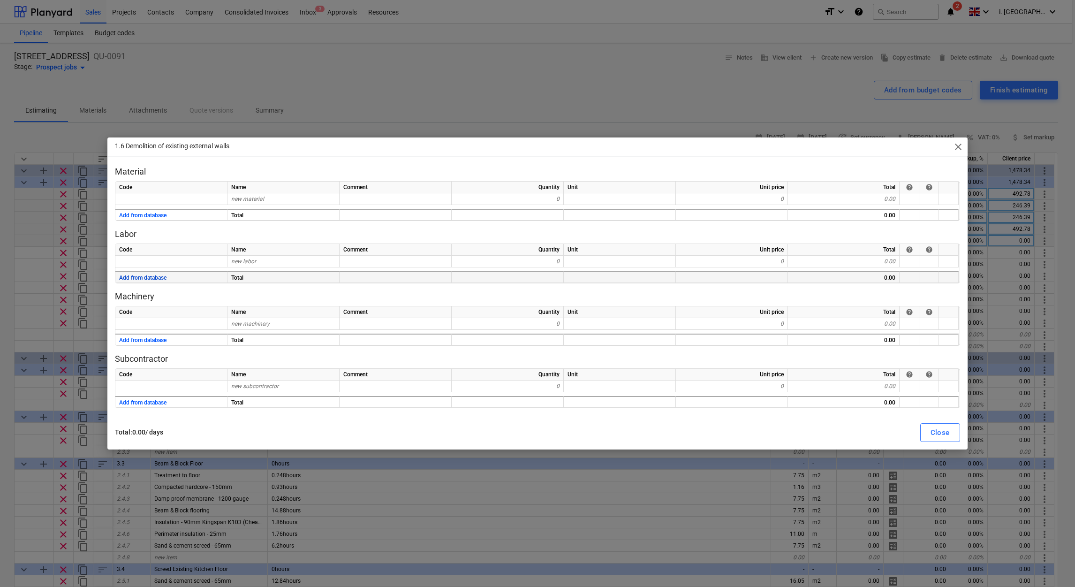
click at [147, 278] on button "Add from database" at bounding box center [142, 278] width 47 height 12
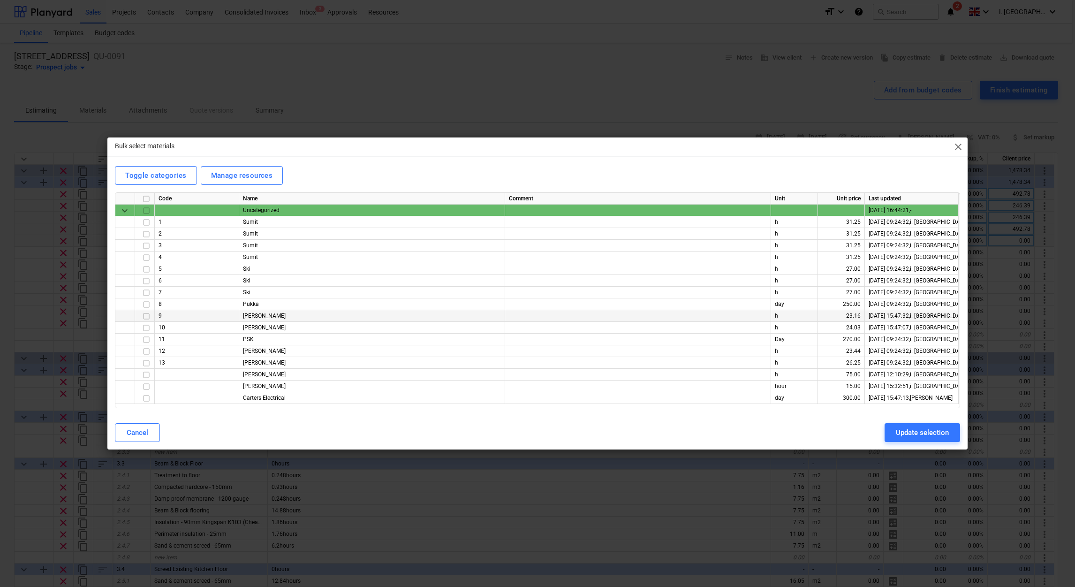
click at [146, 316] on input "checkbox" at bounding box center [146, 315] width 11 height 11
click at [143, 387] on input "checkbox" at bounding box center [146, 386] width 11 height 11
click at [145, 352] on input "checkbox" at bounding box center [146, 351] width 11 height 11
click at [911, 429] on div "Update selection" at bounding box center [922, 432] width 53 height 12
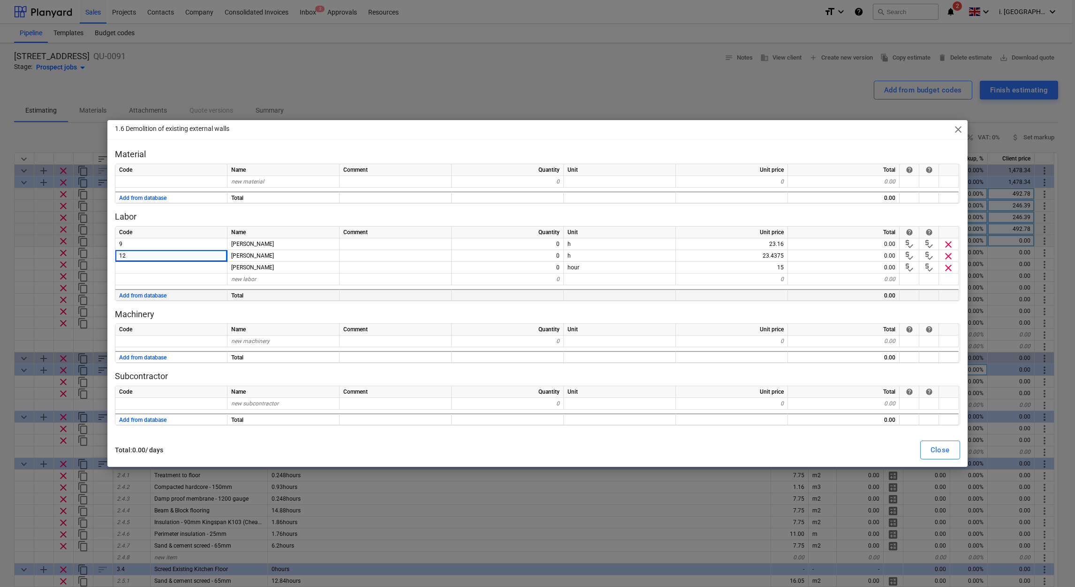
click at [941, 446] on div "Close" at bounding box center [939, 450] width 19 height 12
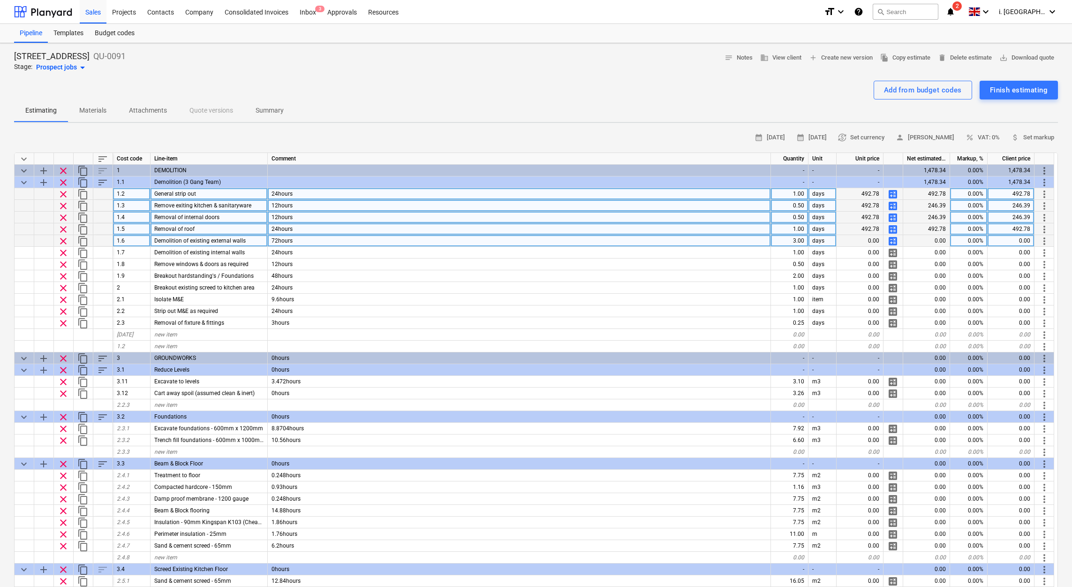
click at [889, 244] on span "calculate" at bounding box center [892, 240] width 11 height 11
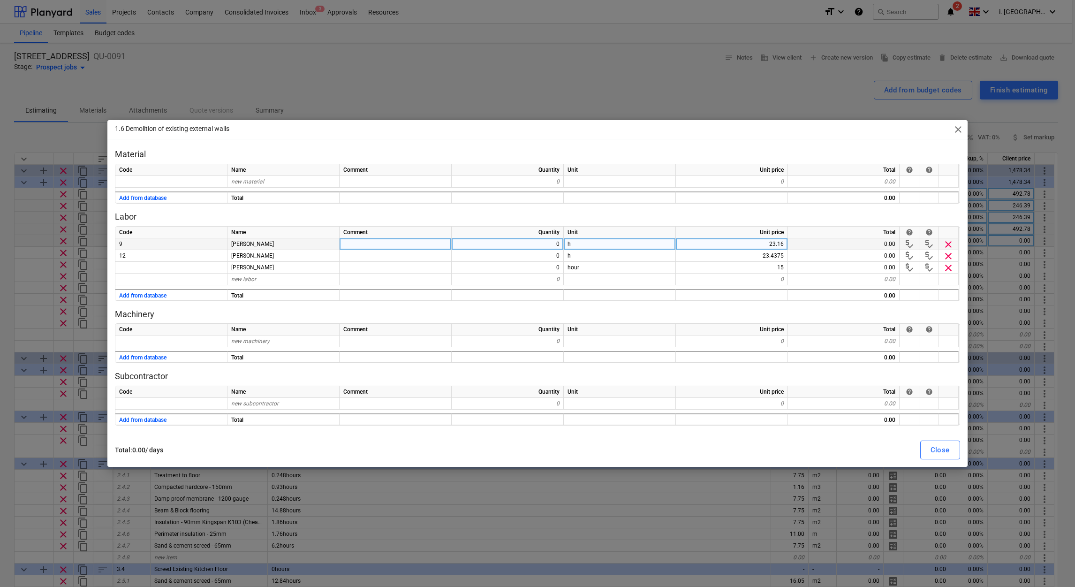
click at [511, 245] on div "0" at bounding box center [508, 244] width 112 height 12
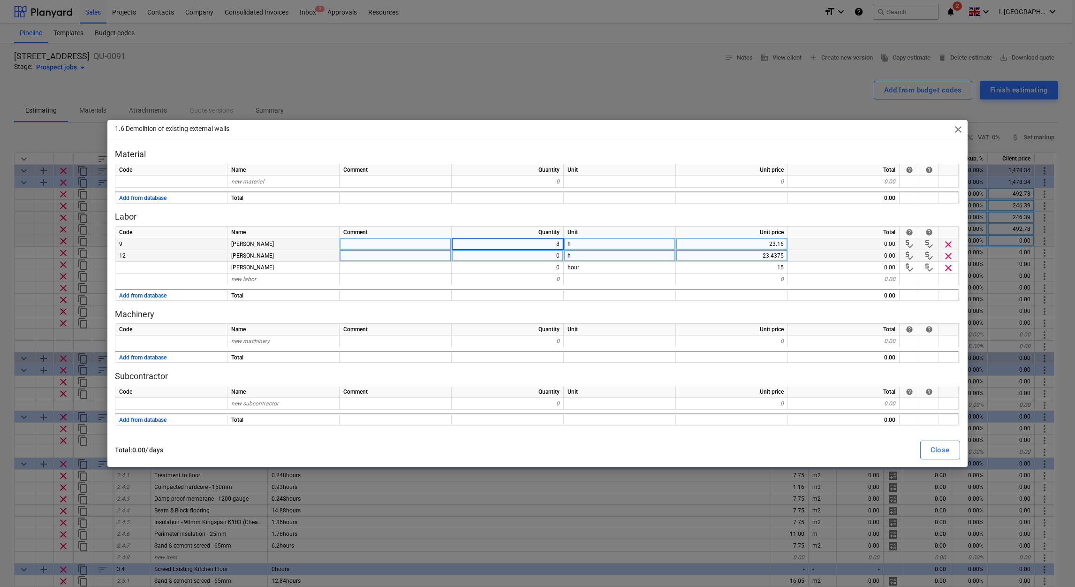
click at [555, 254] on div "0" at bounding box center [508, 256] width 112 height 12
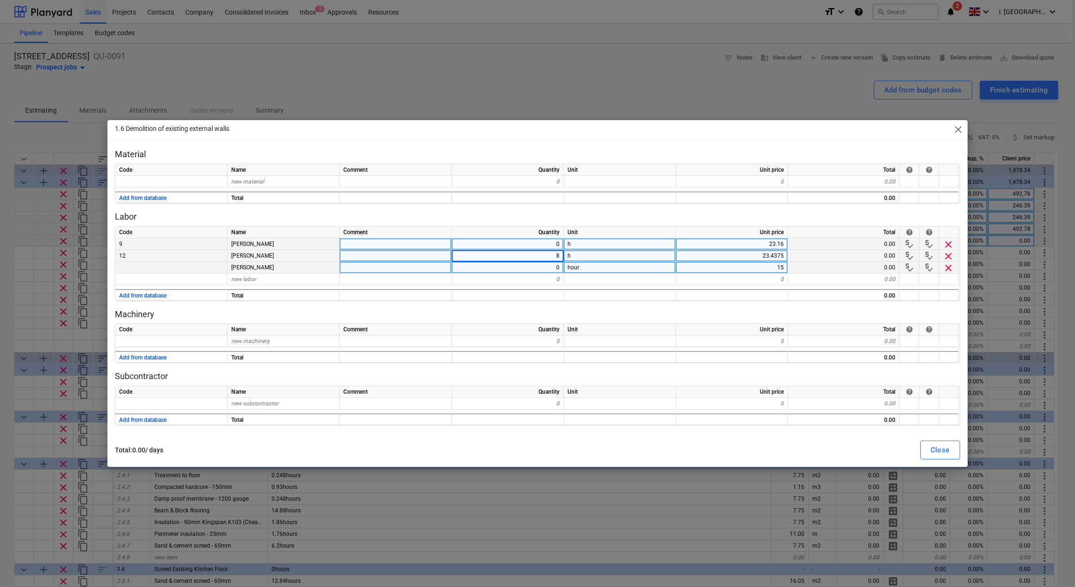
type textarea "x"
click at [553, 266] on div "0" at bounding box center [508, 268] width 112 height 12
type input "8"
click at [946, 447] on div "Close" at bounding box center [939, 450] width 19 height 12
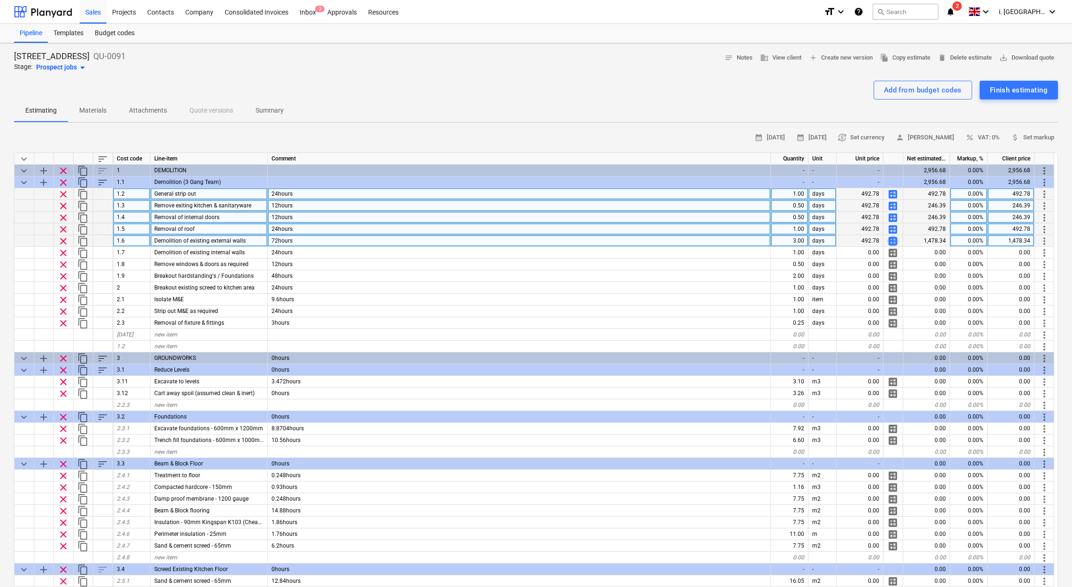
click at [890, 241] on span "calculate" at bounding box center [892, 240] width 11 height 11
type textarea "x"
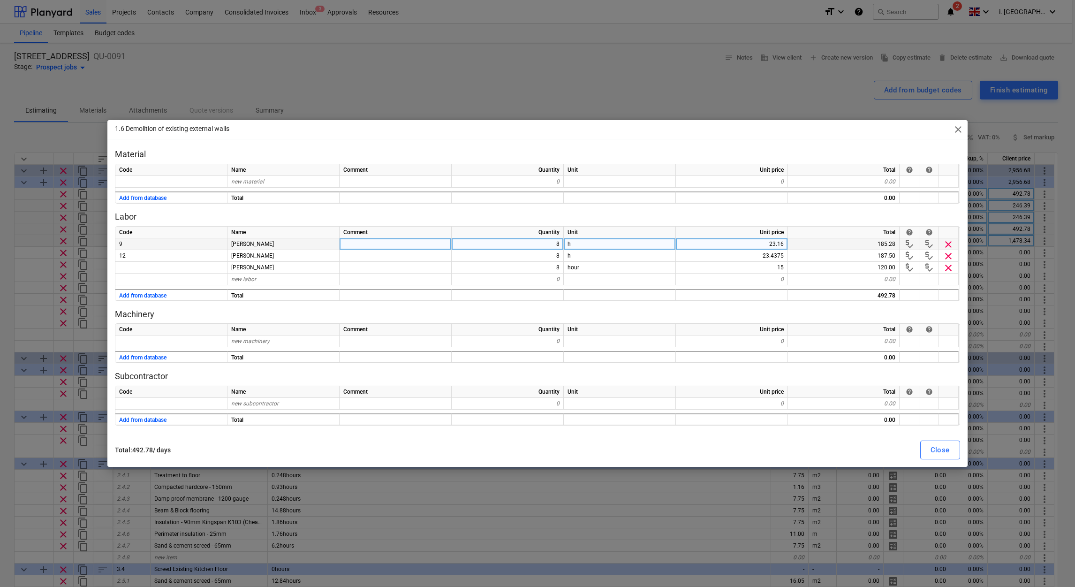
click at [501, 248] on div "8" at bounding box center [508, 244] width 112 height 12
type input "24"
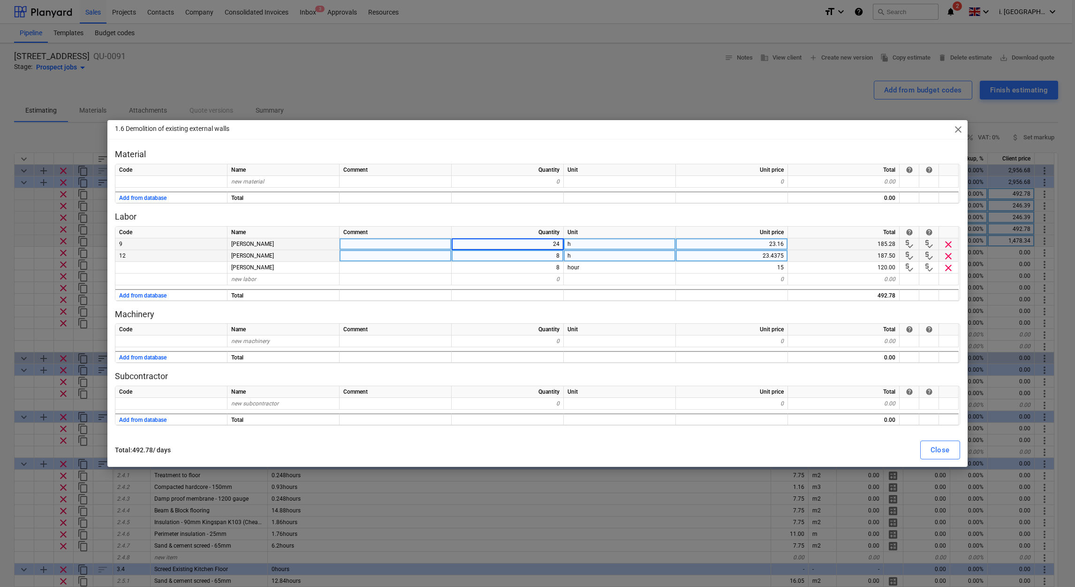
click at [536, 258] on div "8" at bounding box center [508, 256] width 112 height 12
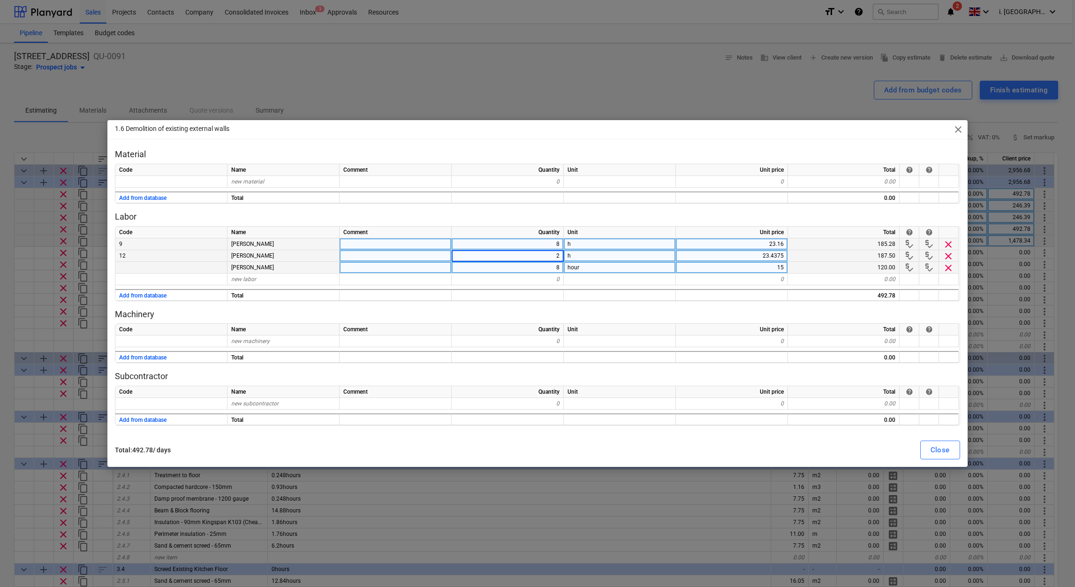
type input "24"
click at [554, 268] on div "8" at bounding box center [508, 268] width 112 height 12
type textarea "x"
type input "24"
click at [935, 452] on div "Close" at bounding box center [939, 450] width 19 height 12
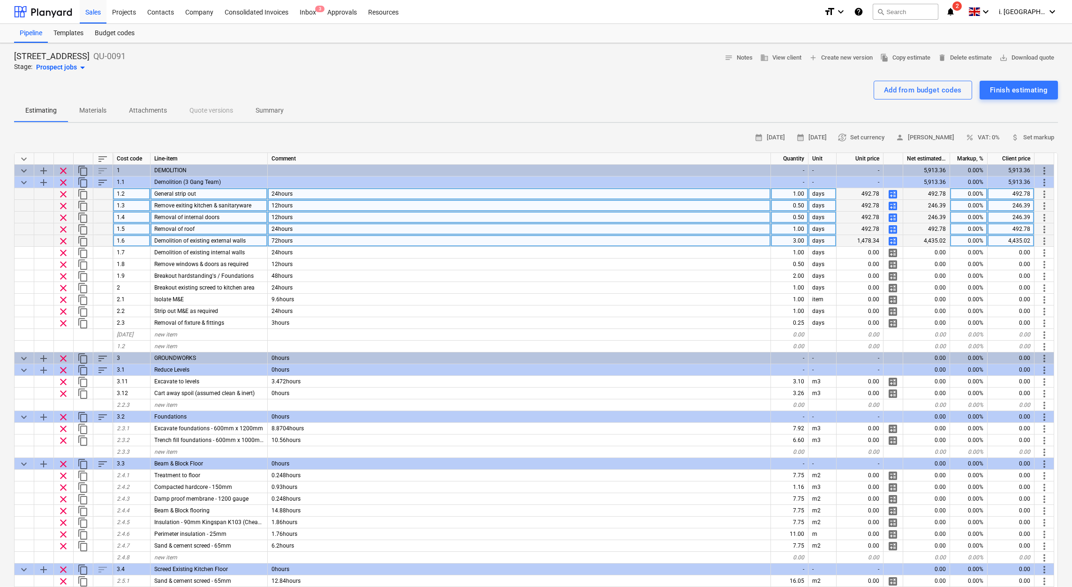
click at [889, 239] on span "calculate" at bounding box center [892, 240] width 11 height 11
type textarea "x"
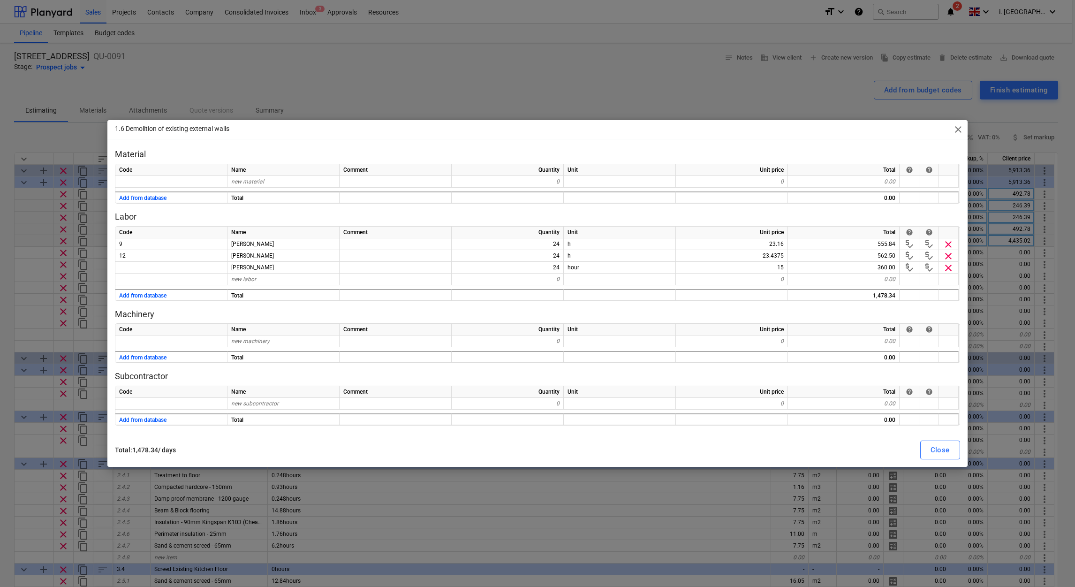
click at [528, 234] on div "Quantity" at bounding box center [508, 232] width 112 height 12
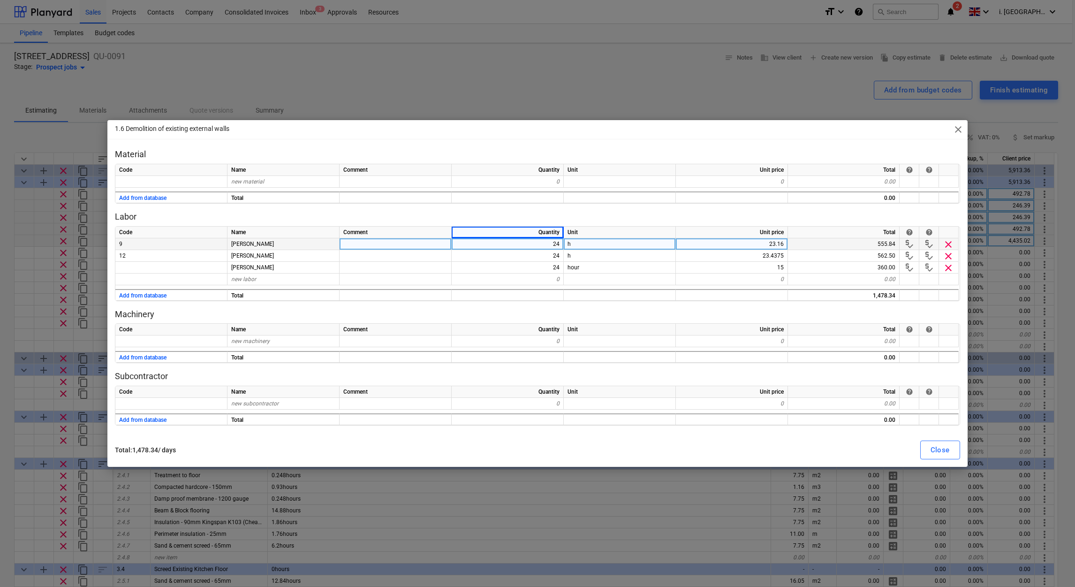
click at [538, 244] on div "24" at bounding box center [508, 244] width 112 height 12
type input "8"
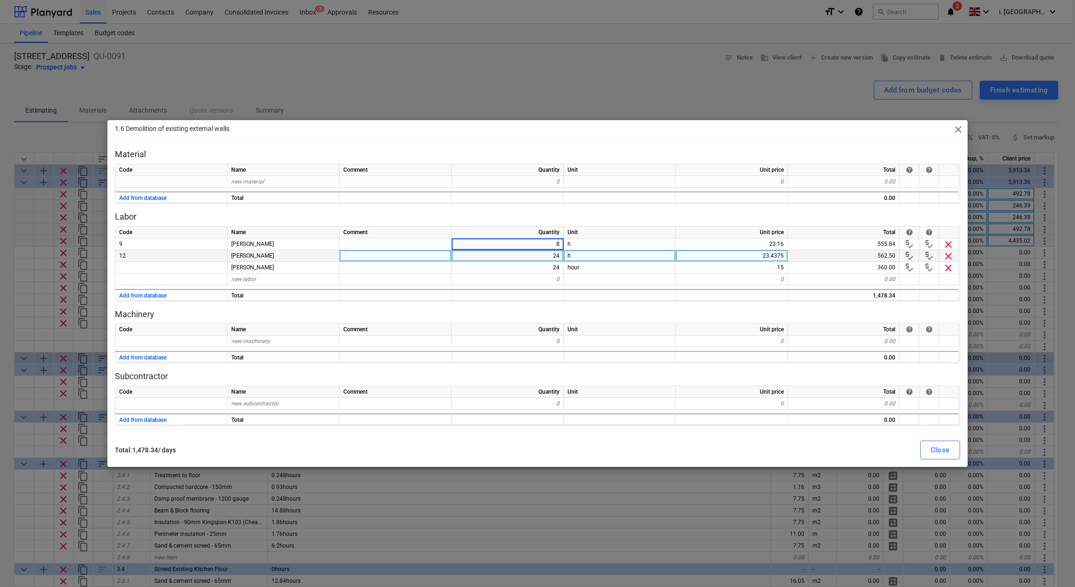
click at [538, 254] on div "24" at bounding box center [508, 256] width 112 height 12
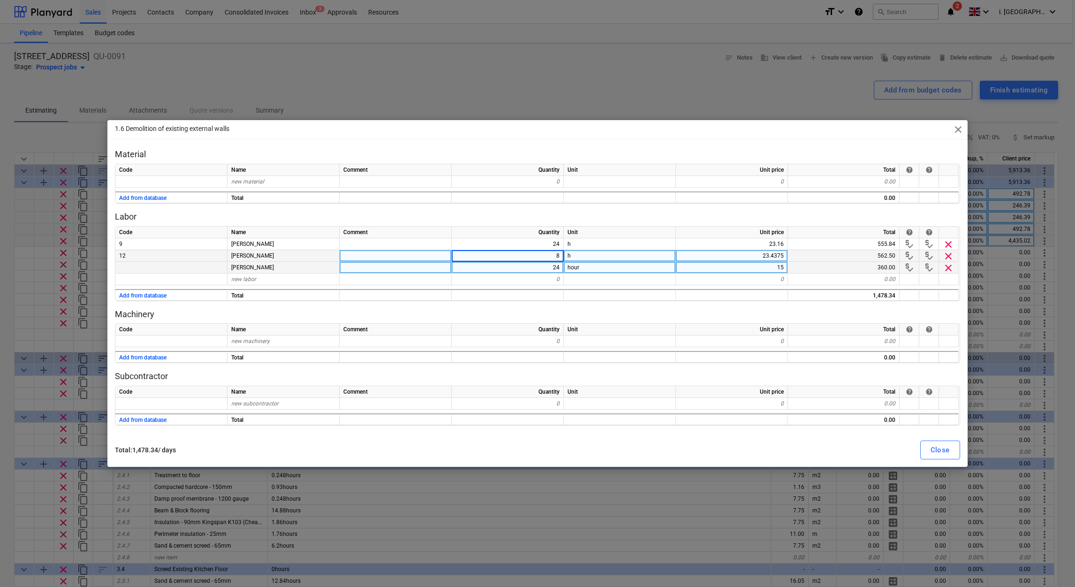
click at [540, 263] on div "24" at bounding box center [508, 268] width 112 height 12
click at [945, 451] on div "Close" at bounding box center [939, 450] width 19 height 12
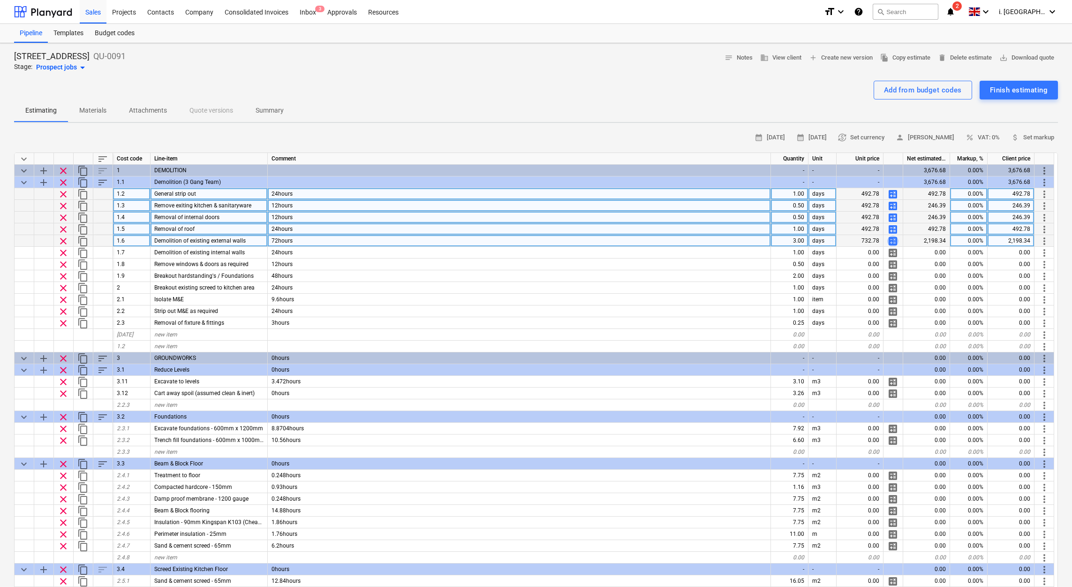
click at [894, 242] on span "calculate" at bounding box center [892, 240] width 11 height 11
type textarea "x"
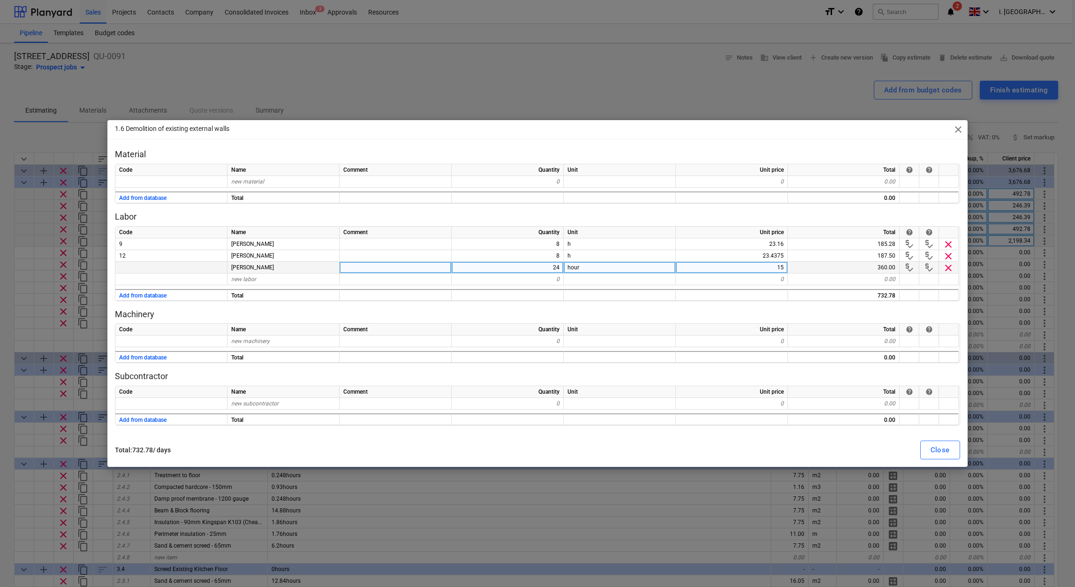
click at [549, 270] on div "24" at bounding box center [508, 268] width 112 height 12
type input "8"
click at [934, 442] on button "Close" at bounding box center [940, 449] width 40 height 19
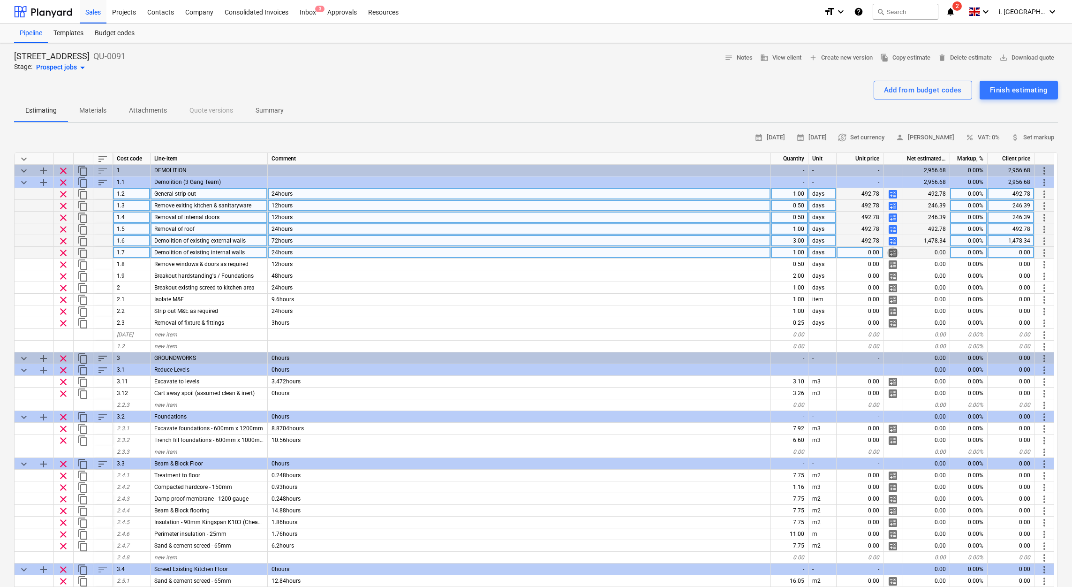
click at [891, 250] on span "calculate" at bounding box center [892, 252] width 11 height 11
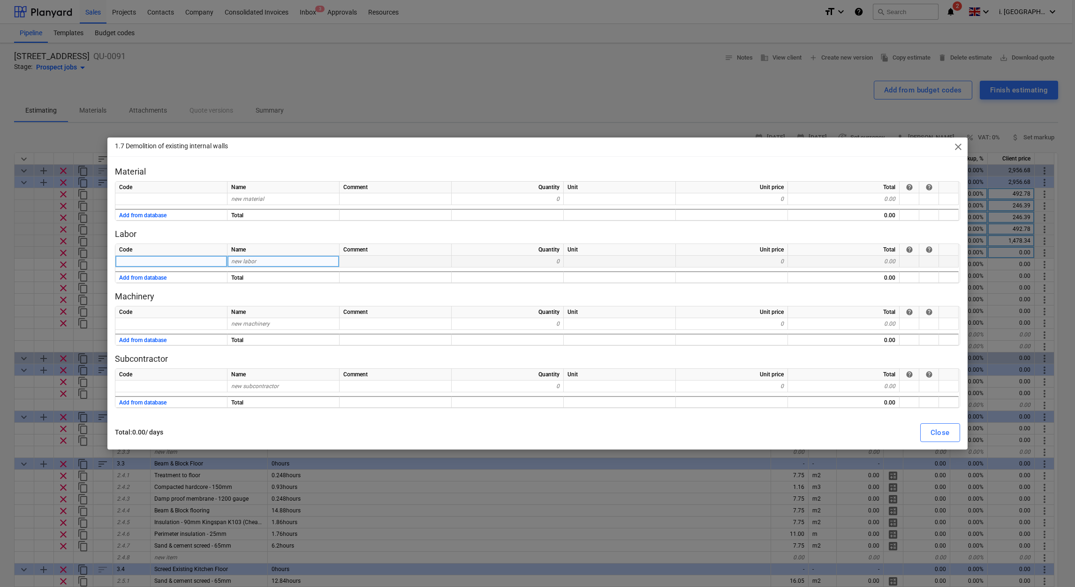
click at [289, 261] on div "new labor" at bounding box center [283, 262] width 112 height 12
click at [138, 276] on button "Add from database" at bounding box center [142, 278] width 47 height 12
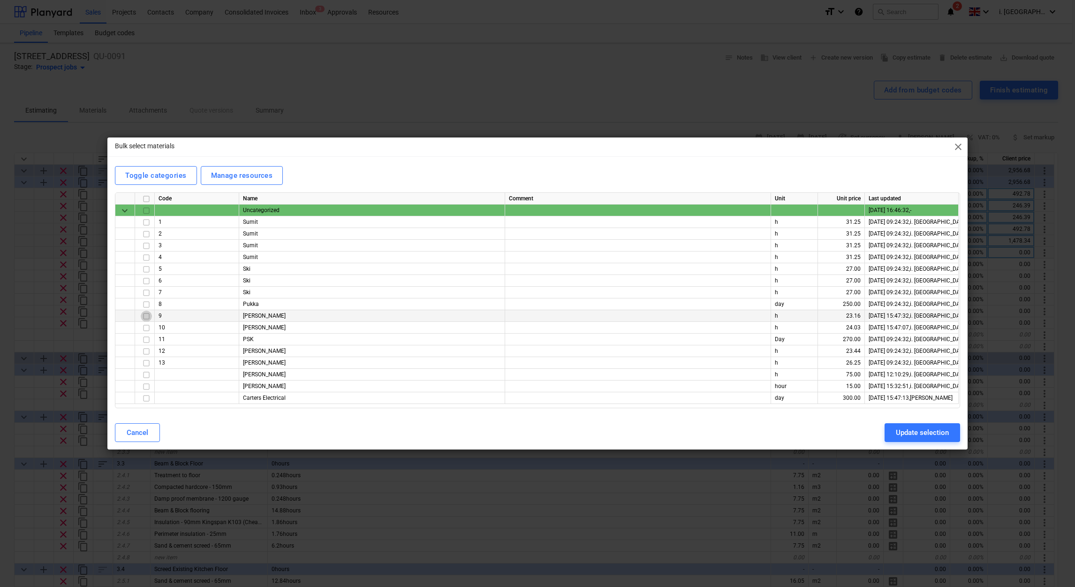
click at [146, 314] on input "checkbox" at bounding box center [146, 315] width 11 height 11
click at [147, 385] on input "checkbox" at bounding box center [146, 386] width 11 height 11
click at [147, 349] on input "checkbox" at bounding box center [146, 351] width 11 height 11
click at [906, 436] on div "Update selection" at bounding box center [922, 432] width 53 height 12
type textarea "x"
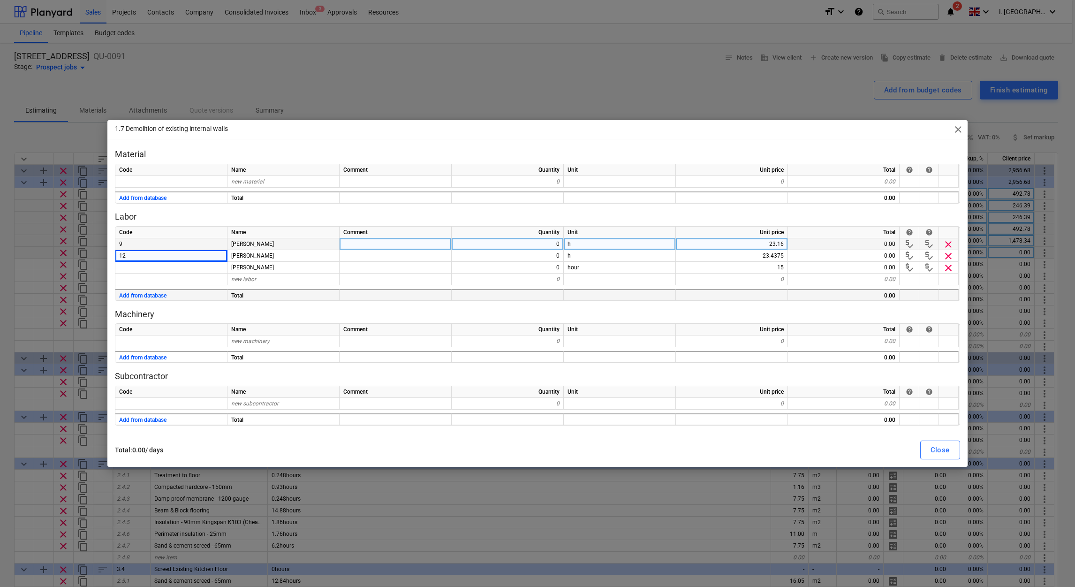
click at [545, 238] on div "Quantity" at bounding box center [508, 232] width 112 height 12
click at [547, 247] on div "0" at bounding box center [508, 244] width 112 height 12
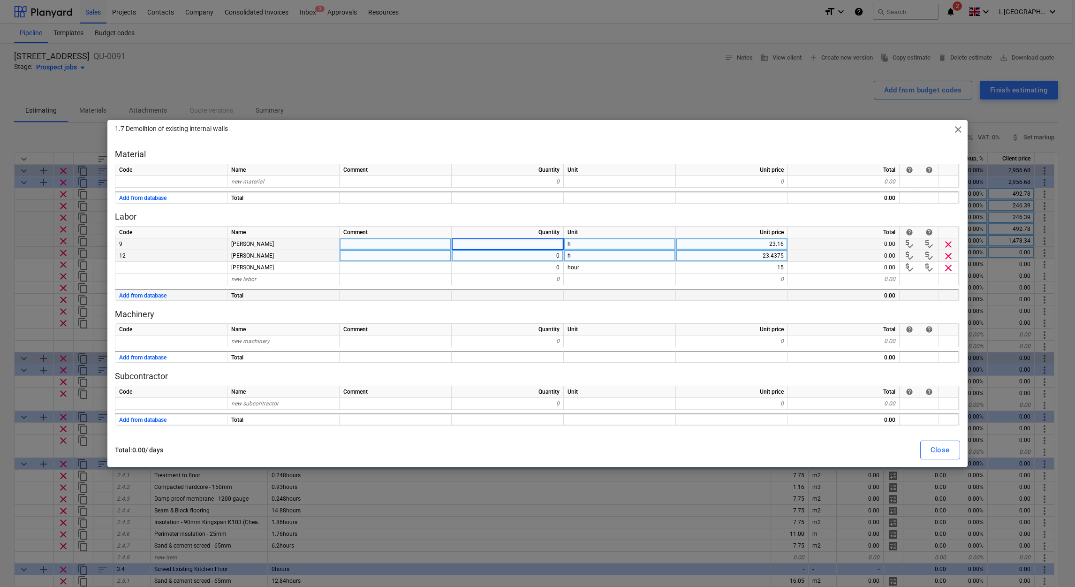
type input "8"
click at [545, 260] on div "0" at bounding box center [508, 256] width 112 height 12
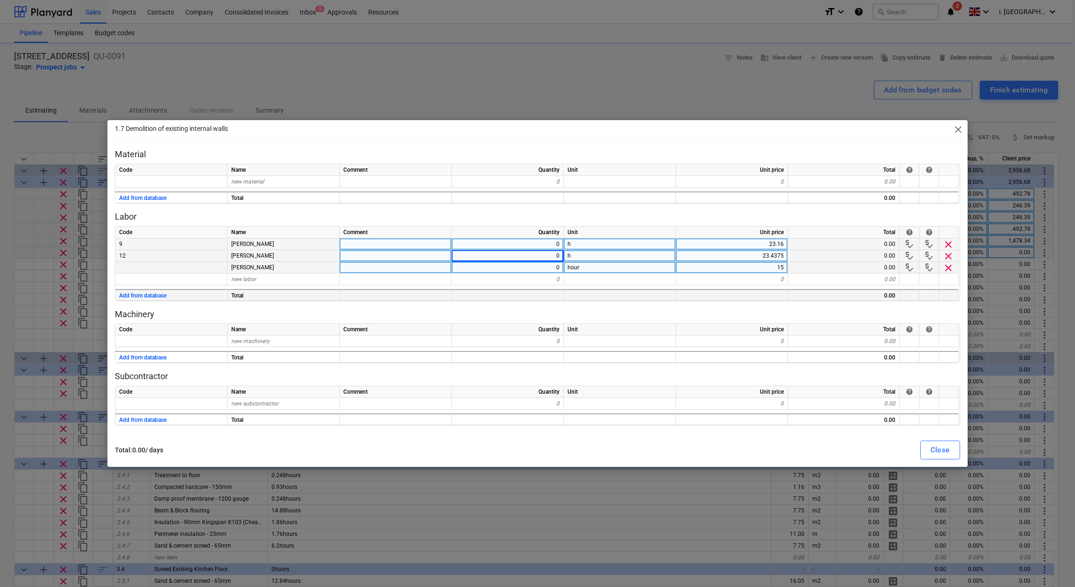
click at [546, 268] on div "0" at bounding box center [508, 268] width 112 height 12
click at [940, 454] on div "Close" at bounding box center [939, 450] width 19 height 12
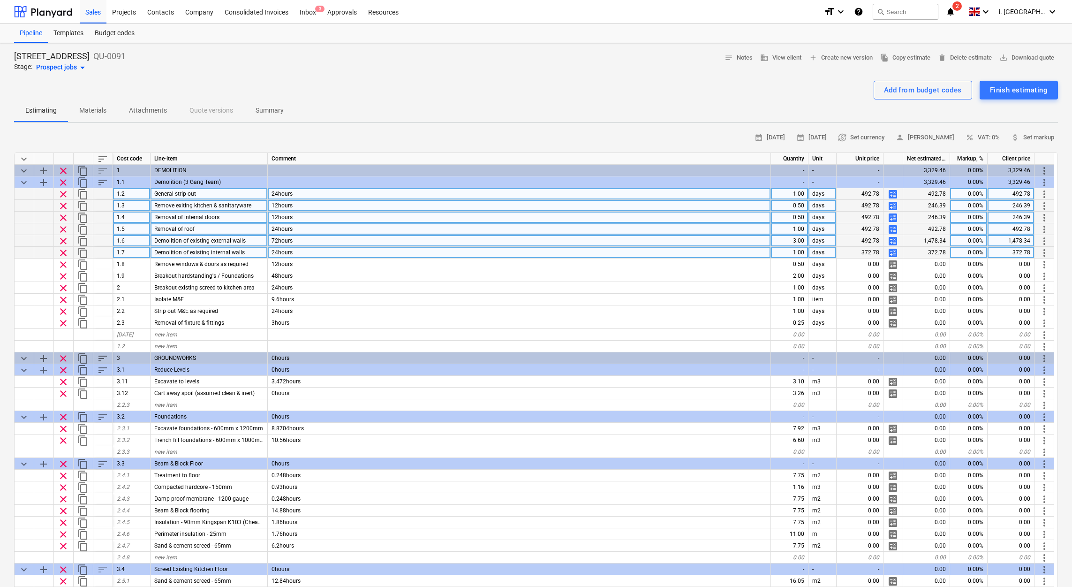
click at [889, 253] on span "calculate" at bounding box center [892, 252] width 11 height 11
type textarea "x"
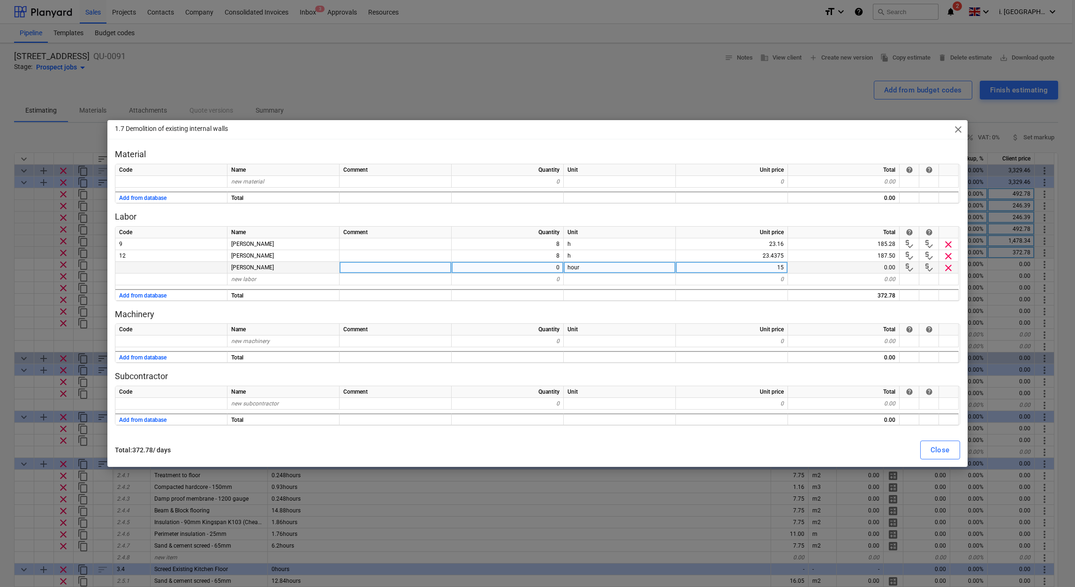
click at [551, 267] on div "0" at bounding box center [508, 268] width 112 height 12
type input "8"
click at [947, 453] on div "Close" at bounding box center [939, 450] width 19 height 12
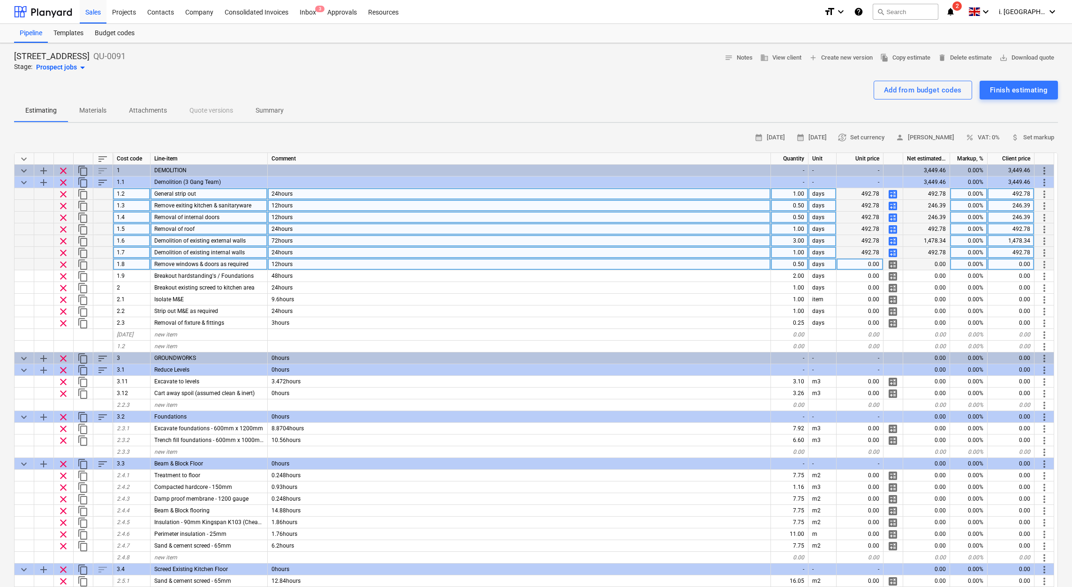
click at [890, 265] on span "calculate" at bounding box center [892, 264] width 11 height 11
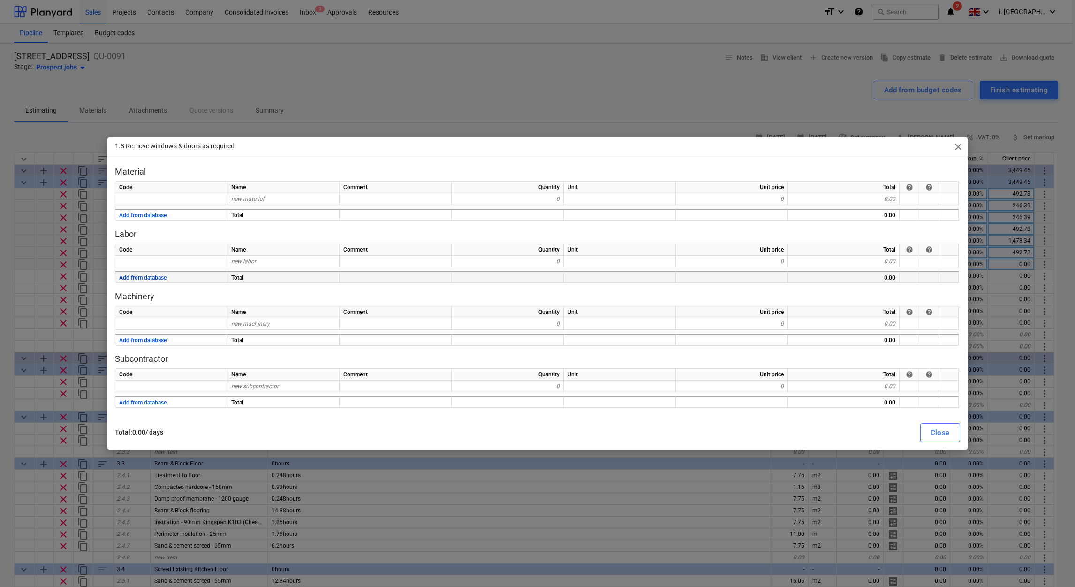
click at [141, 278] on button "Add from database" at bounding box center [142, 278] width 47 height 12
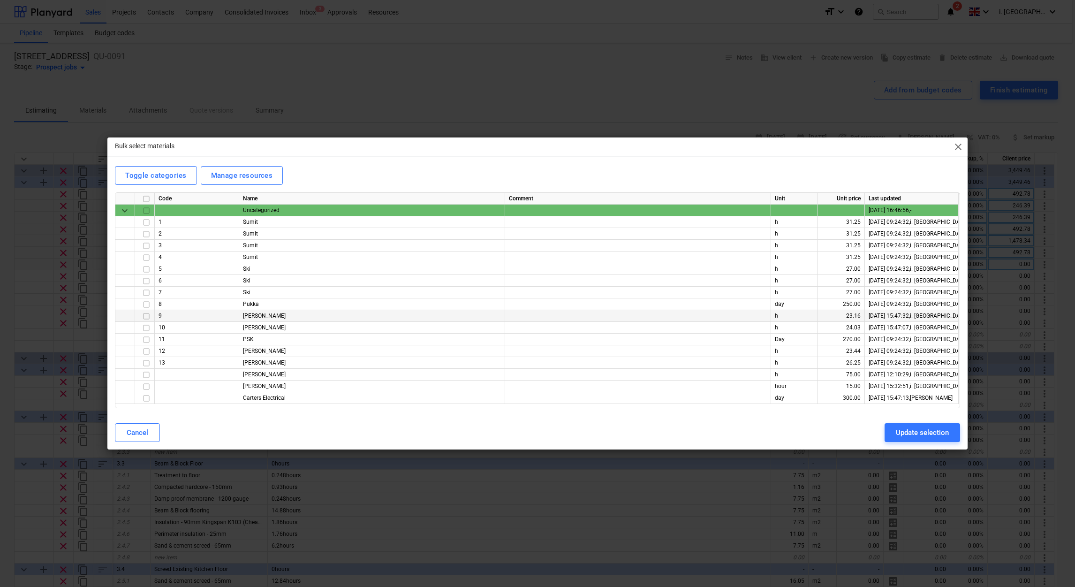
click at [143, 317] on input "checkbox" at bounding box center [146, 315] width 11 height 11
click at [145, 352] on input "checkbox" at bounding box center [146, 351] width 11 height 11
click at [148, 386] on input "checkbox" at bounding box center [146, 386] width 11 height 11
click at [912, 430] on div "Update selection" at bounding box center [922, 432] width 53 height 12
type textarea "x"
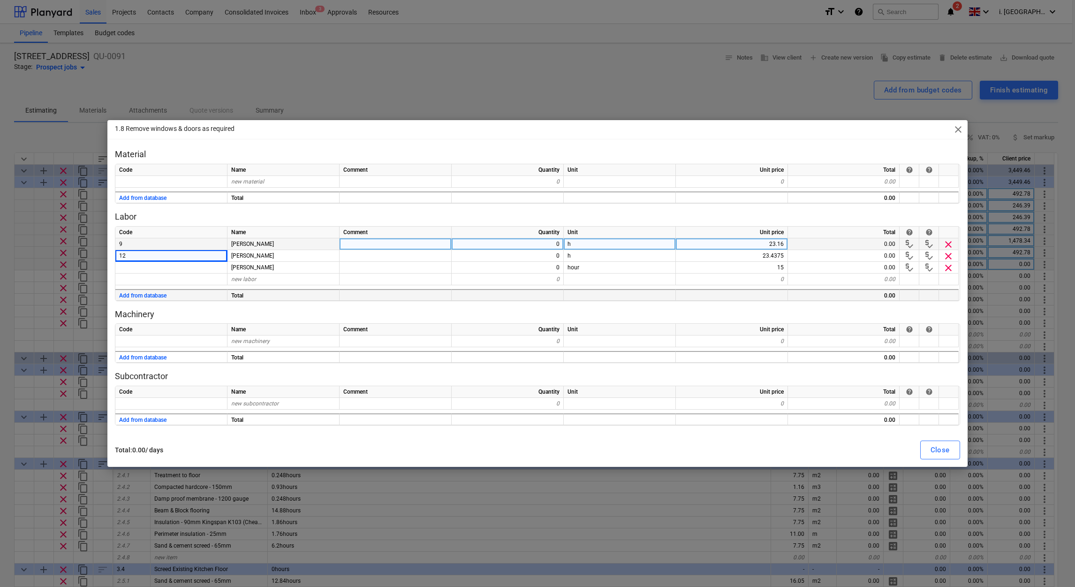
click at [500, 248] on div "0" at bounding box center [508, 244] width 112 height 12
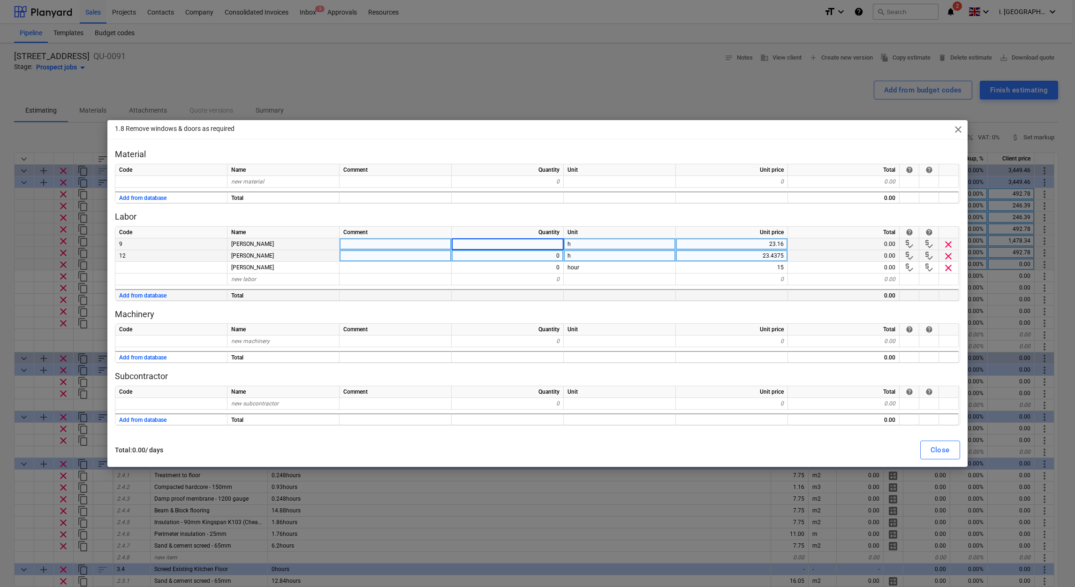
type input "8"
click at [516, 258] on div "0" at bounding box center [508, 256] width 112 height 12
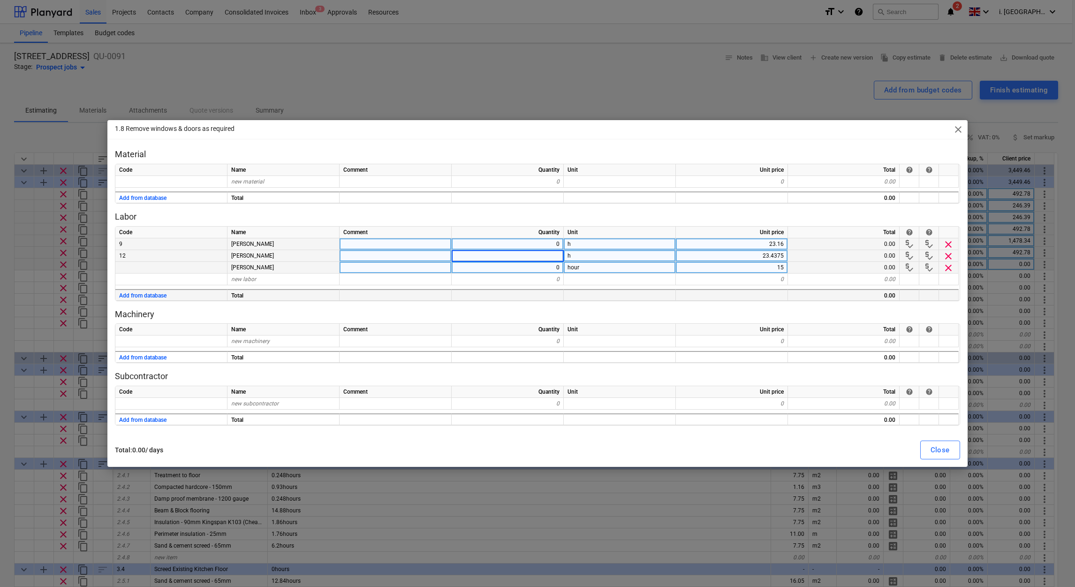
type input "8"
click at [517, 270] on div "0" at bounding box center [508, 268] width 112 height 12
type textarea "x"
type input "8"
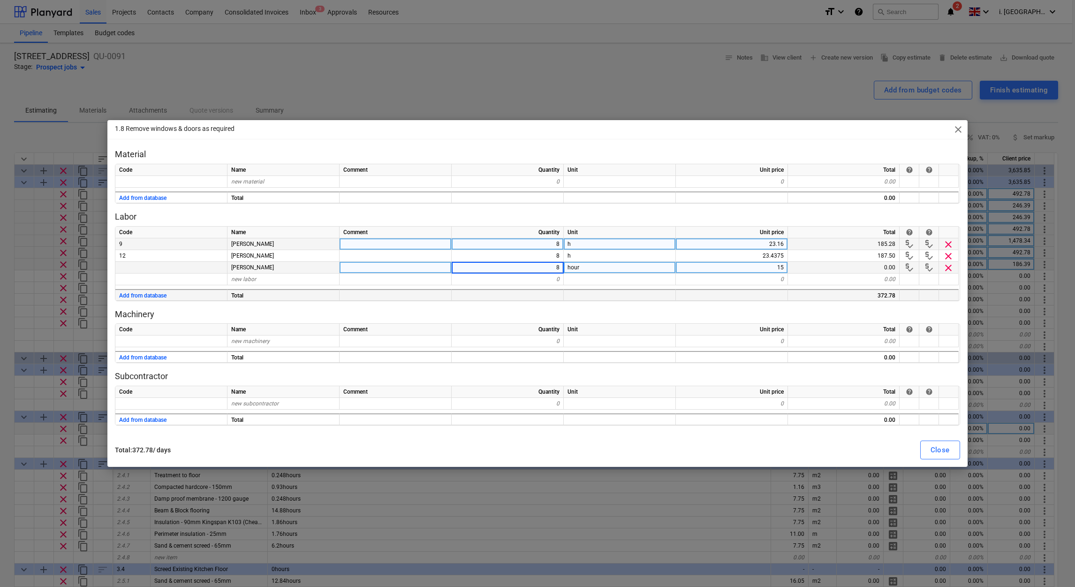
drag, startPoint x: 947, startPoint y: 449, endPoint x: 927, endPoint y: 429, distance: 28.2
click at [947, 449] on div "Close" at bounding box center [939, 450] width 19 height 12
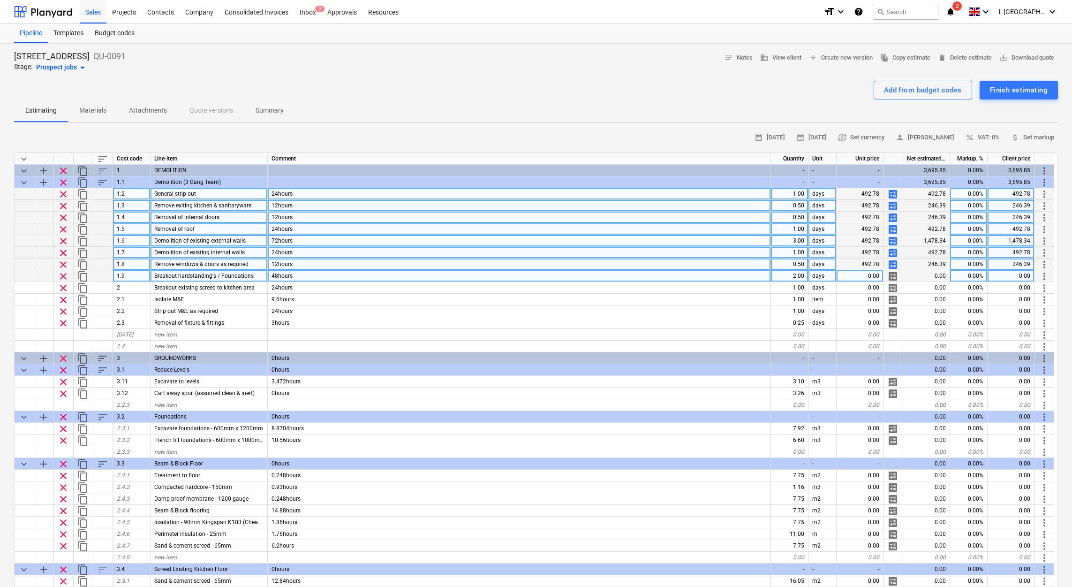
click at [890, 276] on span "calculate" at bounding box center [892, 276] width 11 height 11
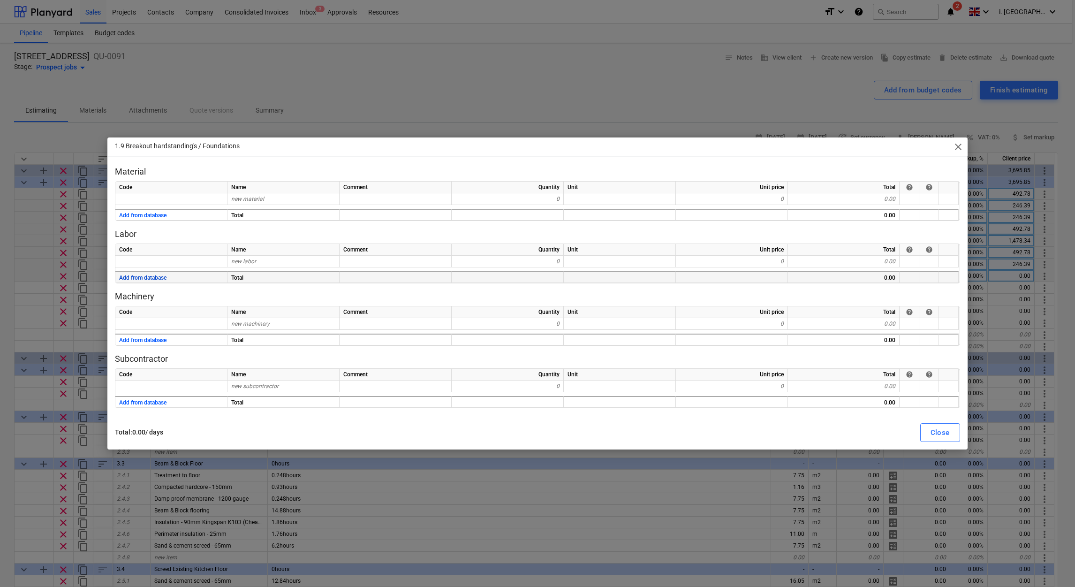
click at [144, 281] on button "Add from database" at bounding box center [142, 278] width 47 height 12
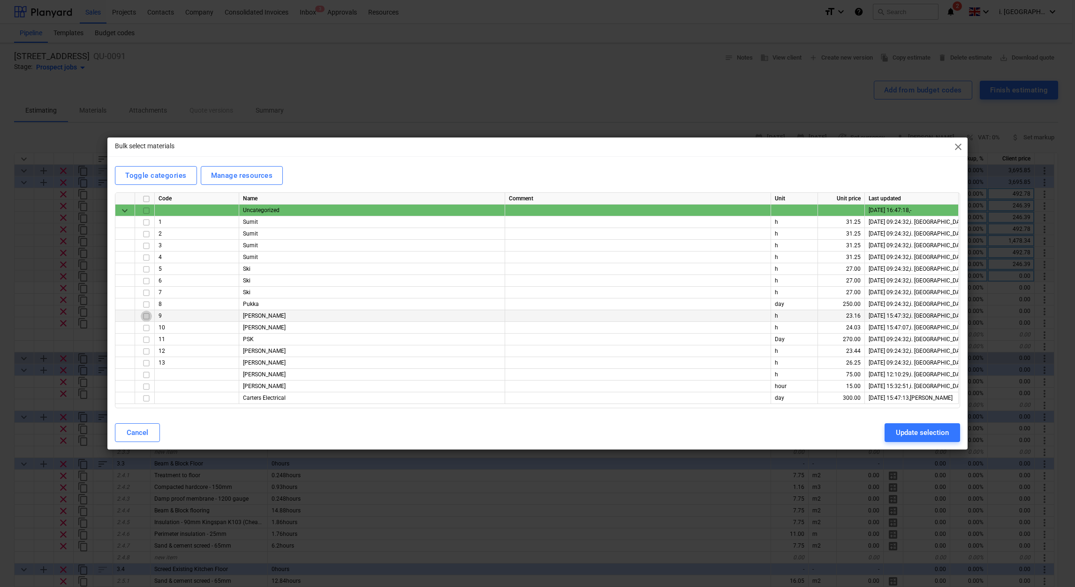
click at [145, 316] on input "checkbox" at bounding box center [146, 315] width 11 height 11
click at [144, 348] on input "checkbox" at bounding box center [146, 351] width 11 height 11
click at [148, 385] on input "checkbox" at bounding box center [146, 386] width 11 height 11
click at [922, 437] on div "Update selection" at bounding box center [922, 432] width 53 height 12
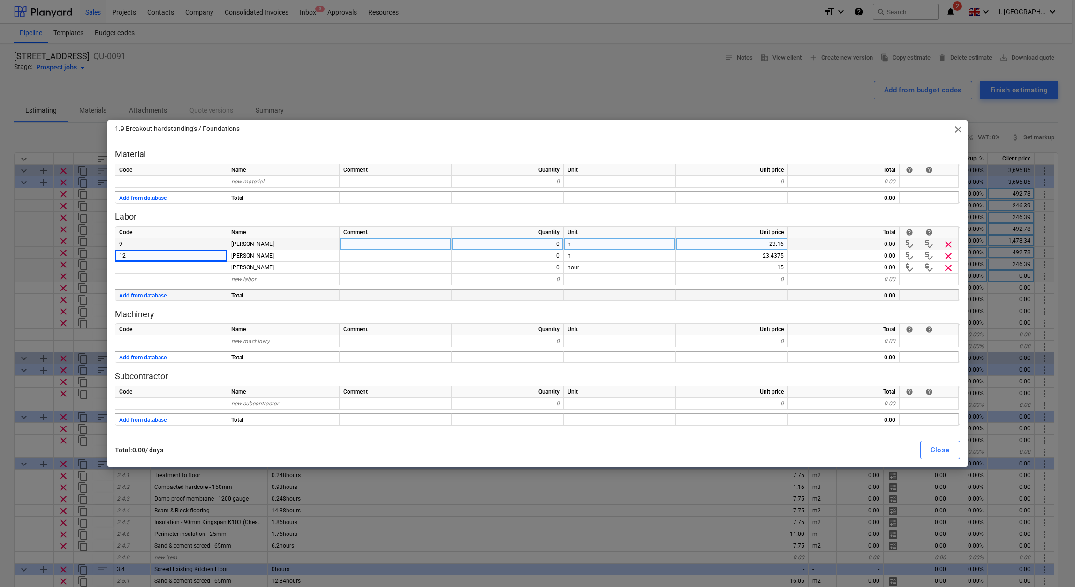
click at [553, 249] on div "0" at bounding box center [508, 244] width 112 height 12
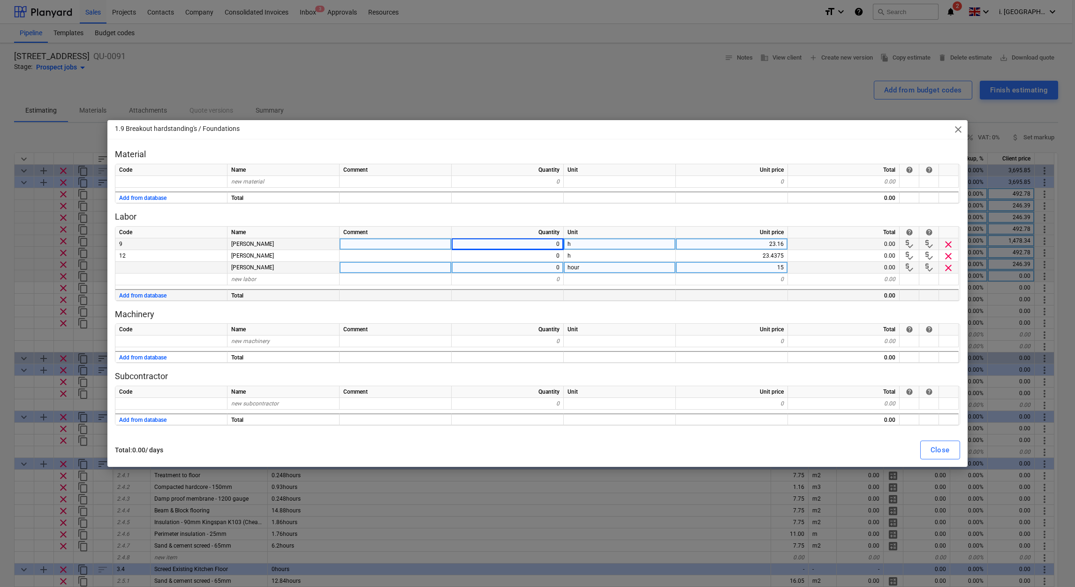
click at [544, 264] on div "0" at bounding box center [508, 268] width 112 height 12
click at [542, 262] on input "8" at bounding box center [508, 267] width 112 height 11
type textarea "x"
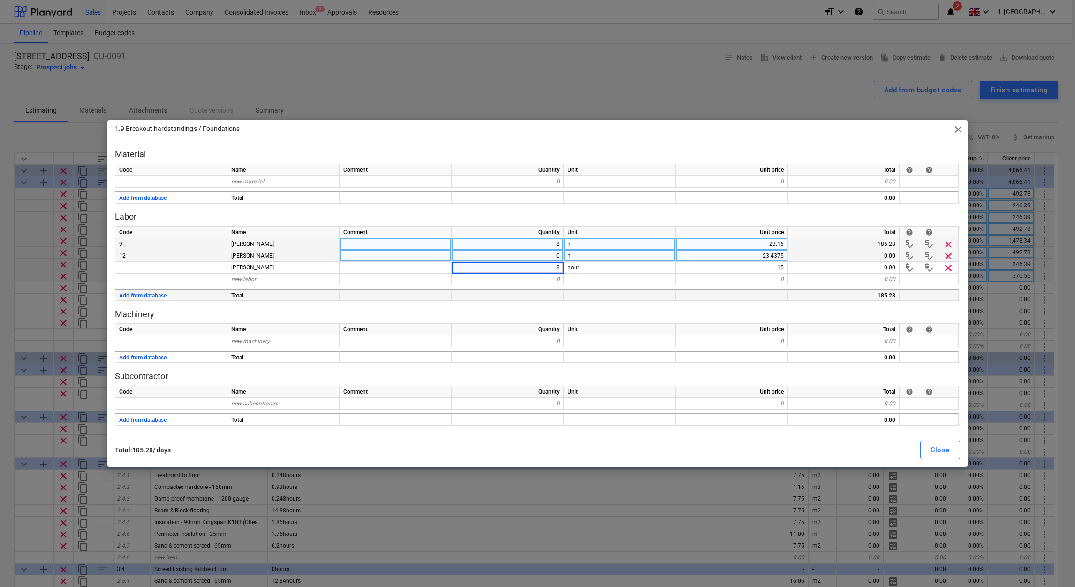
click at [542, 259] on div "0" at bounding box center [508, 256] width 112 height 12
type input "8"
click at [937, 446] on div "Close" at bounding box center [939, 450] width 19 height 12
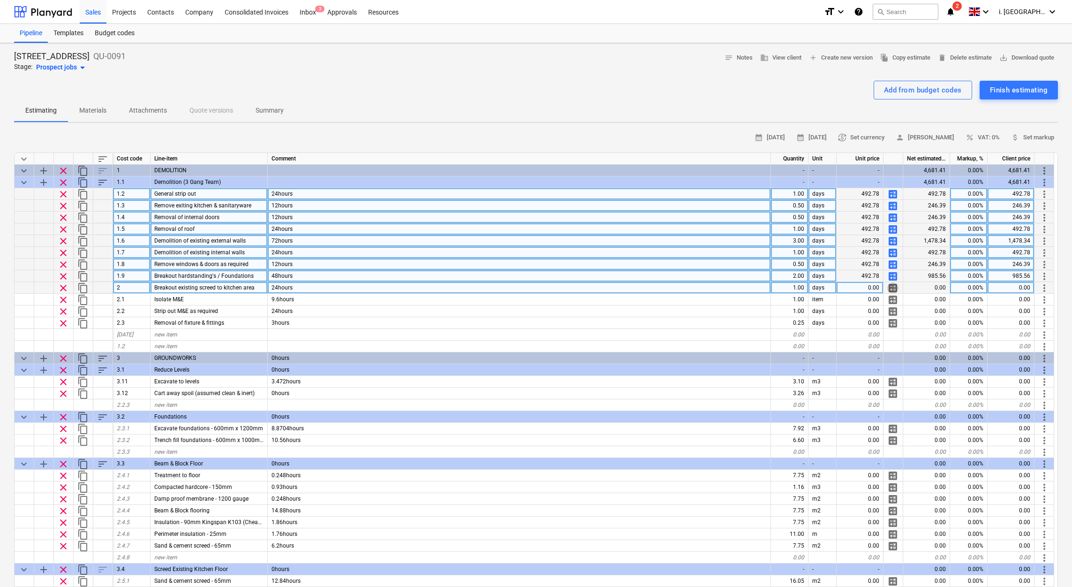
click at [887, 290] on span "calculate" at bounding box center [892, 287] width 11 height 11
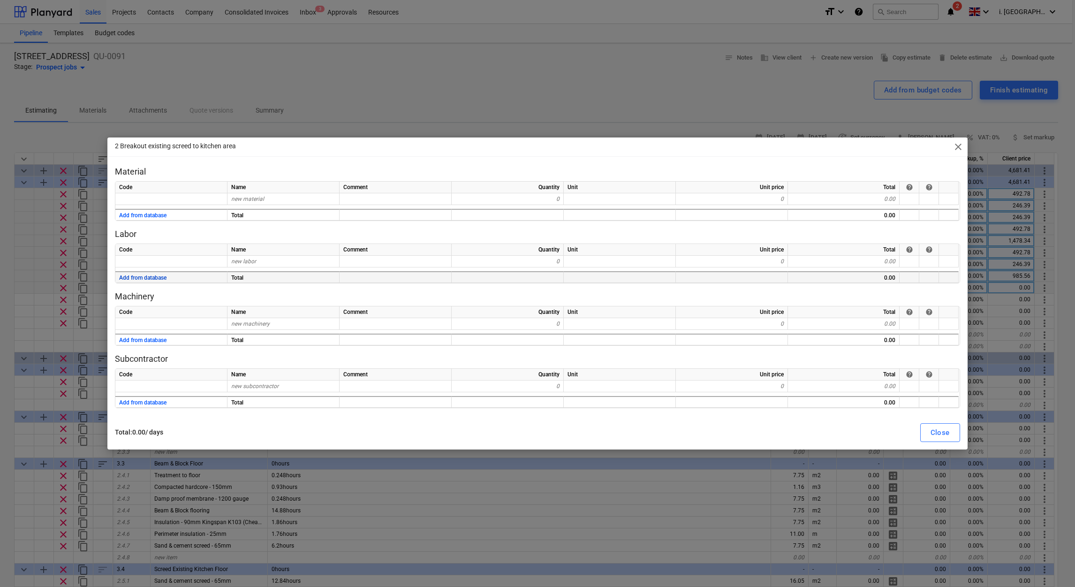
click at [158, 280] on button "Add from database" at bounding box center [142, 278] width 47 height 12
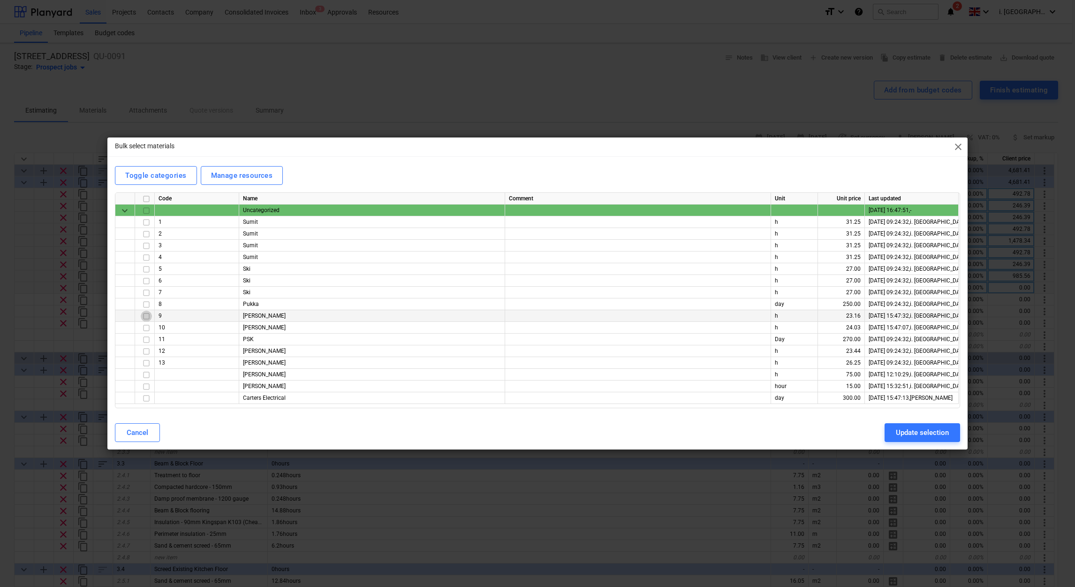
click at [144, 316] on input "checkbox" at bounding box center [146, 315] width 11 height 11
click at [142, 385] on input "checkbox" at bounding box center [146, 386] width 11 height 11
click at [148, 352] on input "checkbox" at bounding box center [146, 351] width 11 height 11
click at [915, 425] on button "Update selection" at bounding box center [921, 432] width 75 height 19
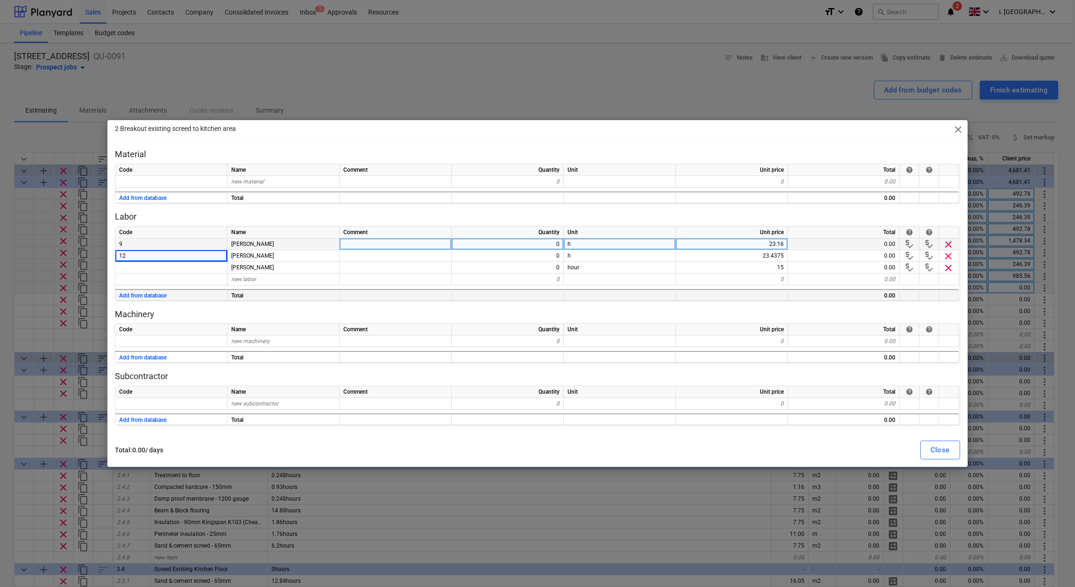
click at [522, 247] on div "0" at bounding box center [508, 244] width 112 height 12
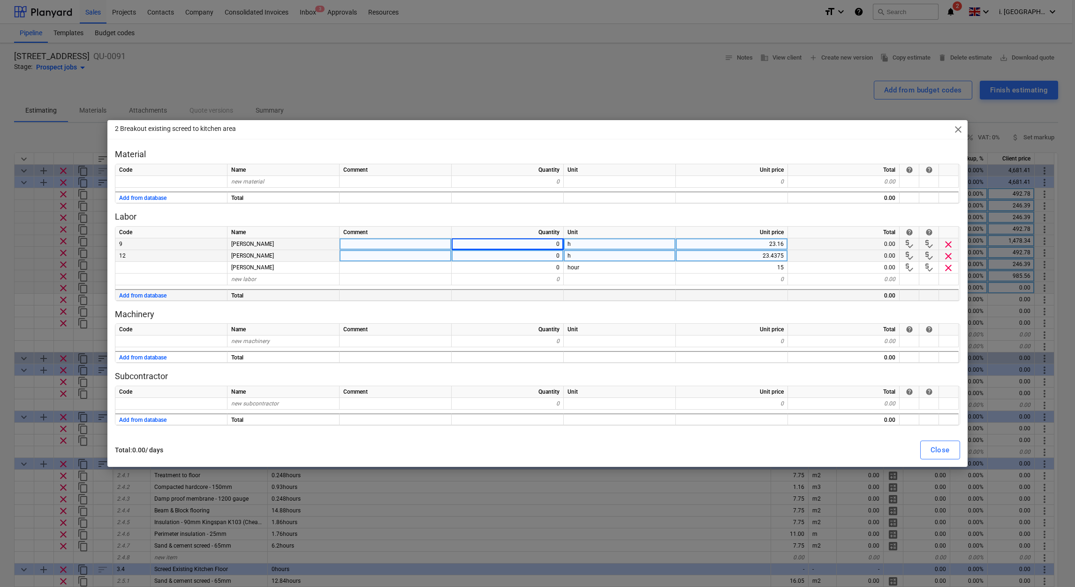
click at [537, 255] on div "0" at bounding box center [508, 256] width 112 height 12
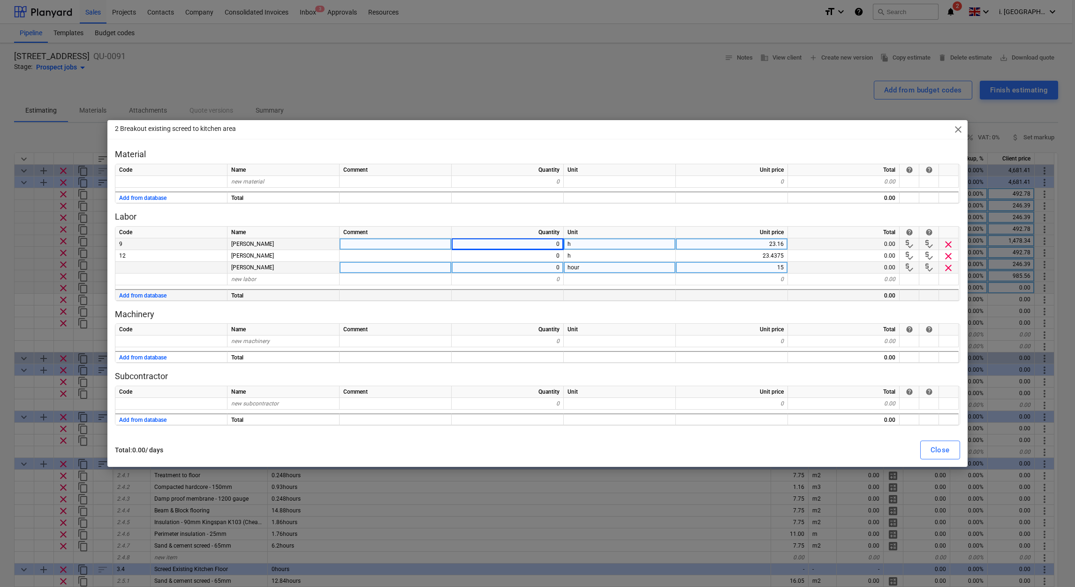
click at [537, 264] on div "0" at bounding box center [508, 268] width 112 height 12
type textarea "x"
type input "8"
click at [936, 448] on div "Close" at bounding box center [939, 450] width 19 height 12
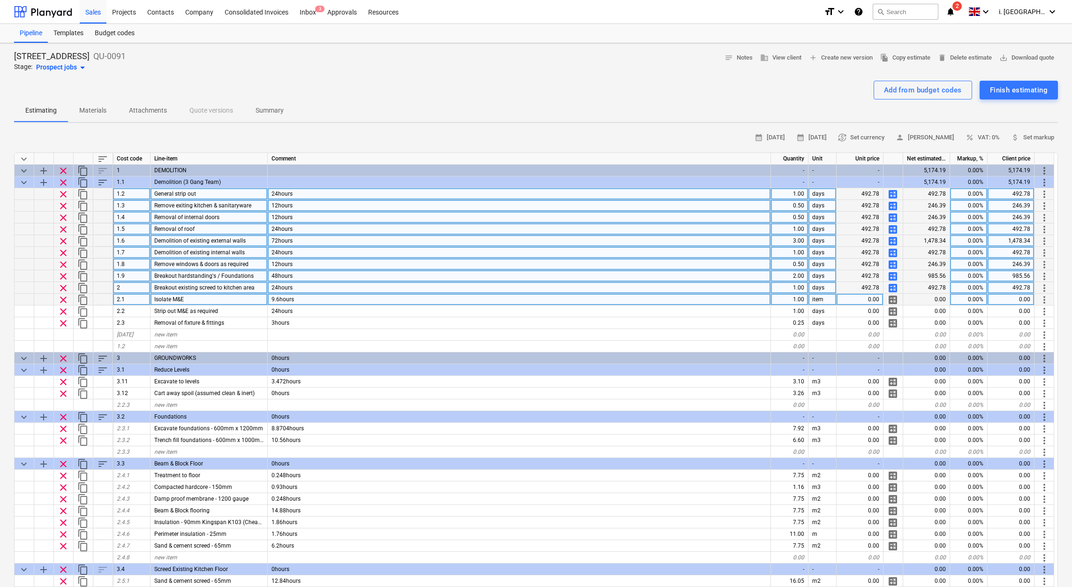
click at [893, 298] on span "calculate" at bounding box center [892, 299] width 11 height 11
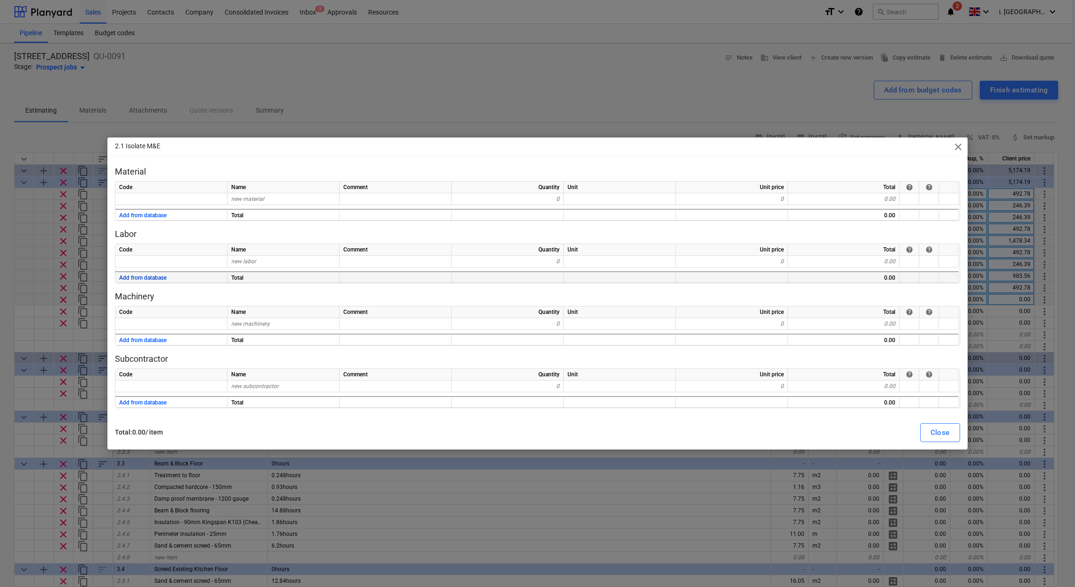
click at [156, 280] on button "Add from database" at bounding box center [142, 278] width 47 height 12
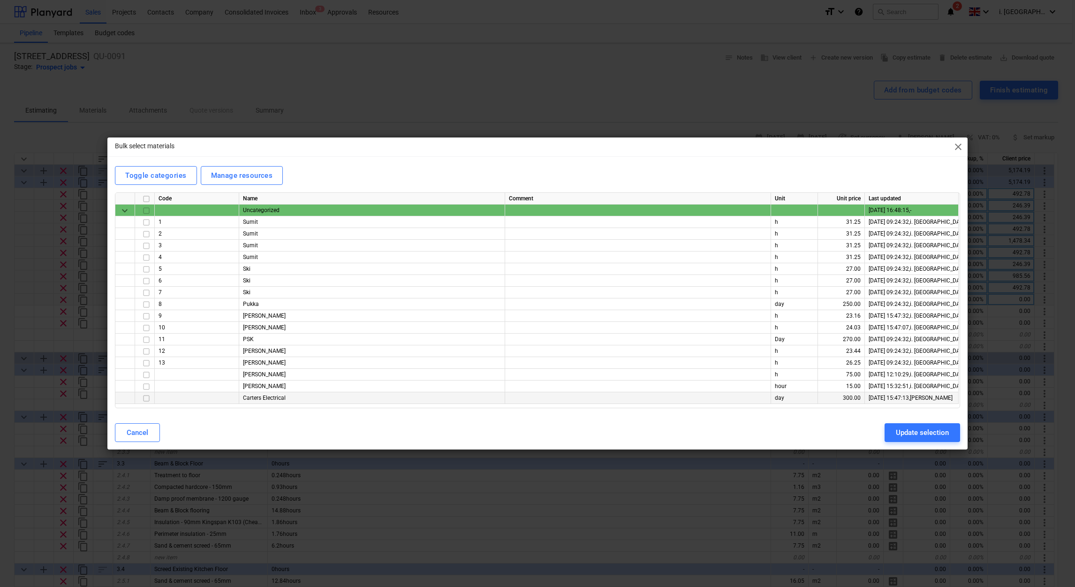
click at [147, 399] on input "checkbox" at bounding box center [146, 397] width 11 height 11
click at [144, 342] on input "checkbox" at bounding box center [146, 339] width 11 height 11
click at [926, 427] on div "Update selection" at bounding box center [922, 432] width 53 height 12
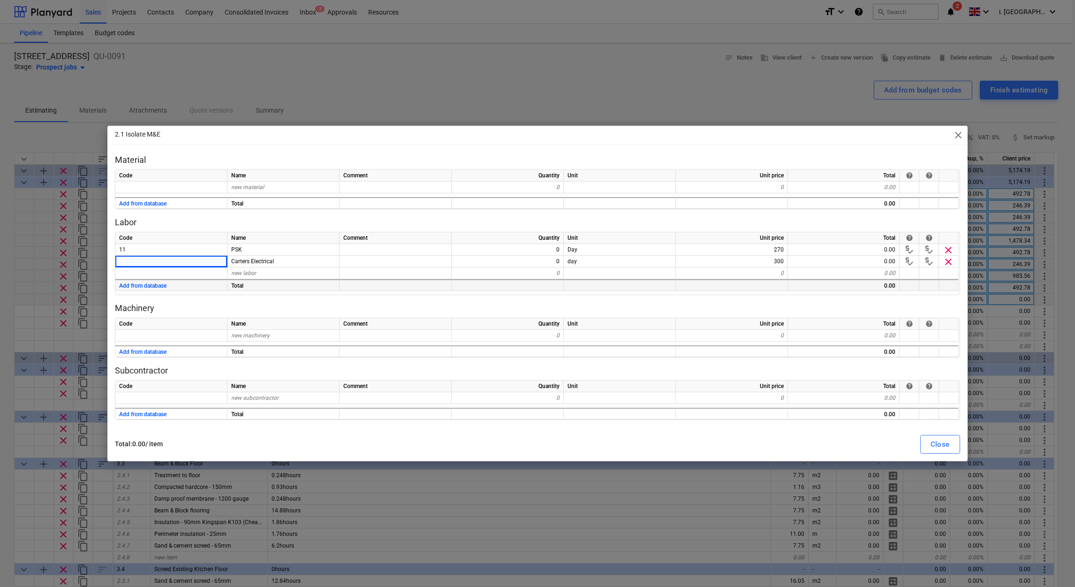
type textarea "x"
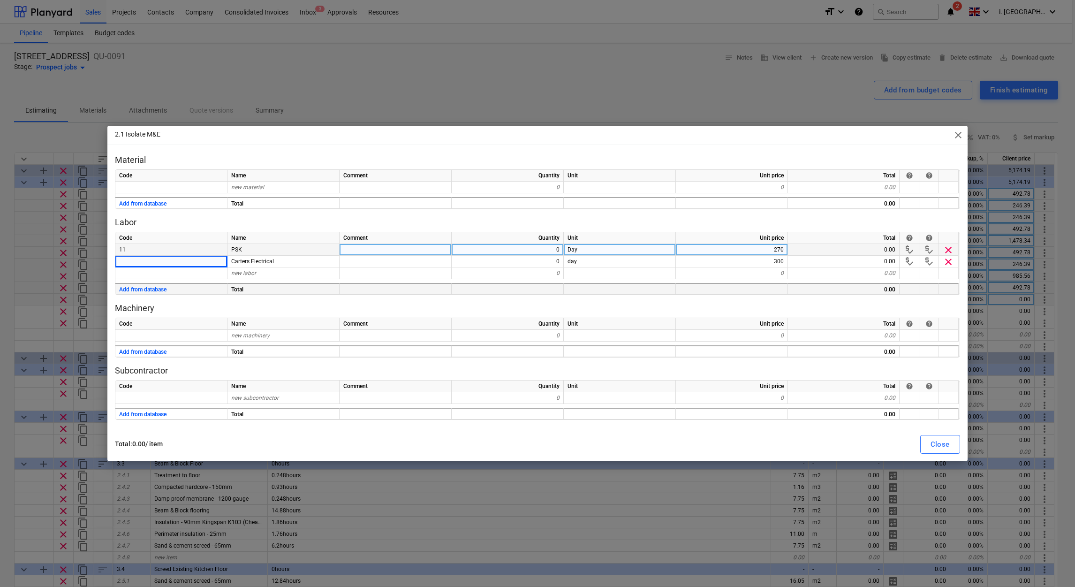
click at [544, 254] on div "0" at bounding box center [508, 250] width 112 height 12
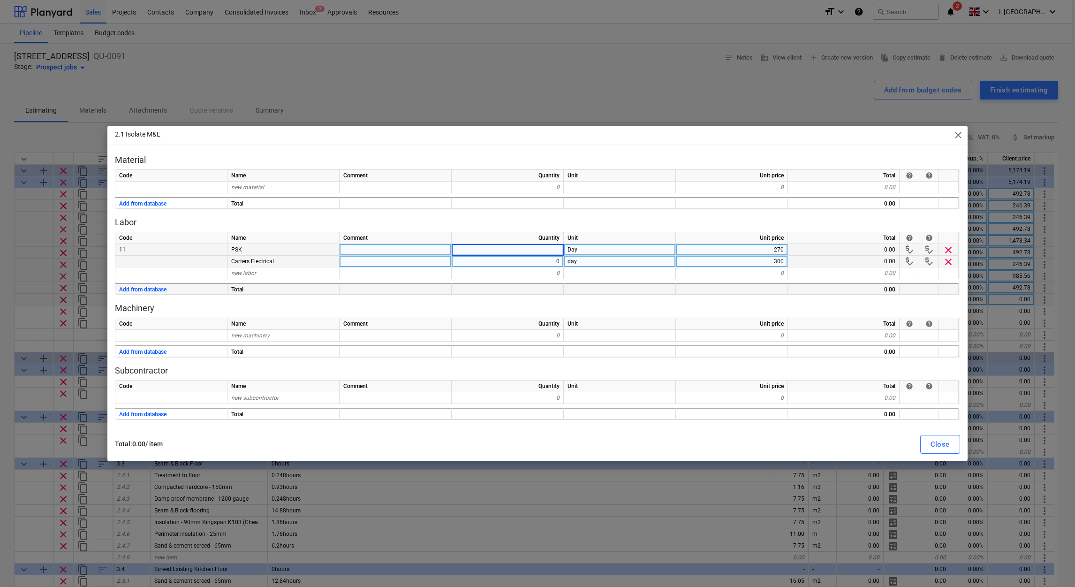
type input "1"
click at [539, 263] on div "0" at bounding box center [508, 262] width 112 height 12
type input "1"
click at [942, 442] on div "Close" at bounding box center [939, 444] width 19 height 12
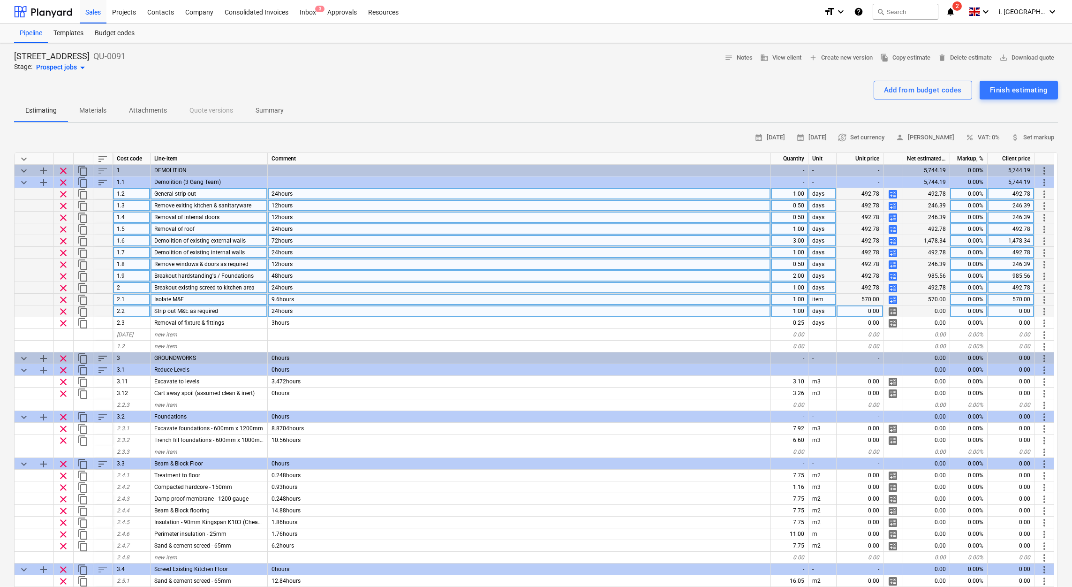
click at [893, 310] on span "calculate" at bounding box center [892, 311] width 11 height 11
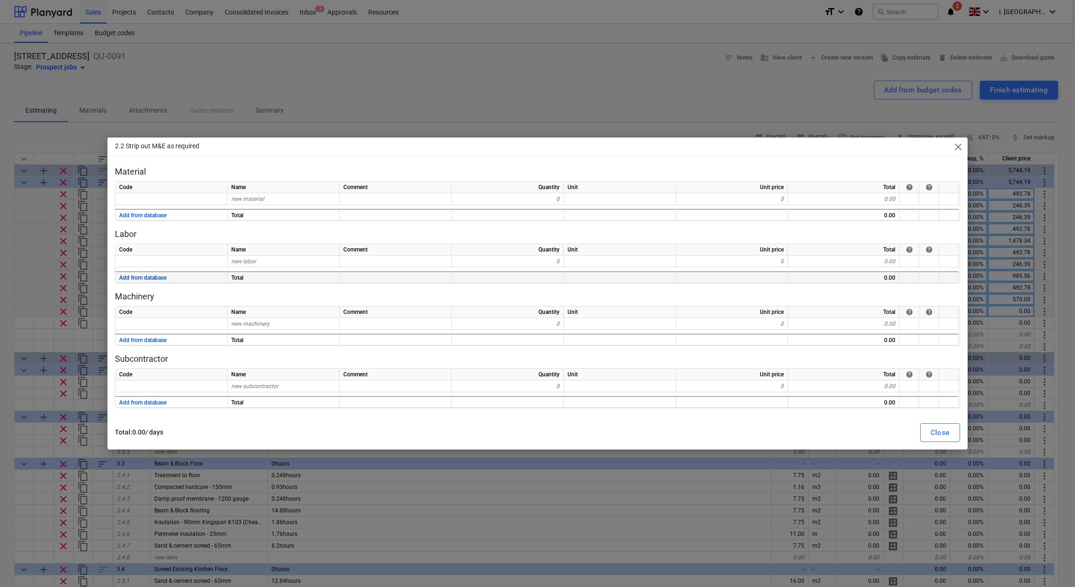
click at [144, 279] on button "Add from database" at bounding box center [142, 278] width 47 height 12
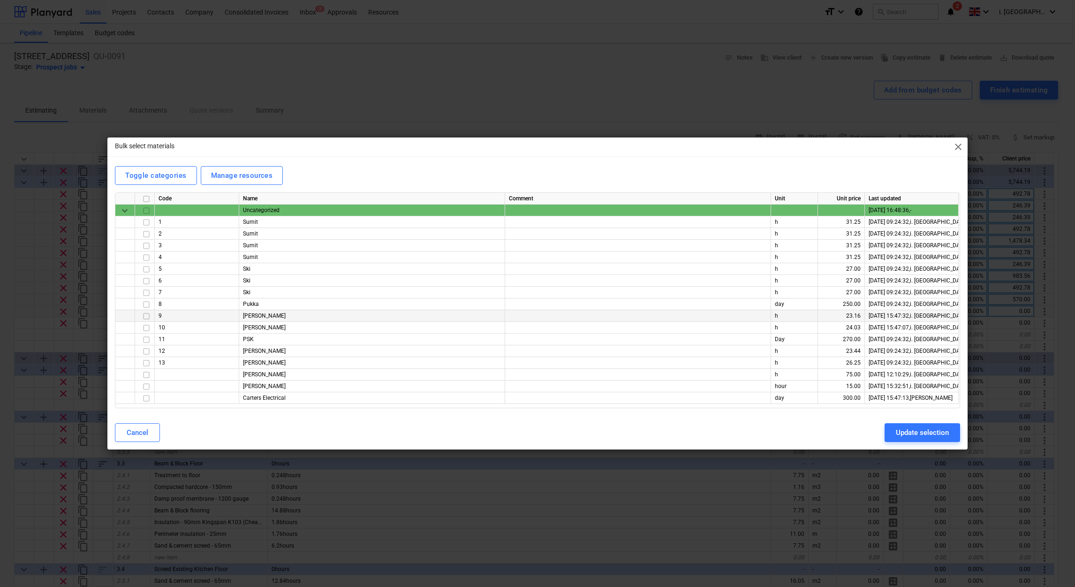
click at [147, 315] on input "checkbox" at bounding box center [146, 315] width 11 height 11
click at [145, 348] on input "checkbox" at bounding box center [146, 351] width 11 height 11
click at [147, 389] on input "checkbox" at bounding box center [146, 386] width 11 height 11
click at [922, 426] on div "Update selection" at bounding box center [922, 432] width 53 height 12
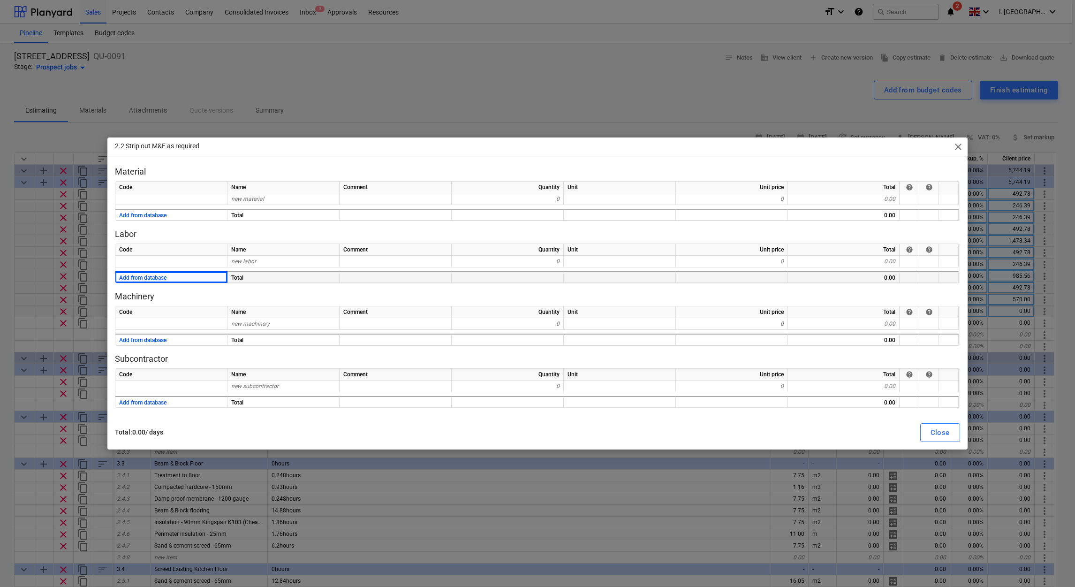
type textarea "x"
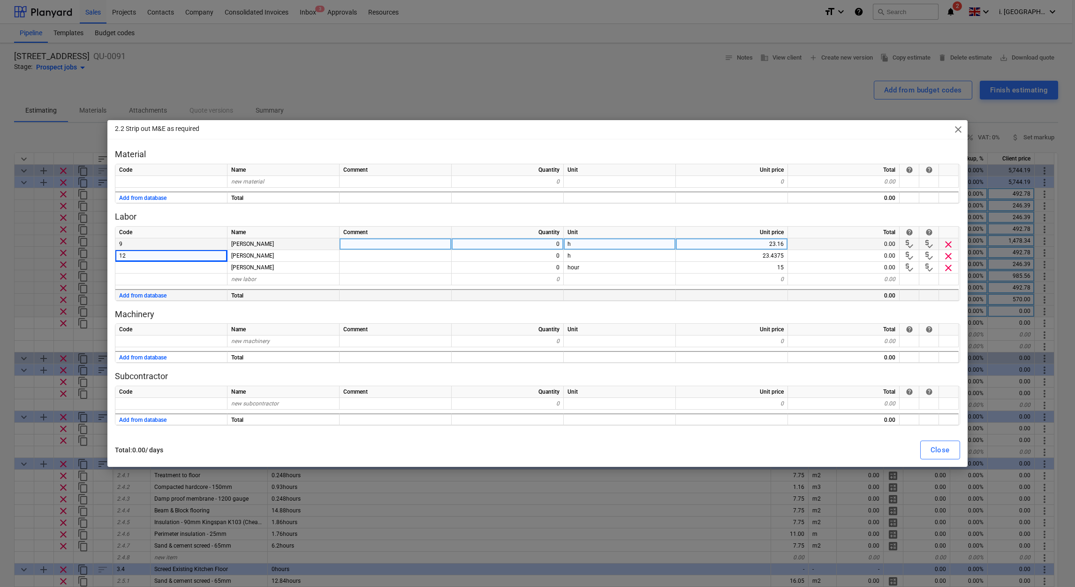
click at [557, 248] on div "0" at bounding box center [508, 244] width 112 height 12
type input "8"
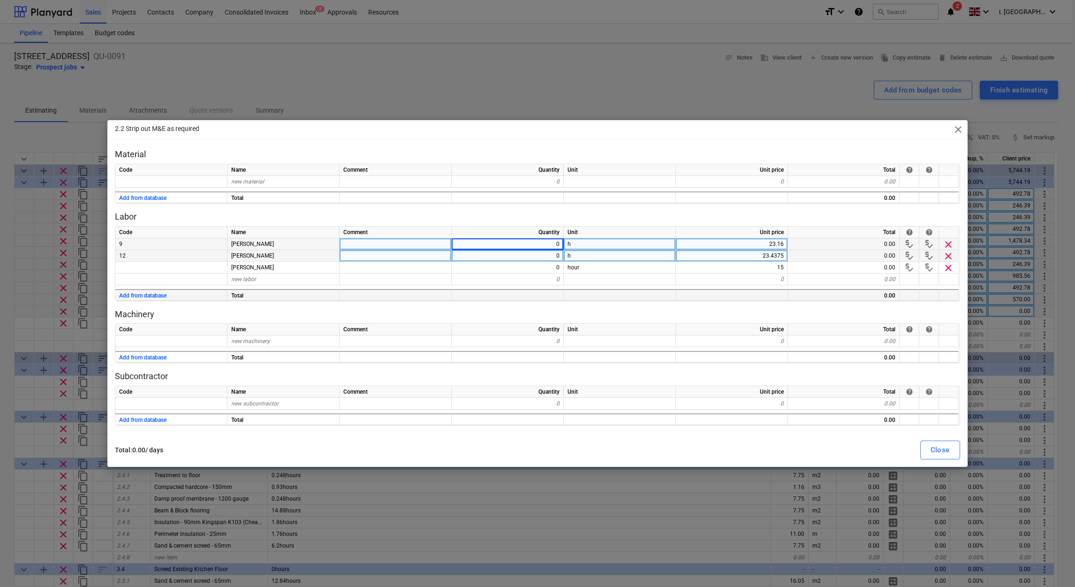
click at [556, 261] on div "0" at bounding box center [508, 256] width 112 height 12
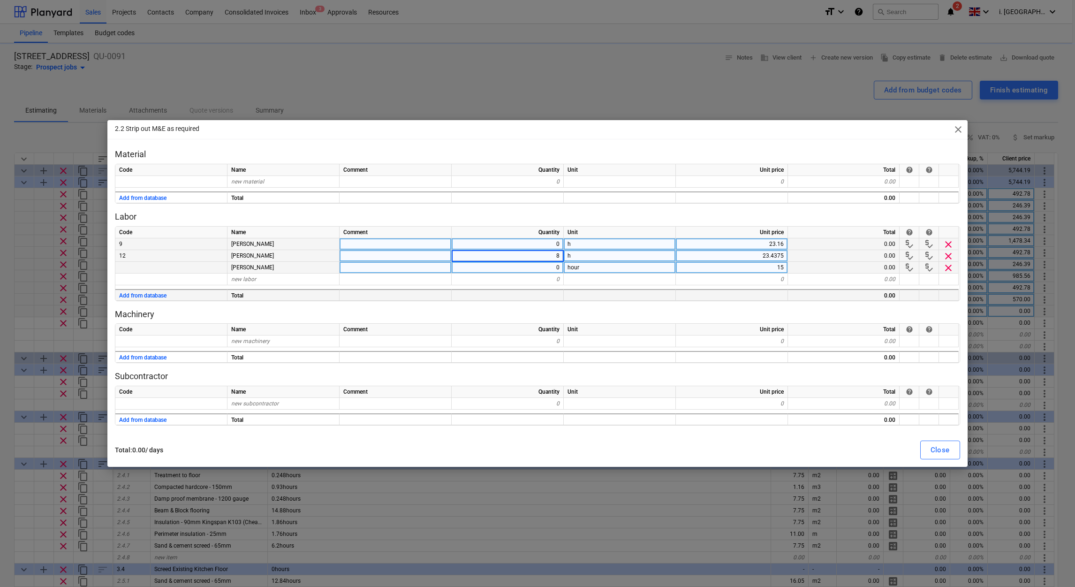
click at [544, 267] on div "0" at bounding box center [508, 268] width 112 height 12
click at [927, 452] on button "Close" at bounding box center [940, 449] width 40 height 19
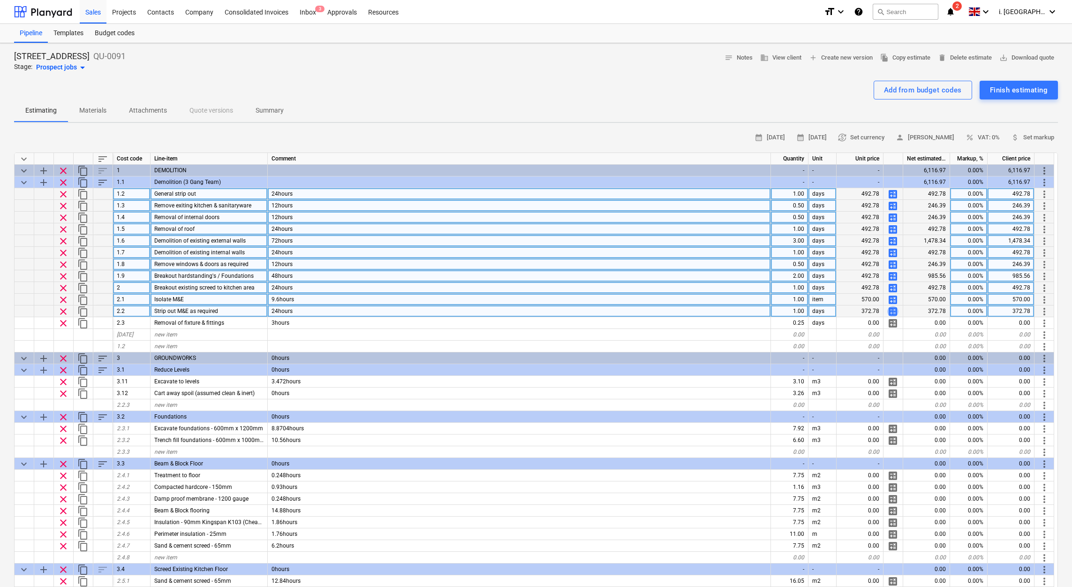
click at [891, 308] on span "calculate" at bounding box center [892, 311] width 11 height 11
type textarea "x"
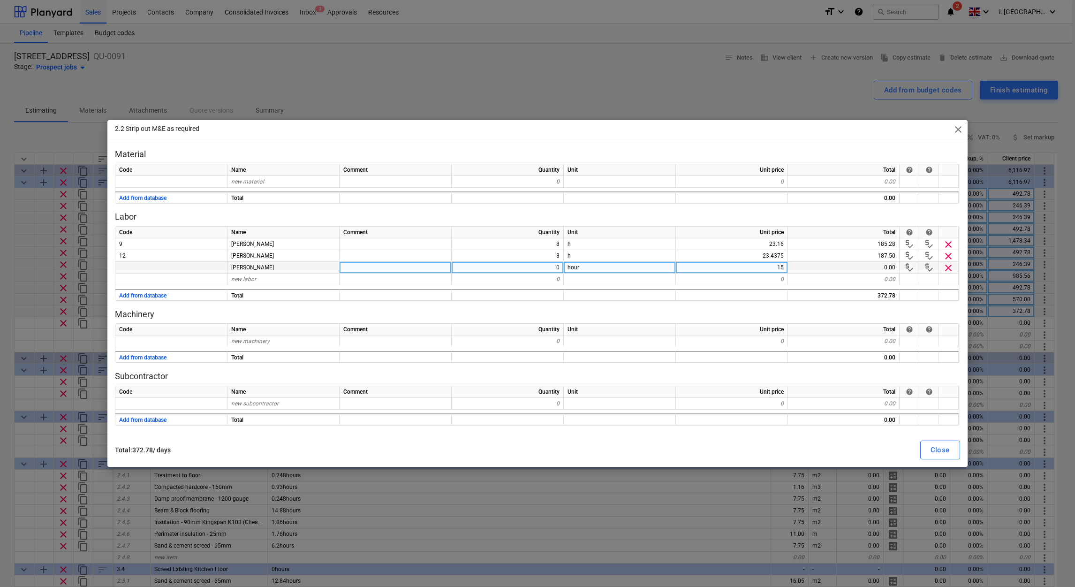
click at [536, 267] on div "0" at bounding box center [508, 268] width 112 height 12
type input "8"
click at [938, 450] on div "Close" at bounding box center [939, 450] width 19 height 12
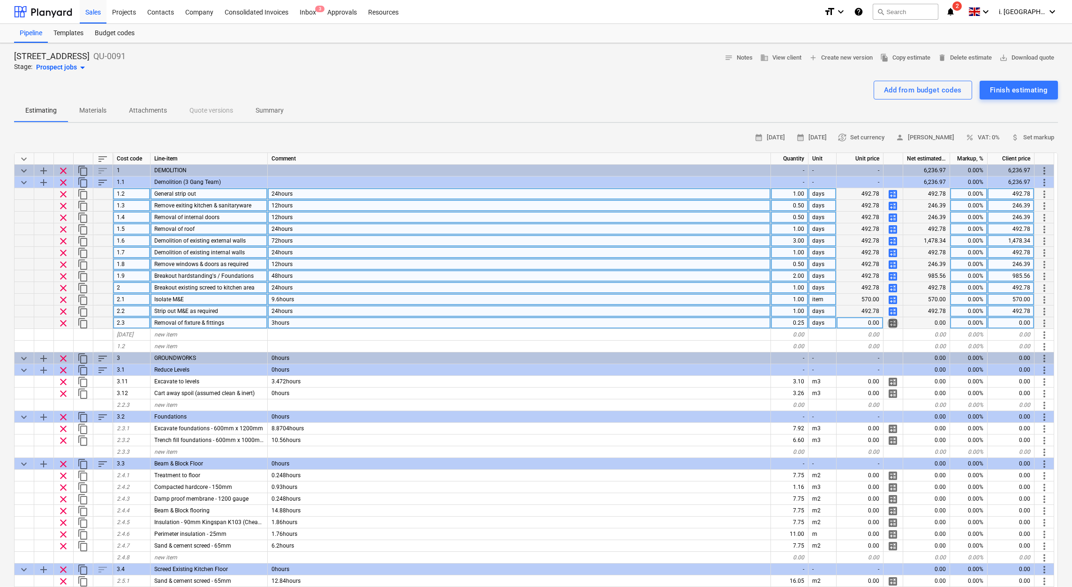
click at [890, 324] on span "calculate" at bounding box center [892, 322] width 11 height 11
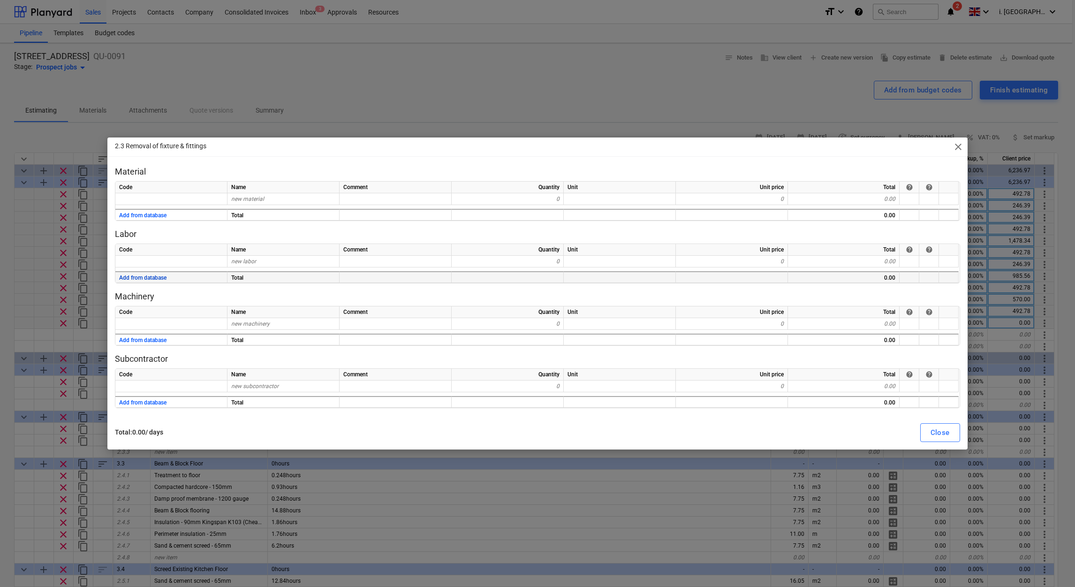
click at [131, 273] on button "Add from database" at bounding box center [142, 278] width 47 height 12
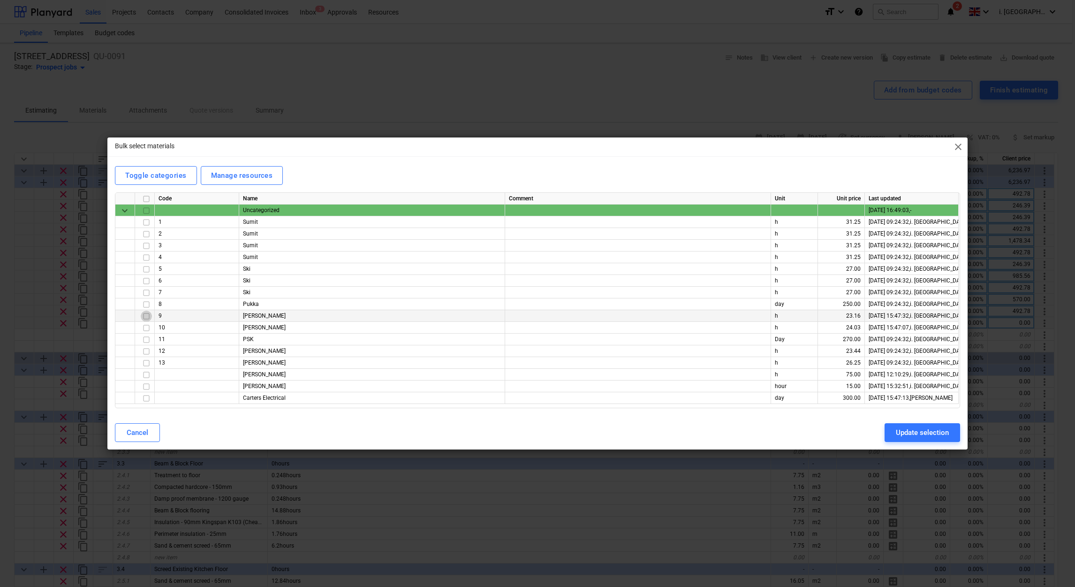
click at [145, 317] on input "checkbox" at bounding box center [146, 315] width 11 height 11
click at [143, 353] on input "checkbox" at bounding box center [146, 351] width 11 height 11
drag, startPoint x: 142, startPoint y: 384, endPoint x: 151, endPoint y: 388, distance: 10.3
click at [142, 384] on input "checkbox" at bounding box center [146, 386] width 11 height 11
click at [915, 432] on div "Update selection" at bounding box center [922, 432] width 53 height 12
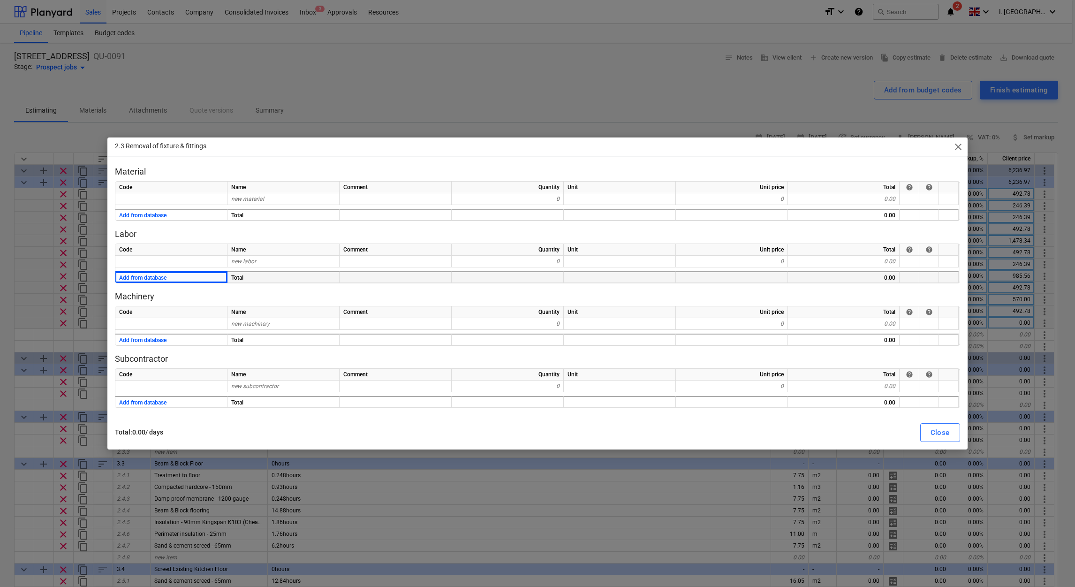
type textarea "x"
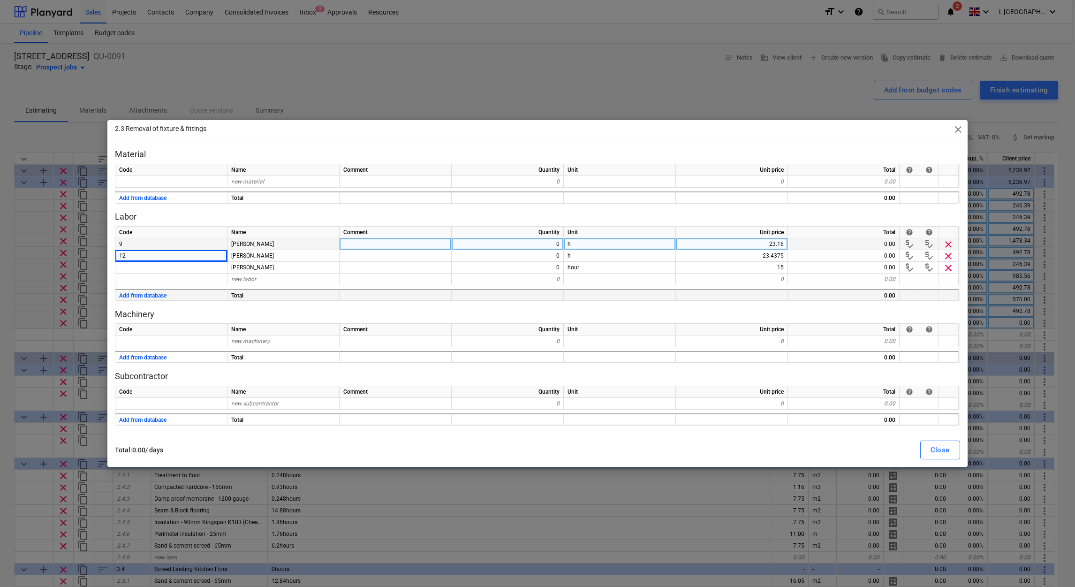
click at [544, 243] on div "0" at bounding box center [508, 244] width 112 height 12
type input "1"
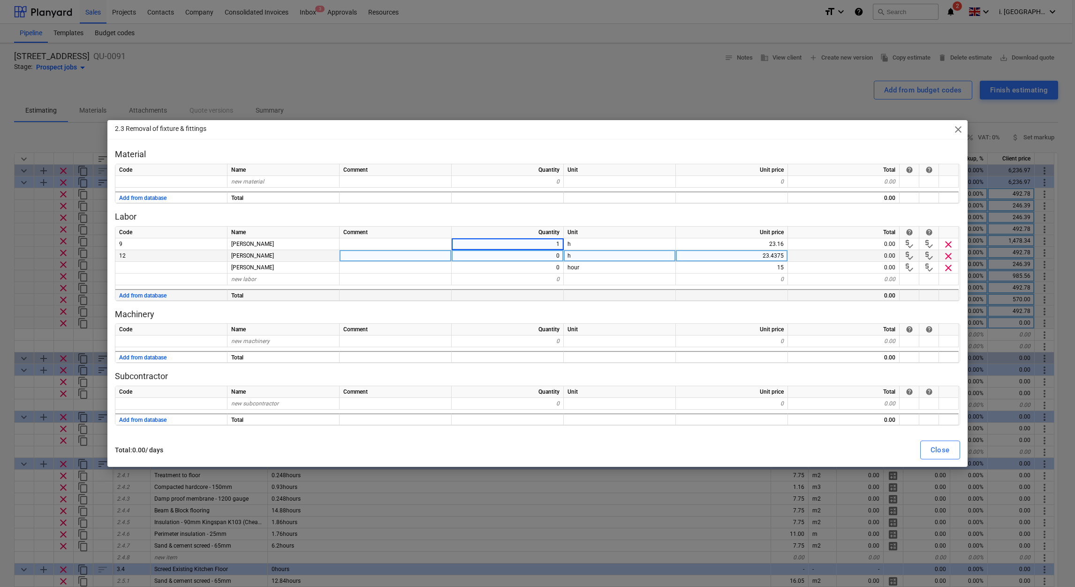
click at [555, 256] on div "0" at bounding box center [508, 256] width 112 height 12
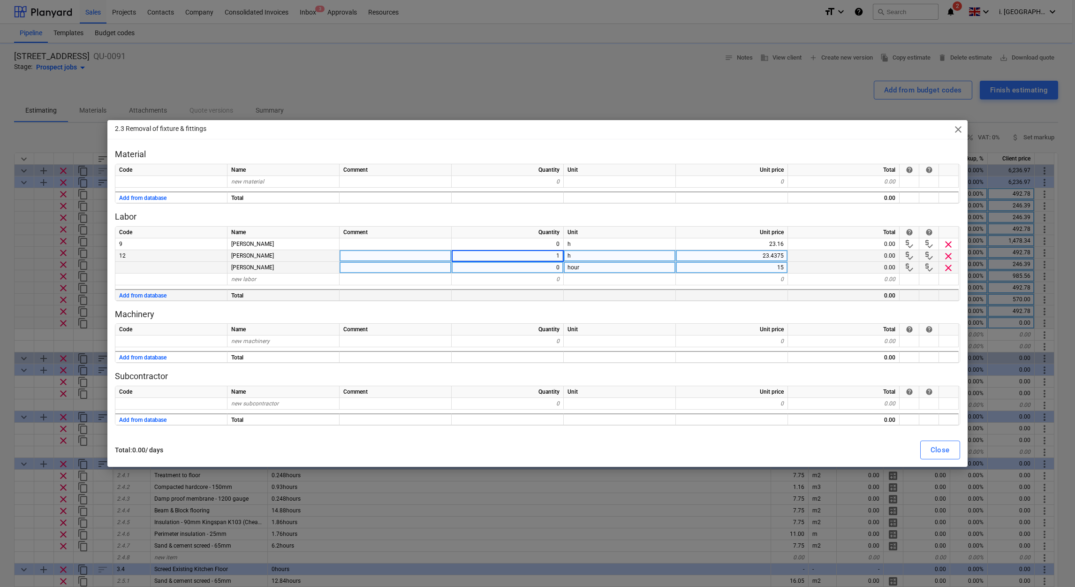
click at [550, 268] on div "0" at bounding box center [508, 268] width 112 height 12
type textarea "x"
click at [536, 251] on div "1" at bounding box center [508, 256] width 112 height 12
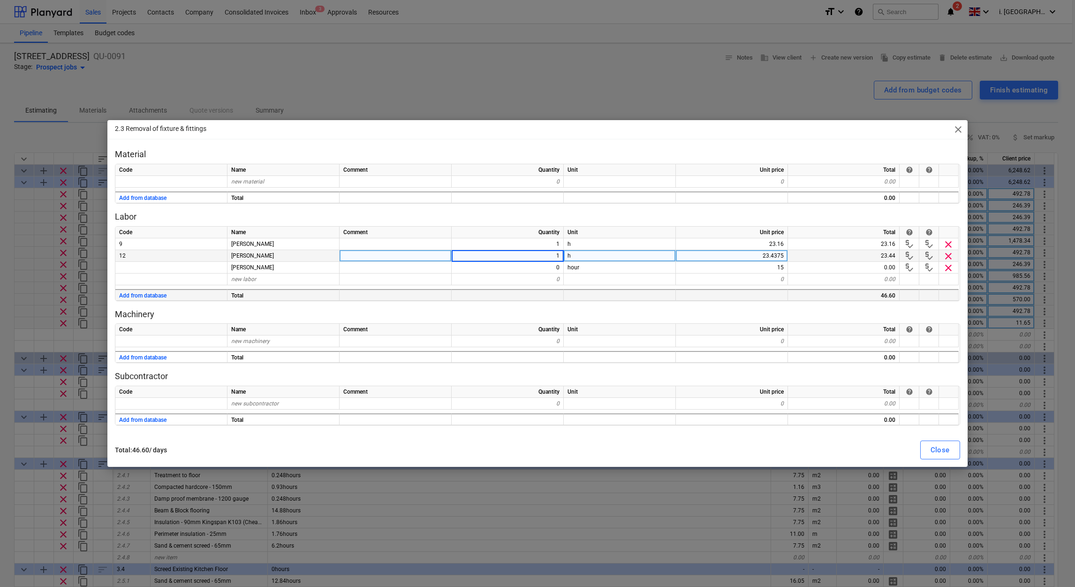
drag, startPoint x: 615, startPoint y: 266, endPoint x: 624, endPoint y: 288, distance: 23.2
click at [618, 271] on div "hour" at bounding box center [620, 268] width 112 height 12
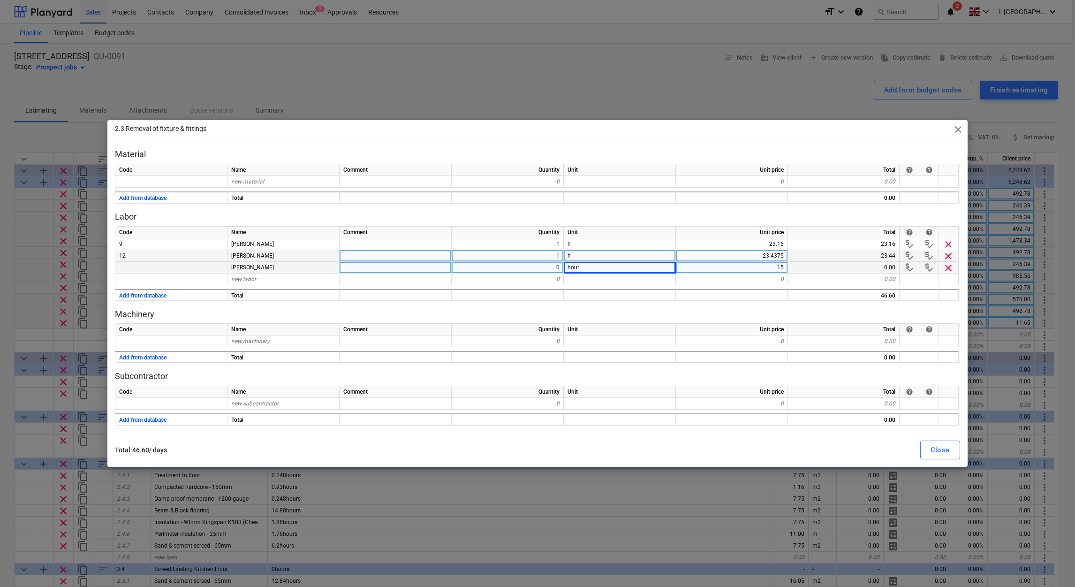
click at [533, 270] on div "0" at bounding box center [508, 268] width 112 height 12
type input "1"
click at [817, 388] on div "Total" at bounding box center [844, 392] width 112 height 12
click at [941, 445] on div "Close" at bounding box center [939, 450] width 19 height 12
type textarea "x"
